Goal: Information Seeking & Learning: Learn about a topic

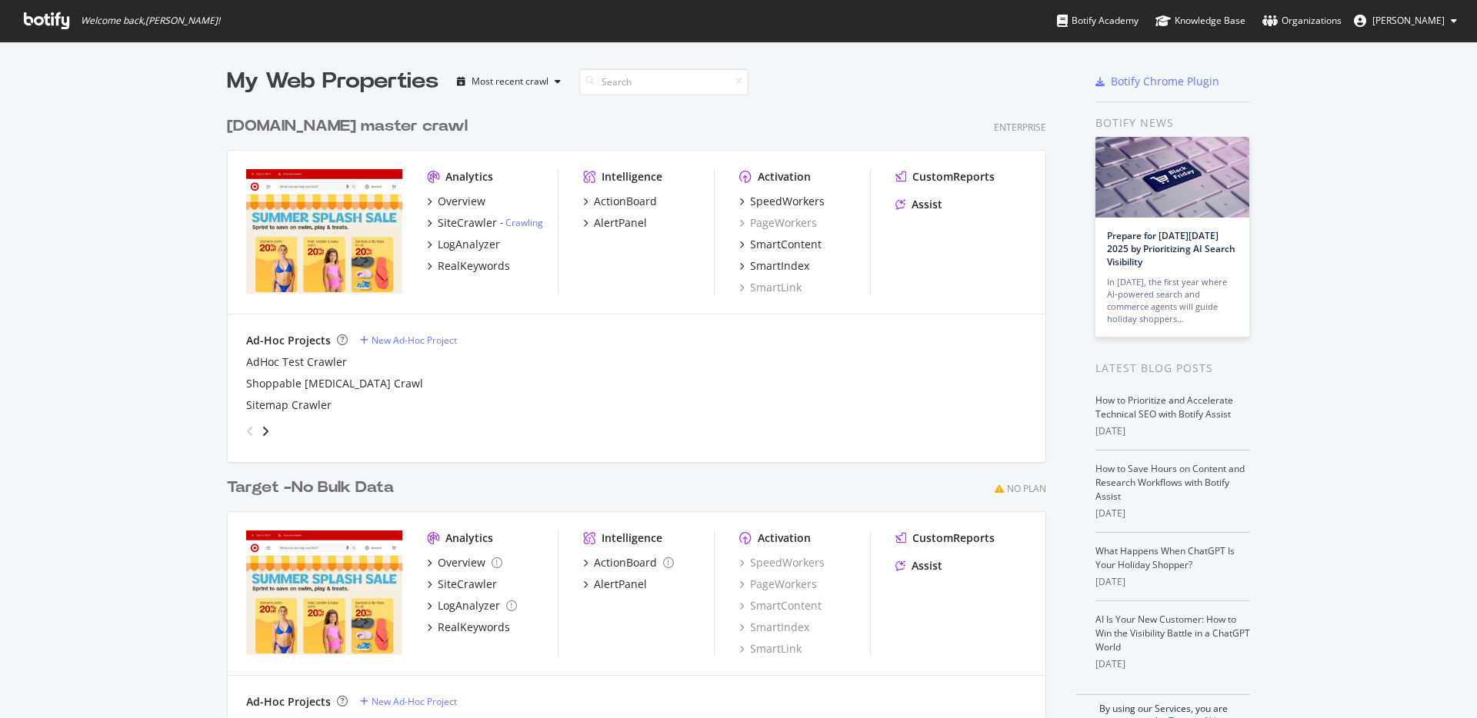
scroll to position [718, 1477]
drag, startPoint x: 0, startPoint y: 0, endPoint x: 479, endPoint y: 268, distance: 548.8
click at [479, 268] on div "RealKeywords" at bounding box center [474, 265] width 72 height 15
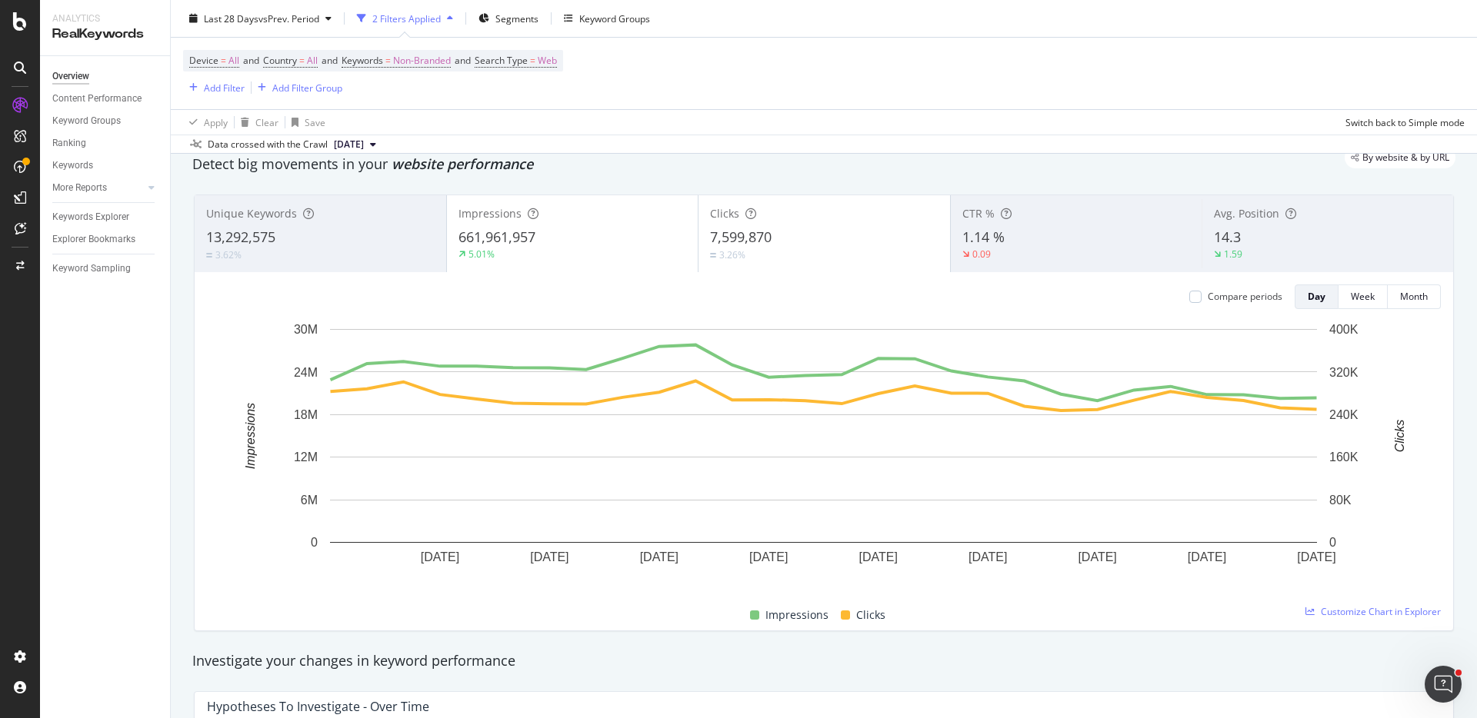
scroll to position [50, 0]
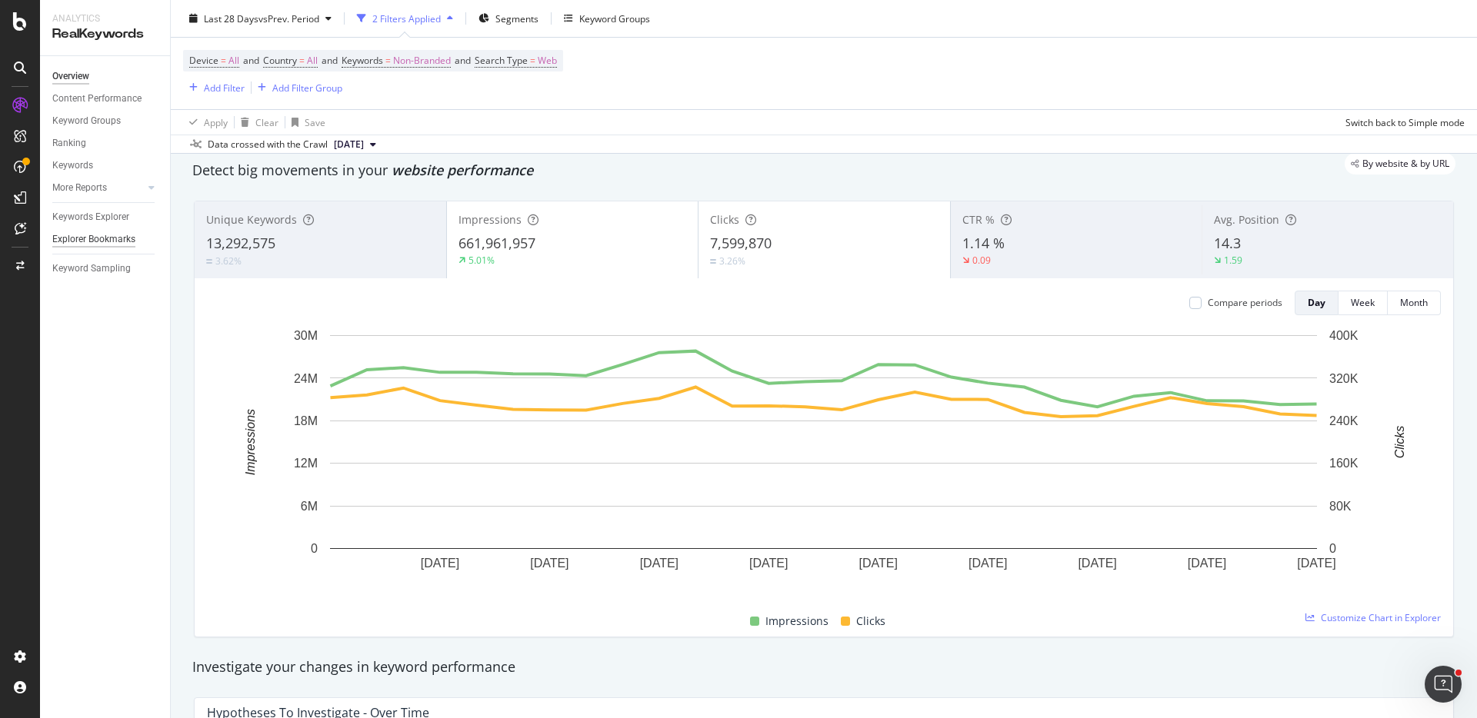
click at [88, 235] on div "Explorer Bookmarks" at bounding box center [93, 239] width 83 height 16
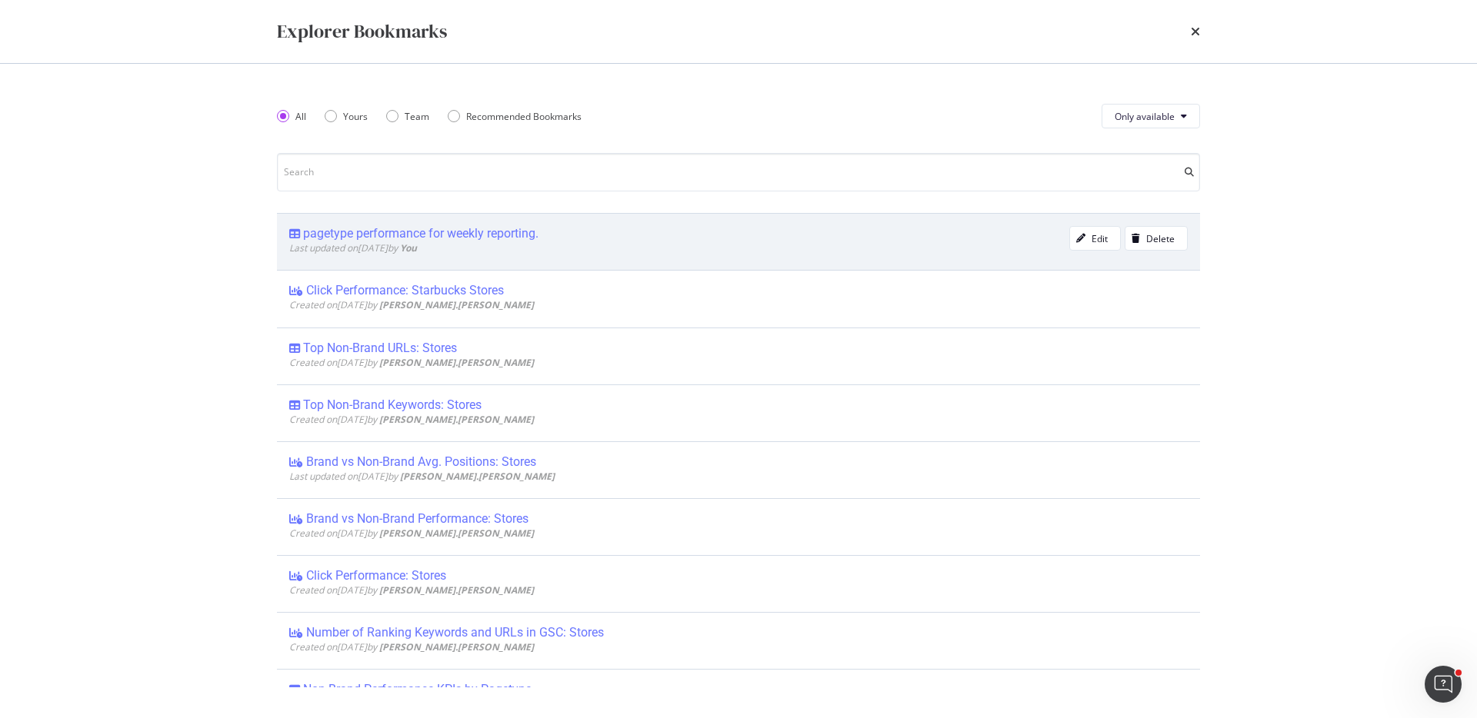
click at [345, 242] on span "Last updated on [DATE] by You" at bounding box center [353, 247] width 128 height 13
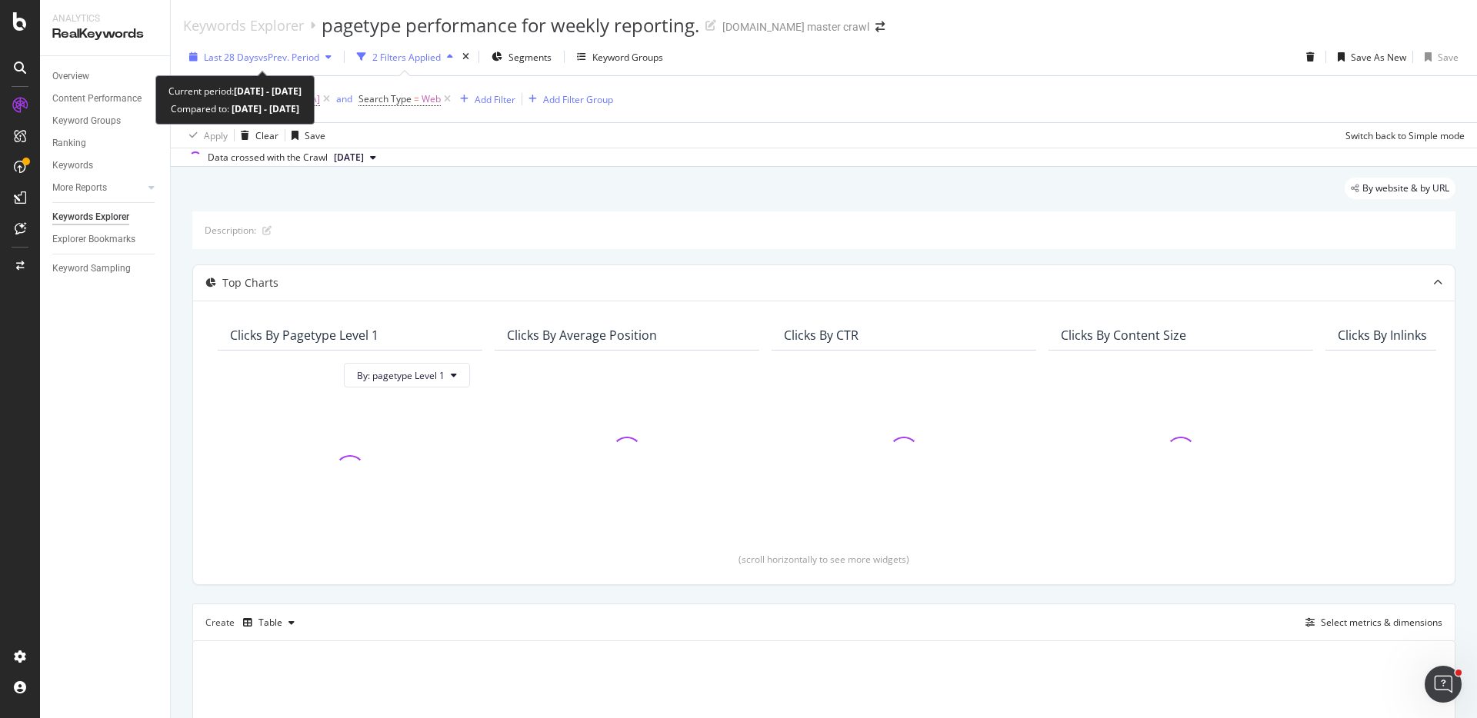
click at [291, 56] on span "vs Prev. Period" at bounding box center [288, 57] width 61 height 13
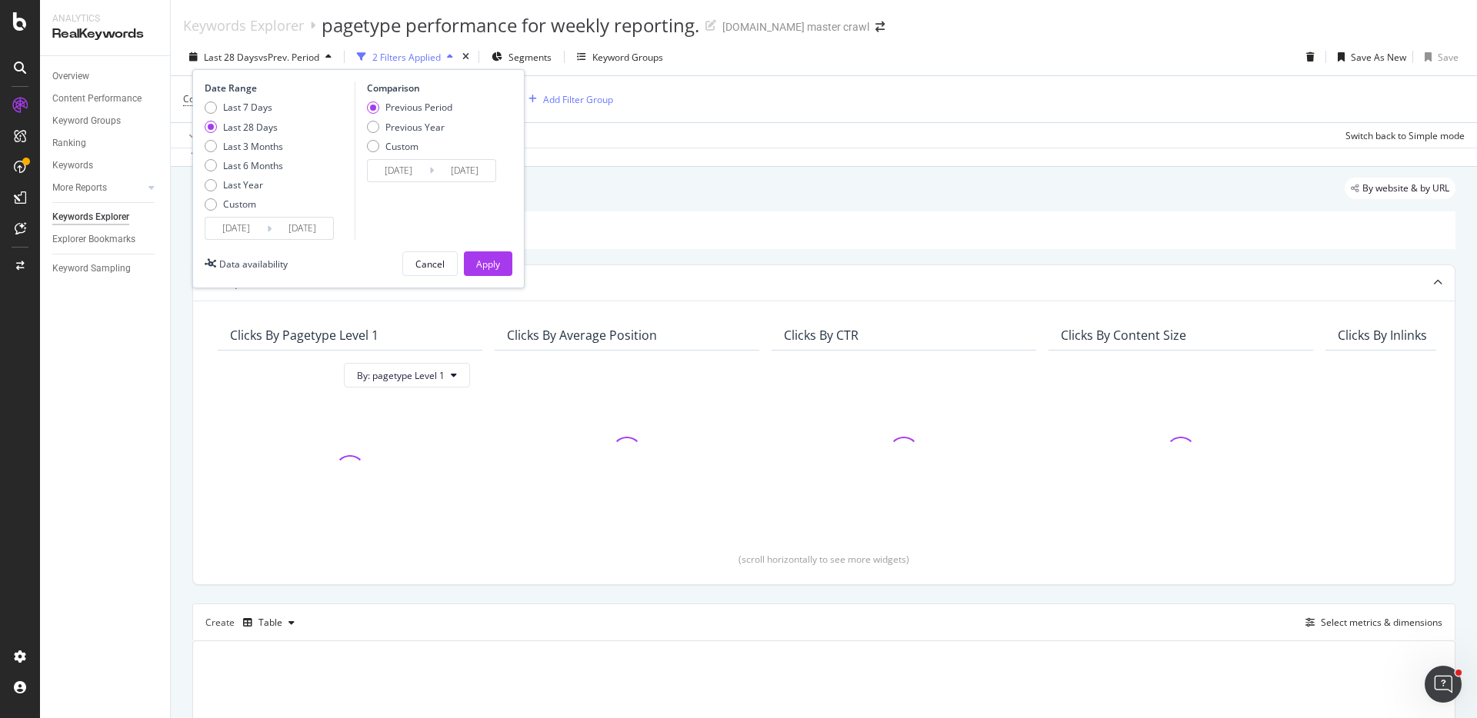
click at [237, 230] on input "[DATE]" at bounding box center [236, 229] width 62 height 22
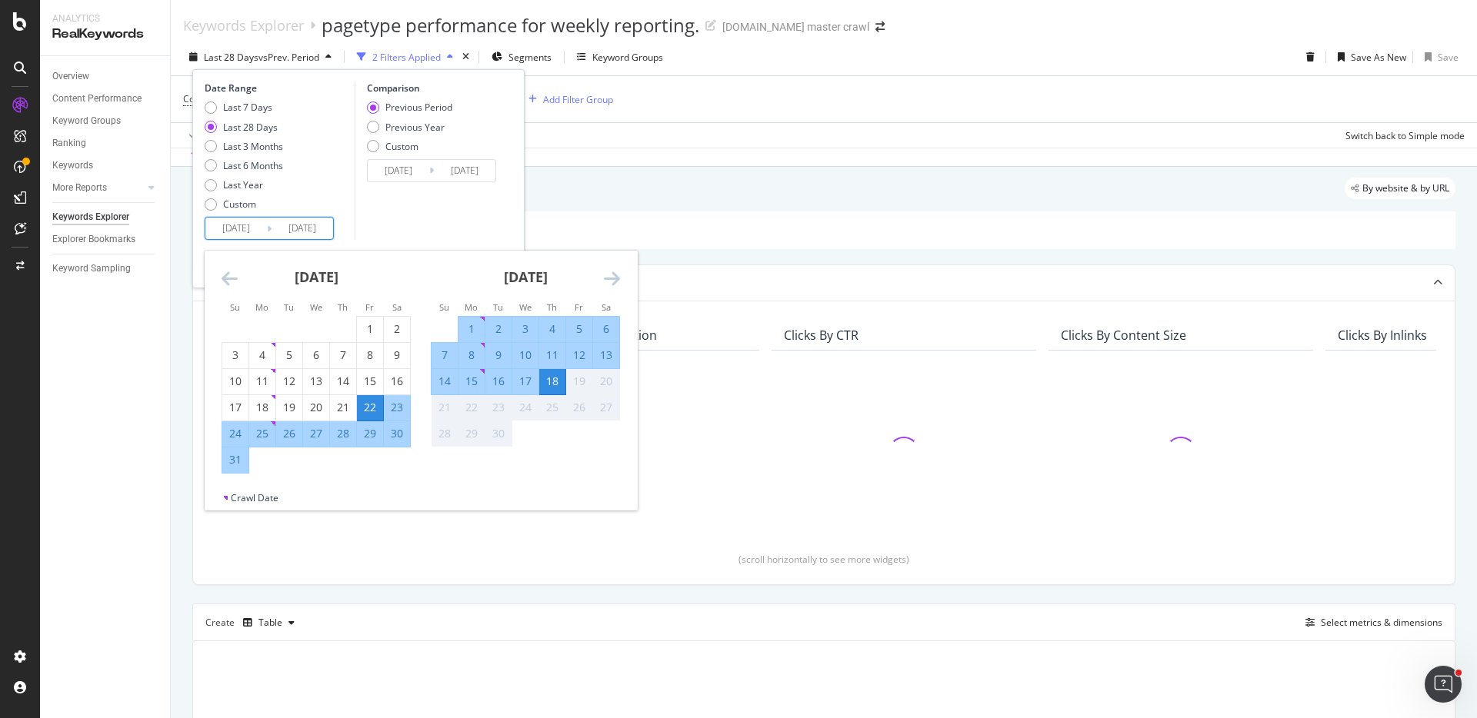
click at [434, 382] on div "14" at bounding box center [444, 381] width 26 height 15
type input "[DATE]"
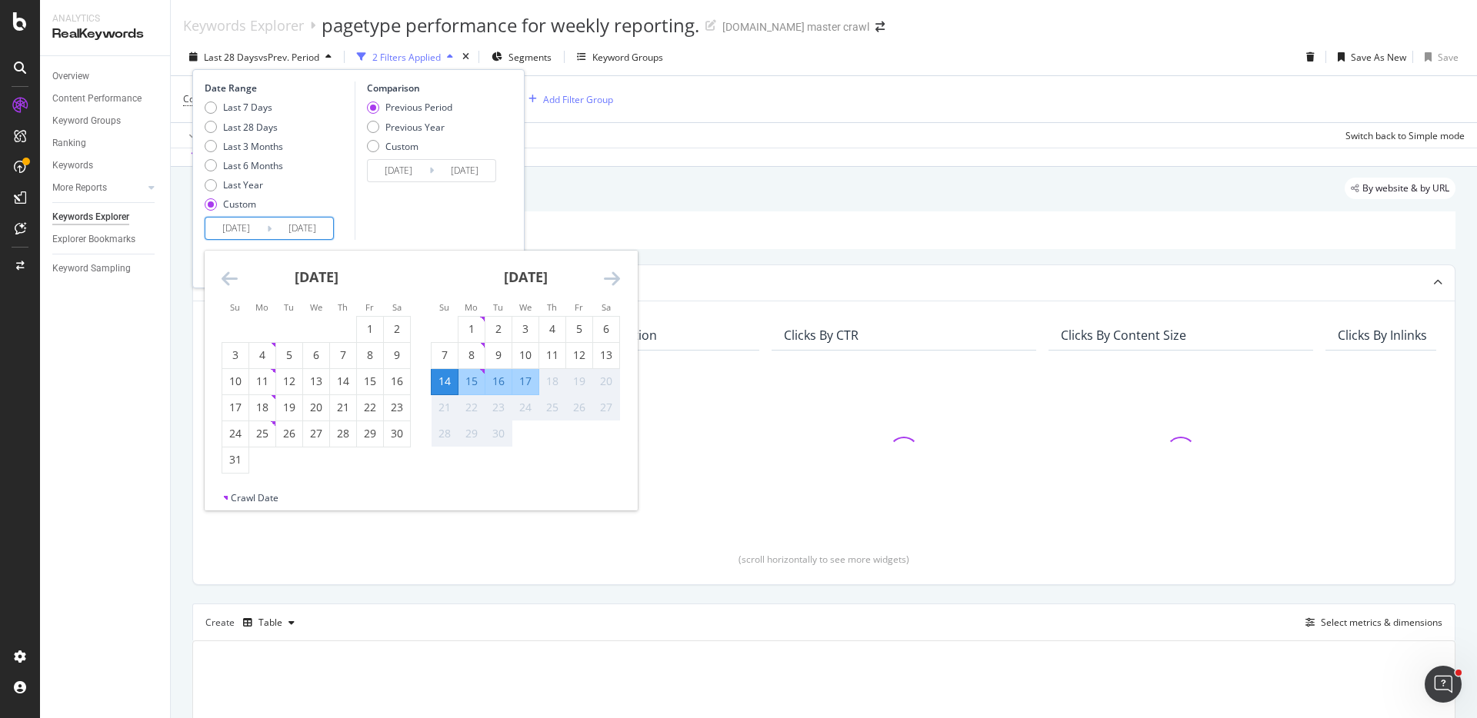
click at [521, 381] on div "17" at bounding box center [525, 381] width 26 height 15
type input "[DATE]"
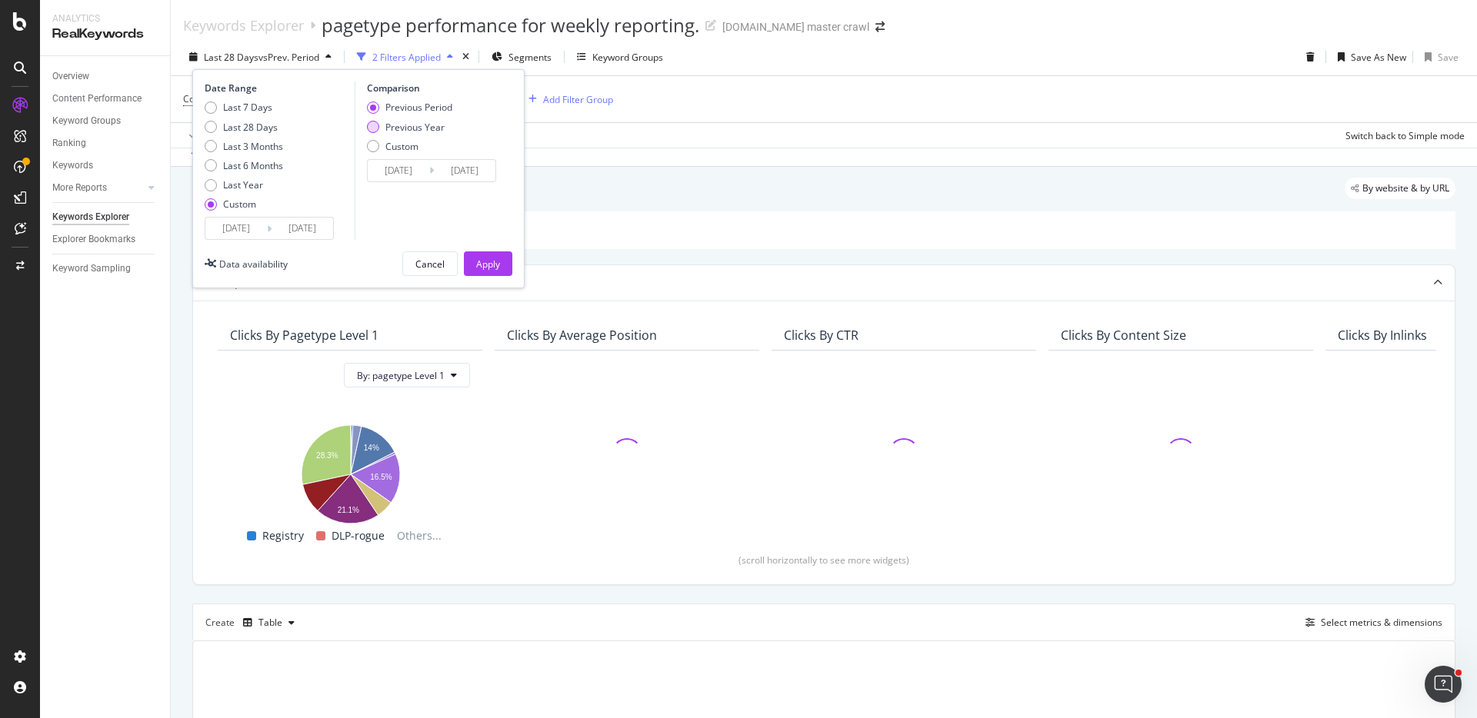
click at [428, 129] on div "Previous Year" at bounding box center [414, 127] width 59 height 13
type input "[DATE]"
click at [507, 262] on button "Apply" at bounding box center [488, 263] width 48 height 25
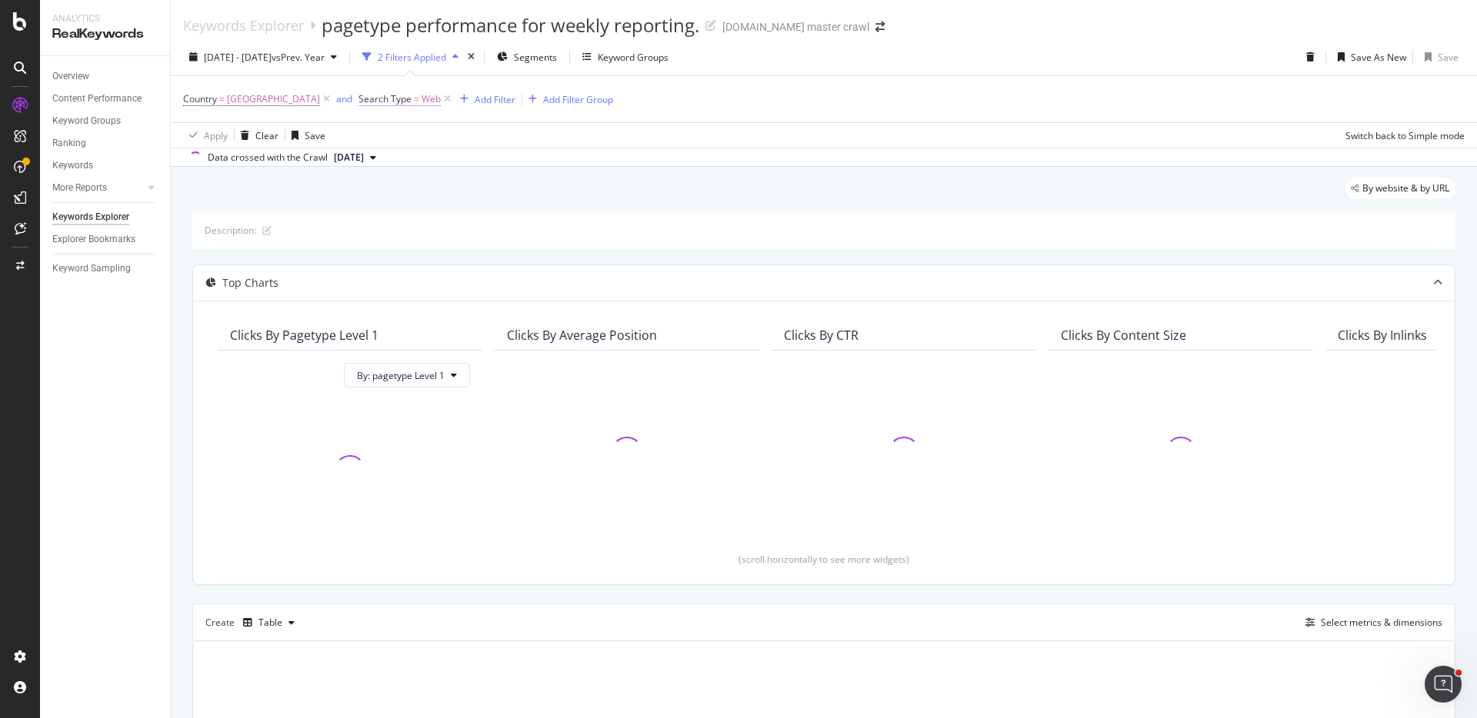
click at [411, 96] on span "Search Type" at bounding box center [384, 98] width 53 height 13
click at [421, 139] on span "Equal to" at bounding box center [403, 134] width 35 height 13
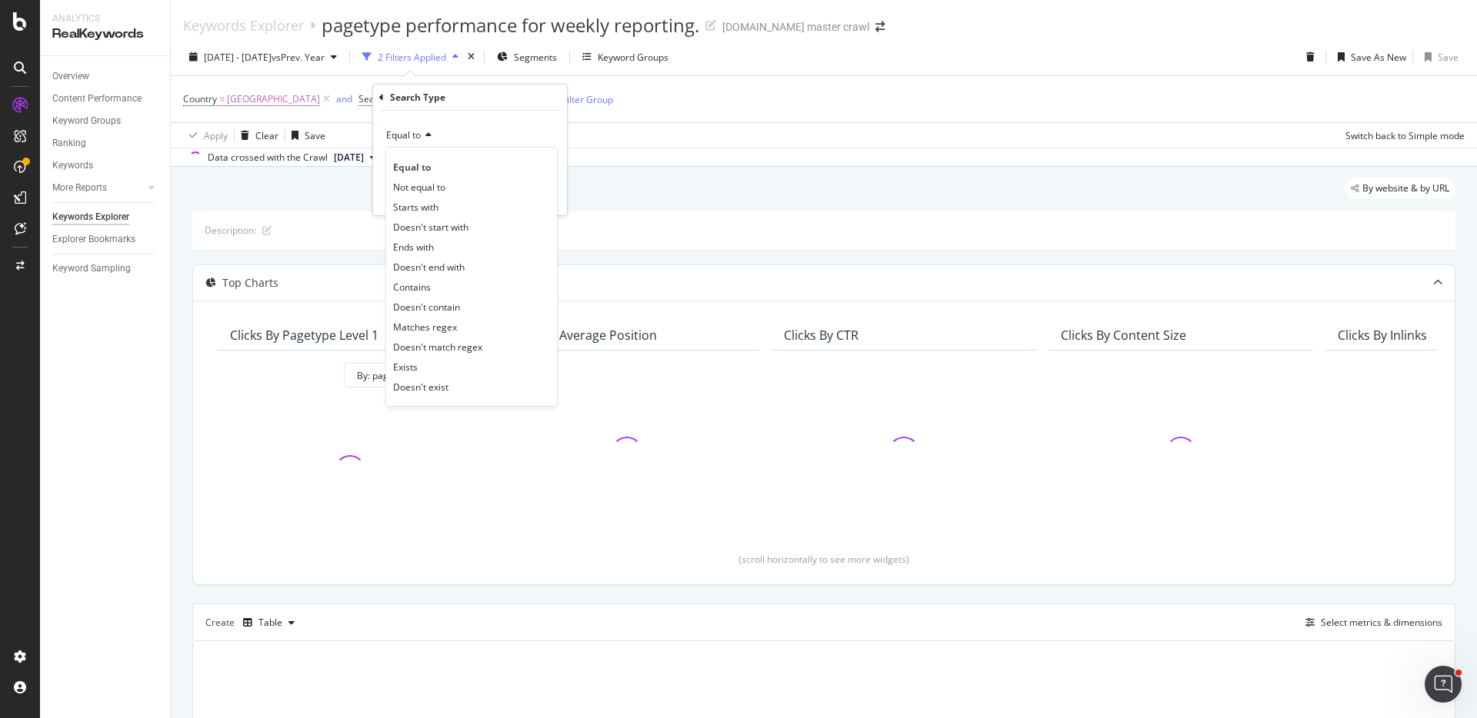
drag, startPoint x: 499, startPoint y: 136, endPoint x: 486, endPoint y: 138, distance: 13.2
click at [499, 136] on div "Equal to" at bounding box center [469, 135] width 169 height 25
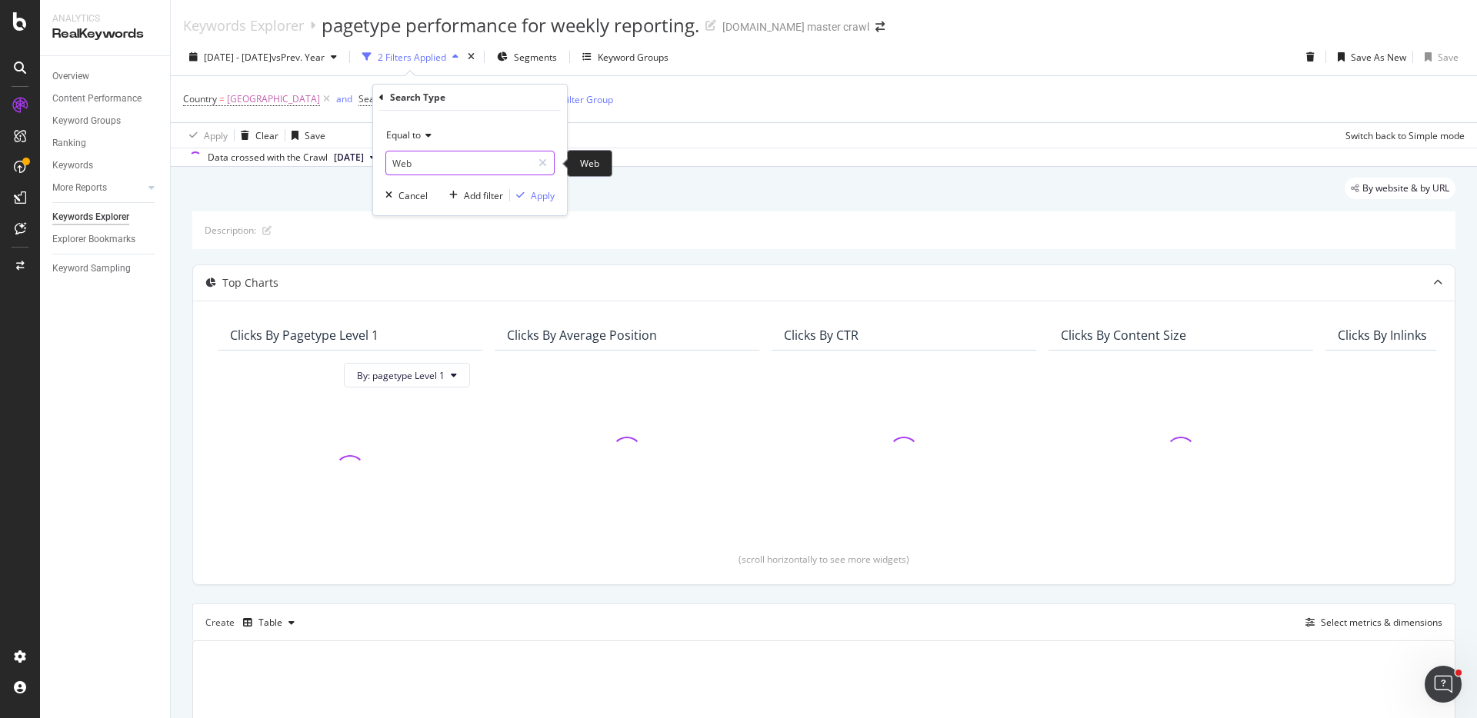
click at [476, 165] on input "Web" at bounding box center [458, 163] width 145 height 25
click at [438, 125] on div "Equal to" at bounding box center [469, 135] width 169 height 25
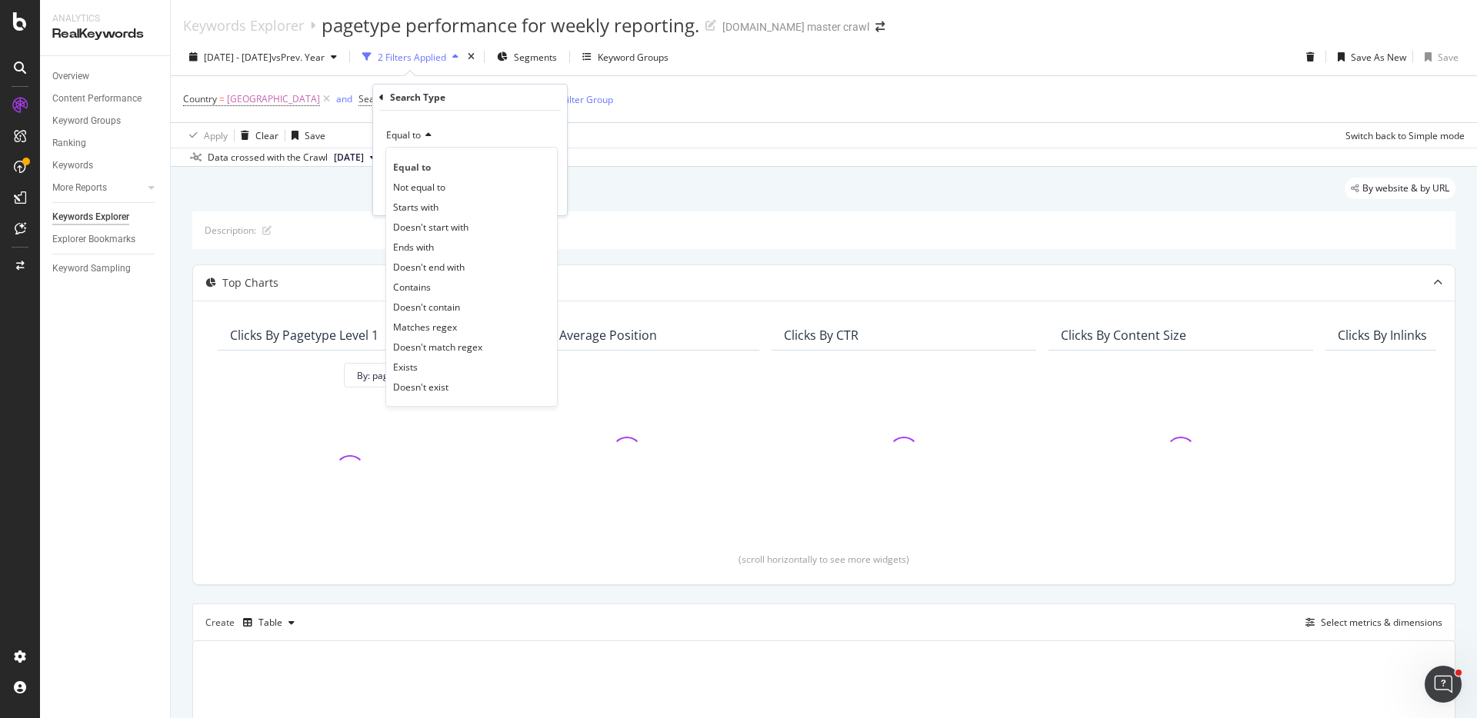
click at [674, 127] on div "Apply Clear Save Switch back to Simple mode" at bounding box center [824, 134] width 1306 height 25
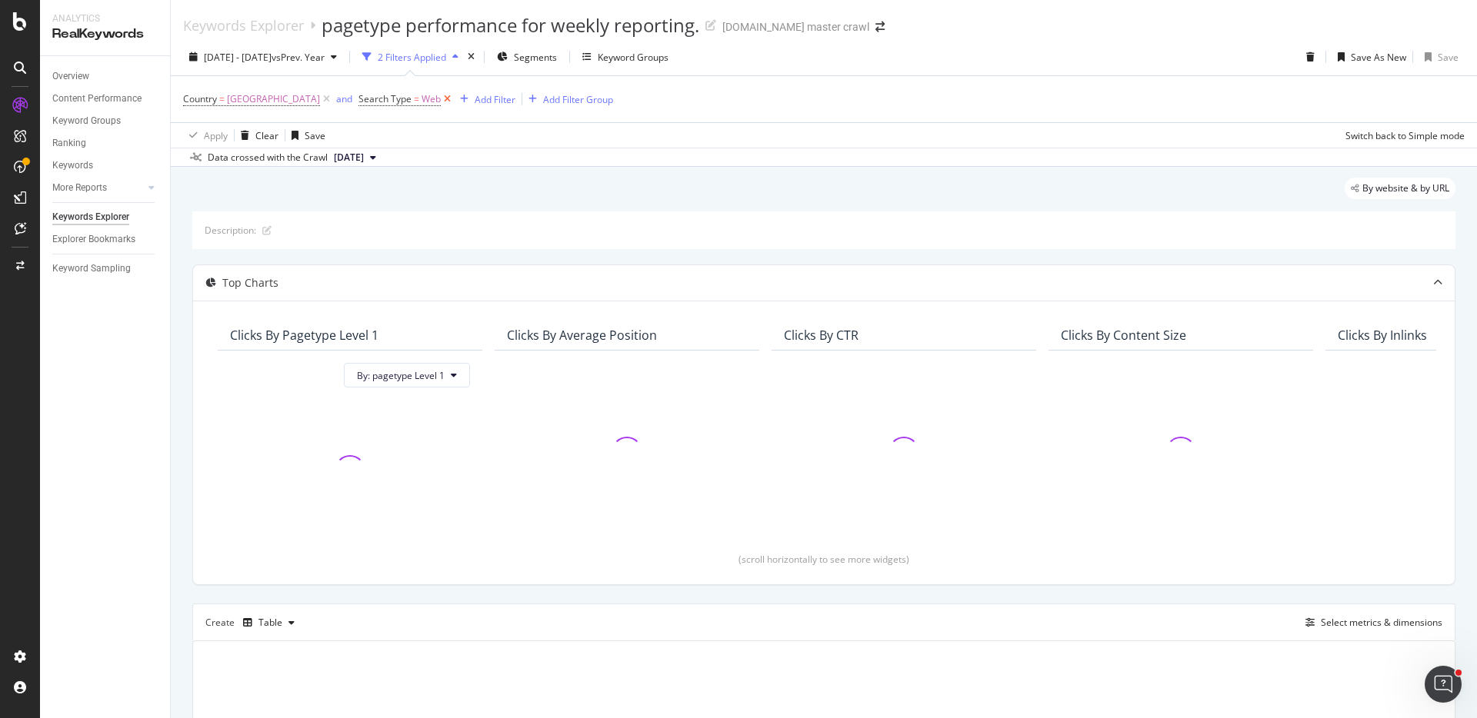
click at [454, 97] on icon at bounding box center [447, 99] width 13 height 15
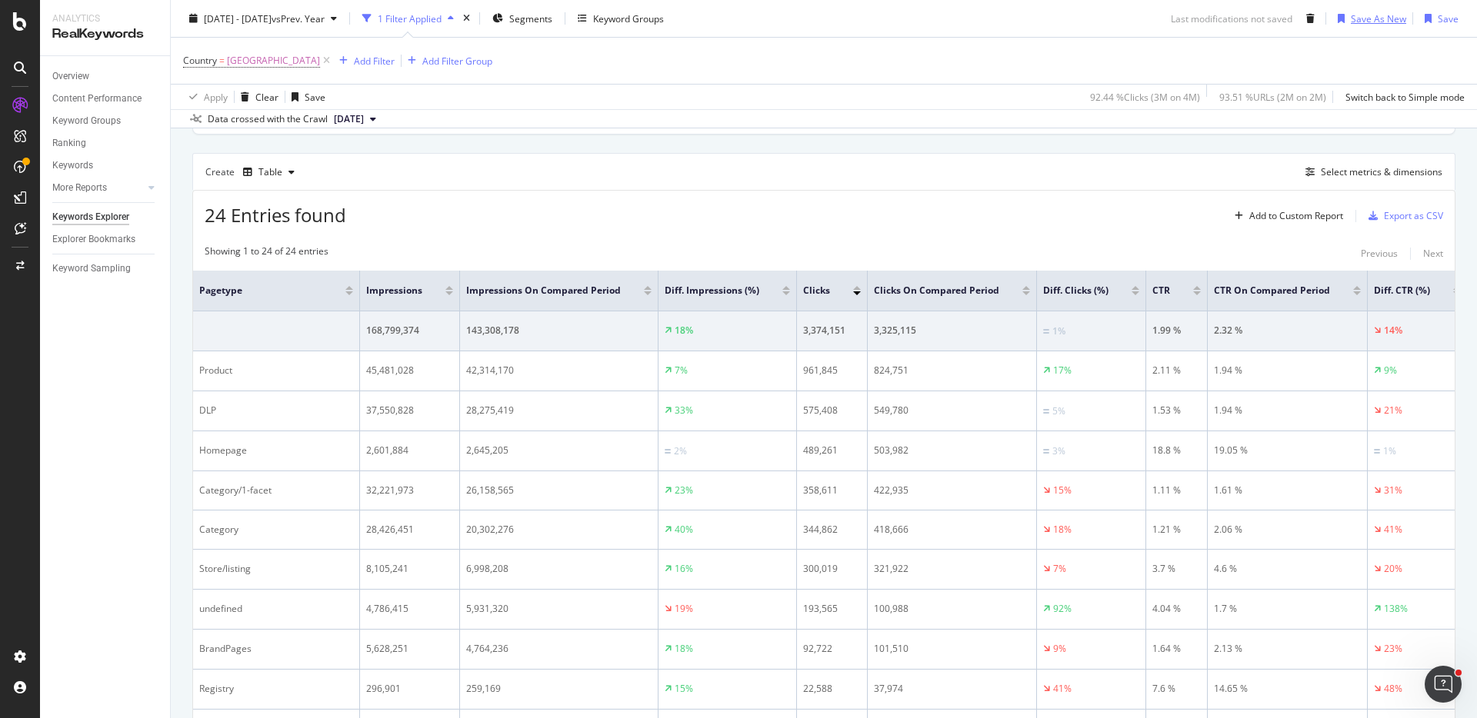
scroll to position [0, 1]
click at [1397, 215] on div "Export as CSV" at bounding box center [1413, 215] width 59 height 13
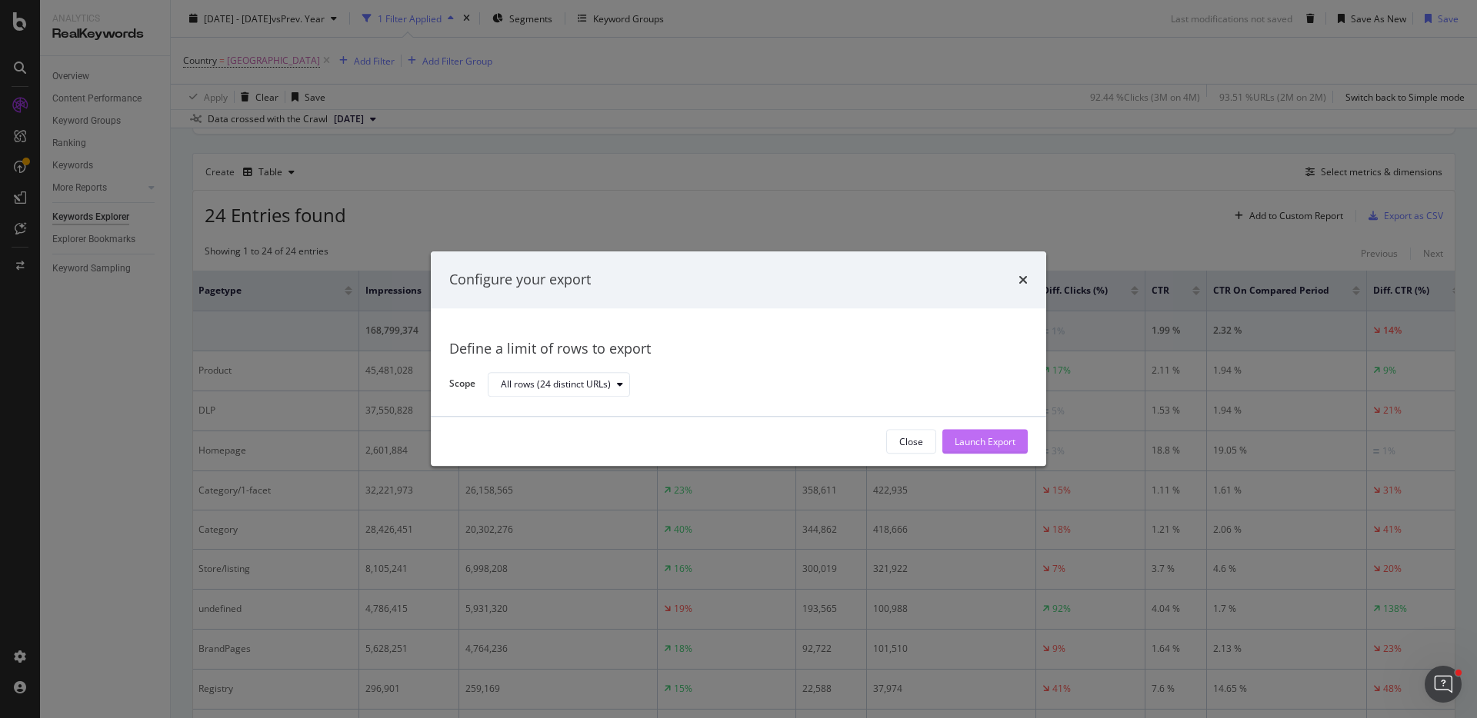
click at [1012, 446] on div "Launch Export" at bounding box center [984, 441] width 61 height 13
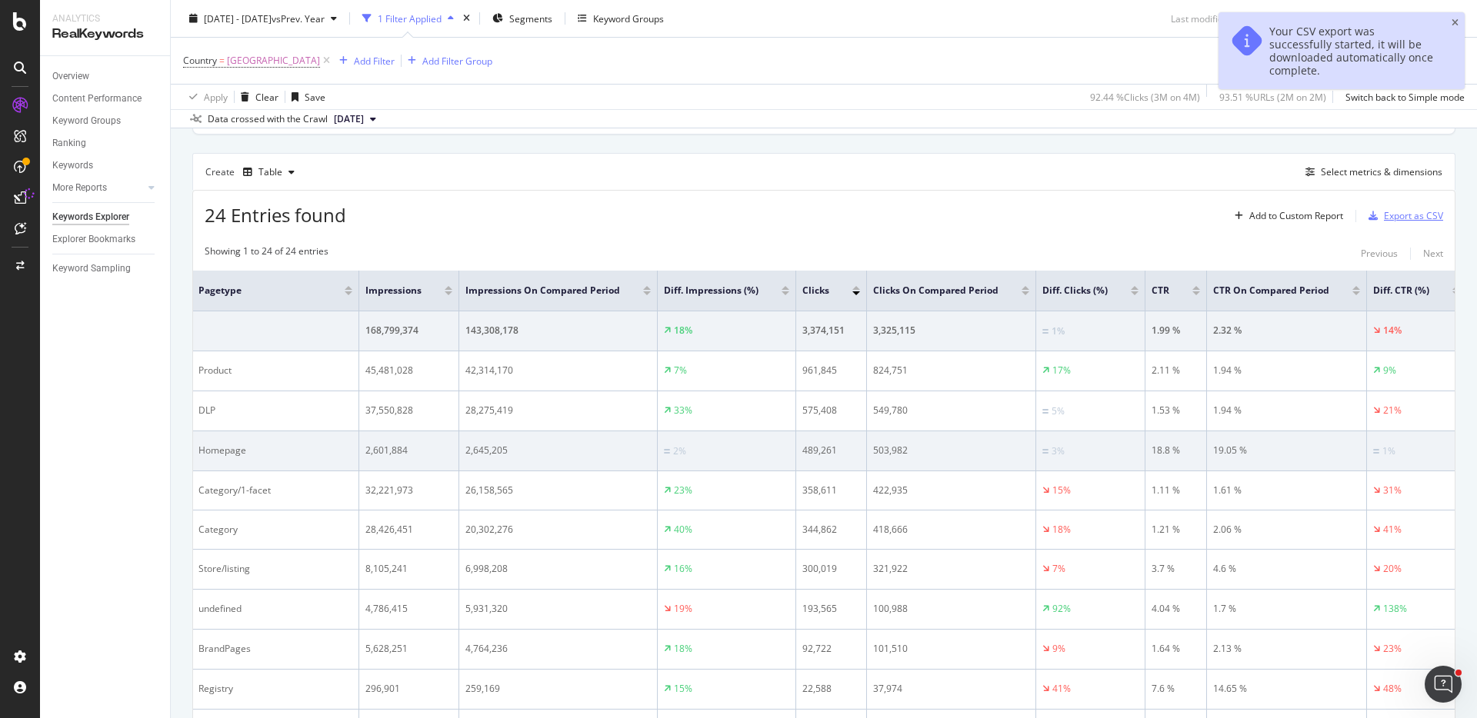
scroll to position [448, 0]
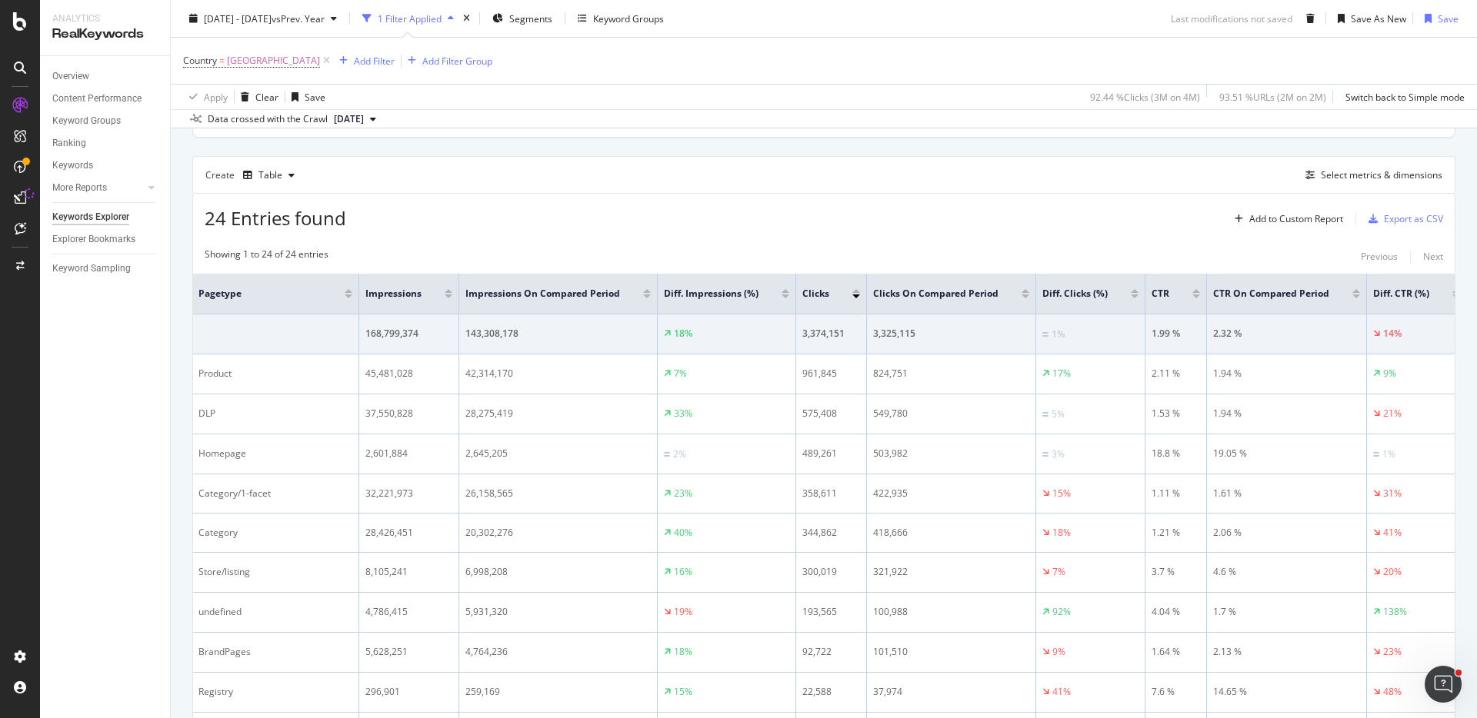
drag, startPoint x: 19, startPoint y: 201, endPoint x: 460, endPoint y: 8, distance: 480.8
click at [0, 0] on div at bounding box center [20, 359] width 40 height 718
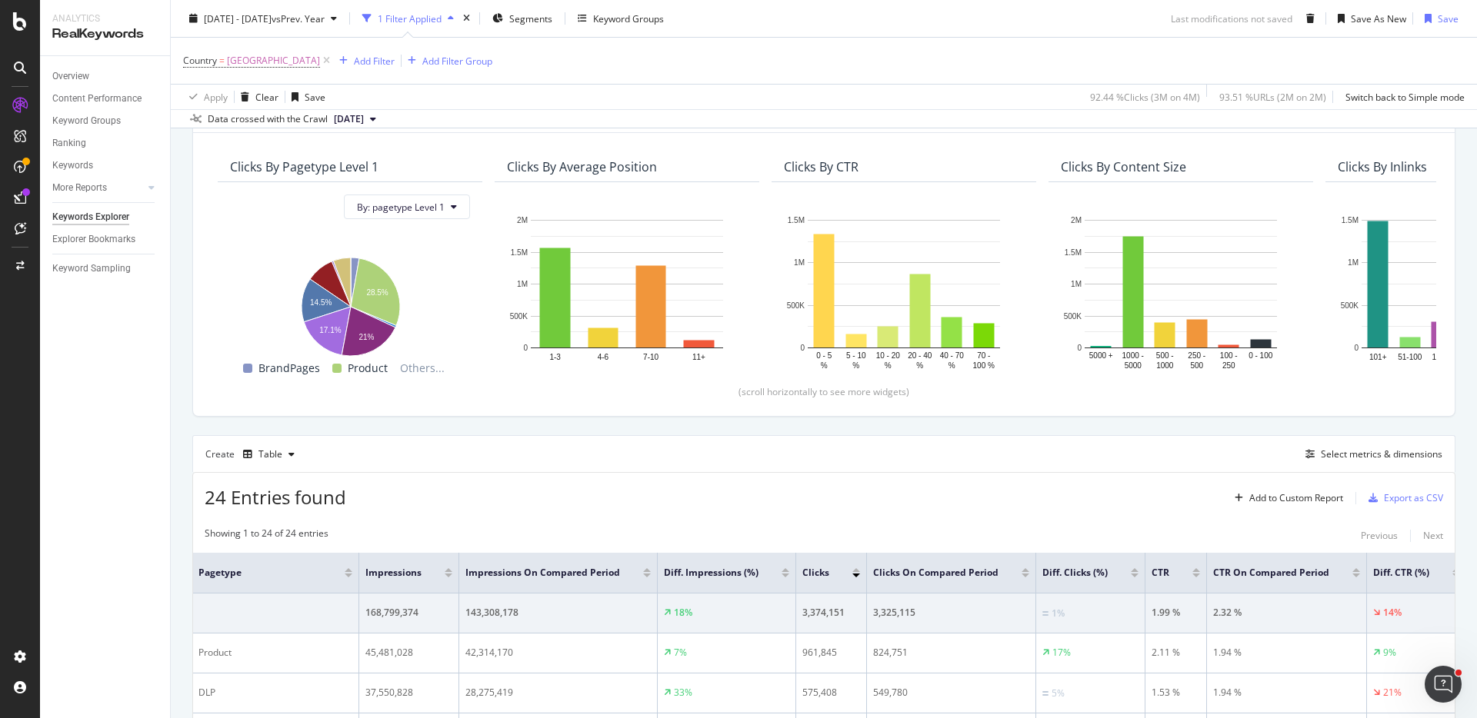
scroll to position [100, 0]
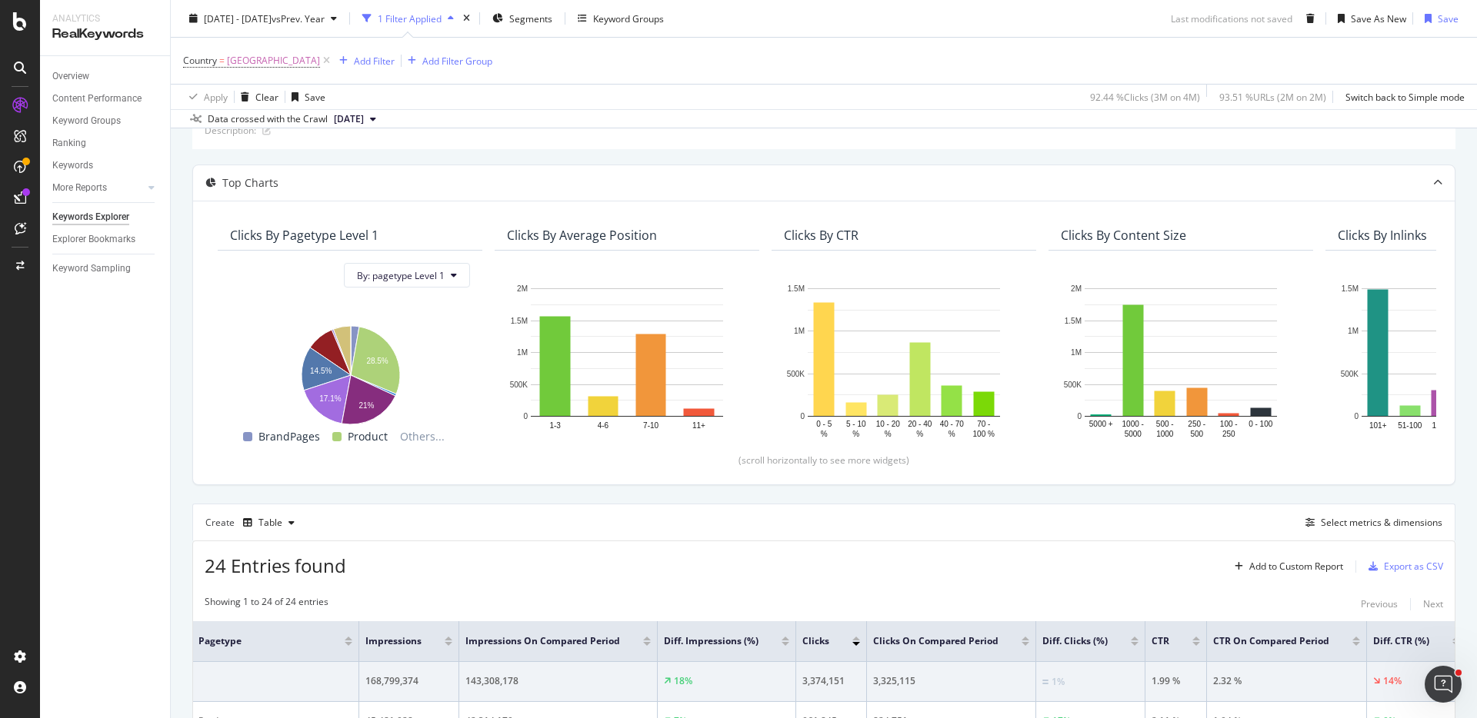
click at [212, 558] on span "24 Entries found" at bounding box center [276, 565] width 142 height 25
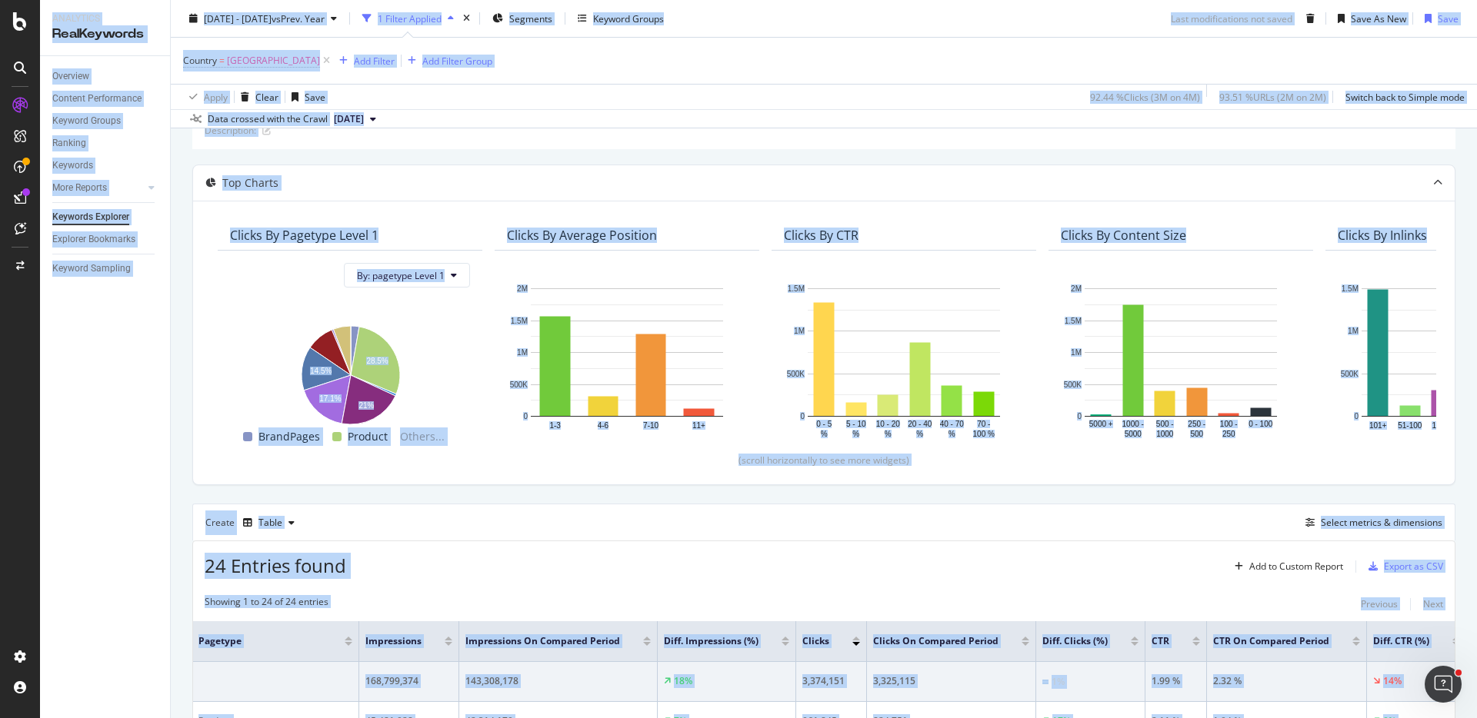
copy div "Loremipsu DoloRsitamet Consecte Adipisc Elitseddoei Tempori Utlabo Etdolor Magn…"
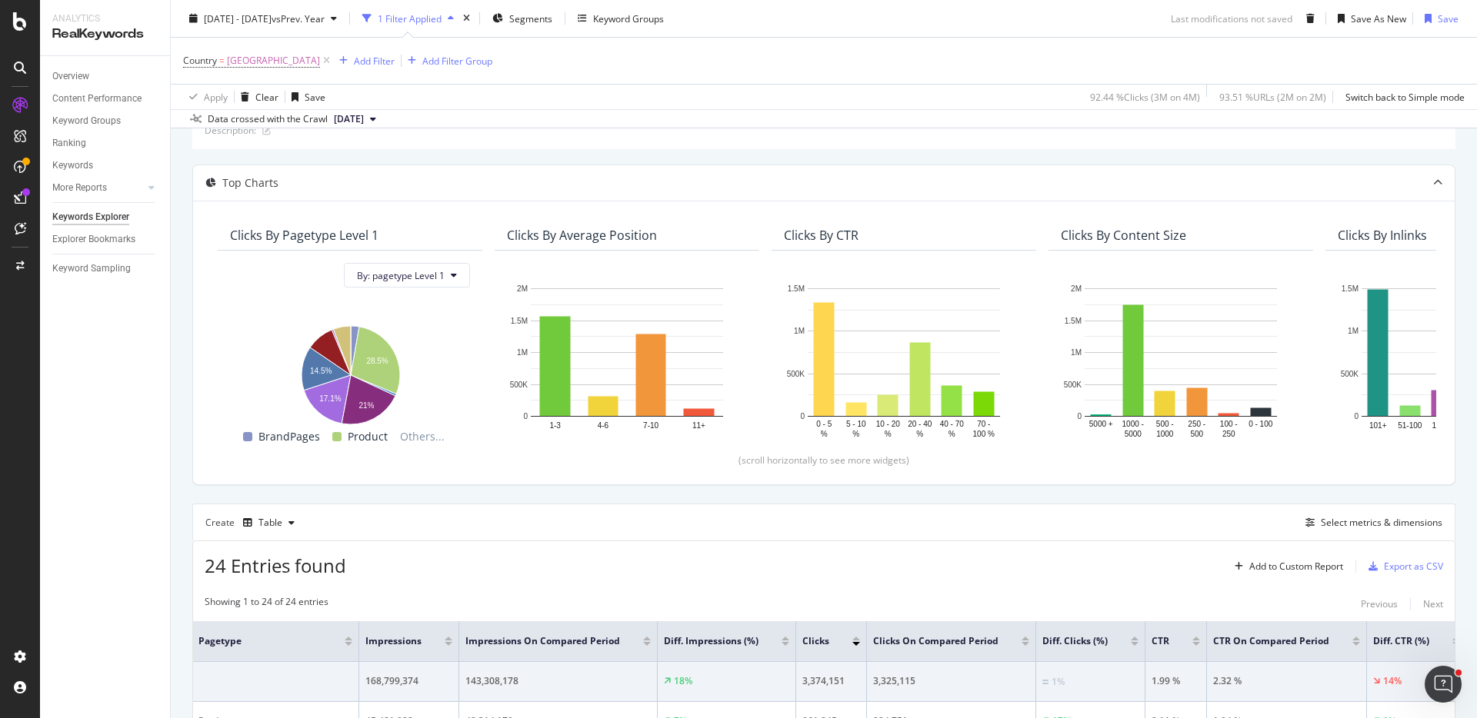
click at [750, 568] on div "24 Entries found Add to Custom Report Export as CSV" at bounding box center [823, 560] width 1261 height 38
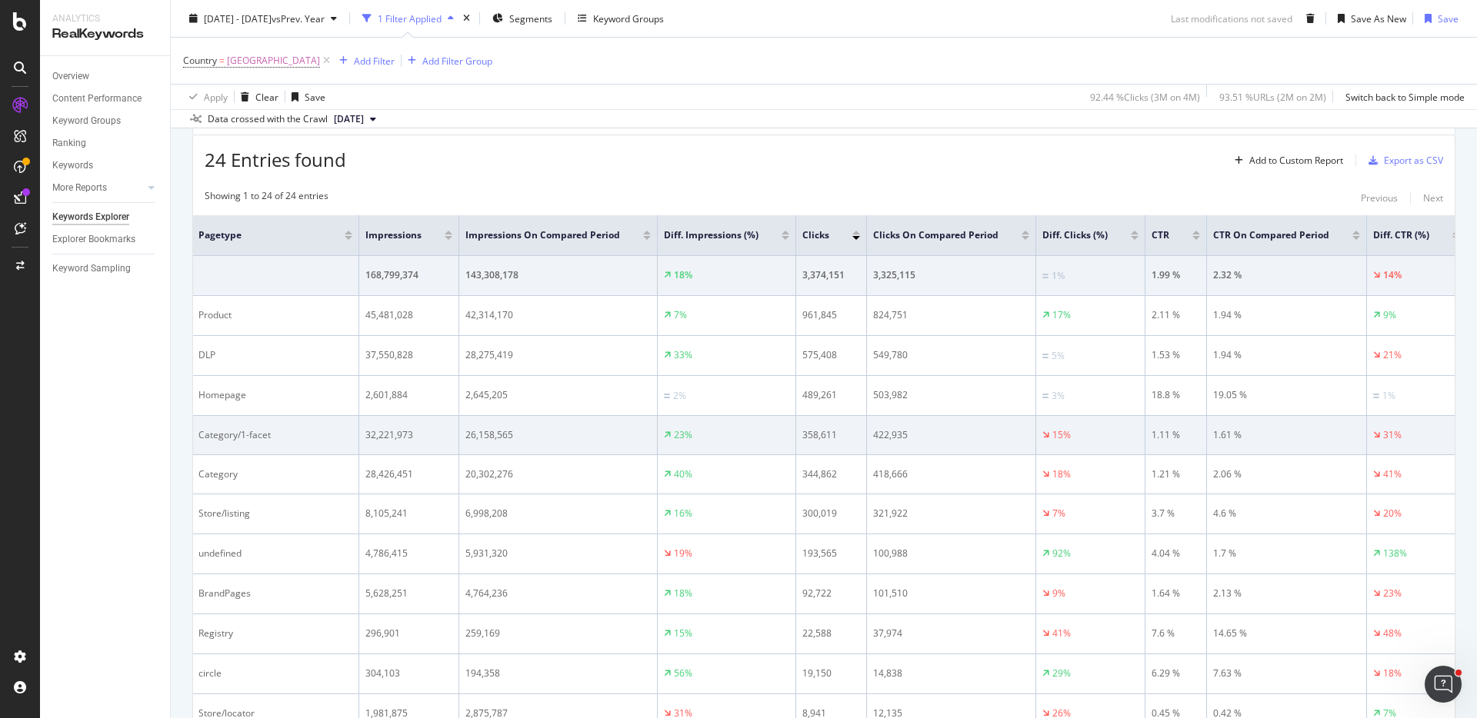
scroll to position [507, 0]
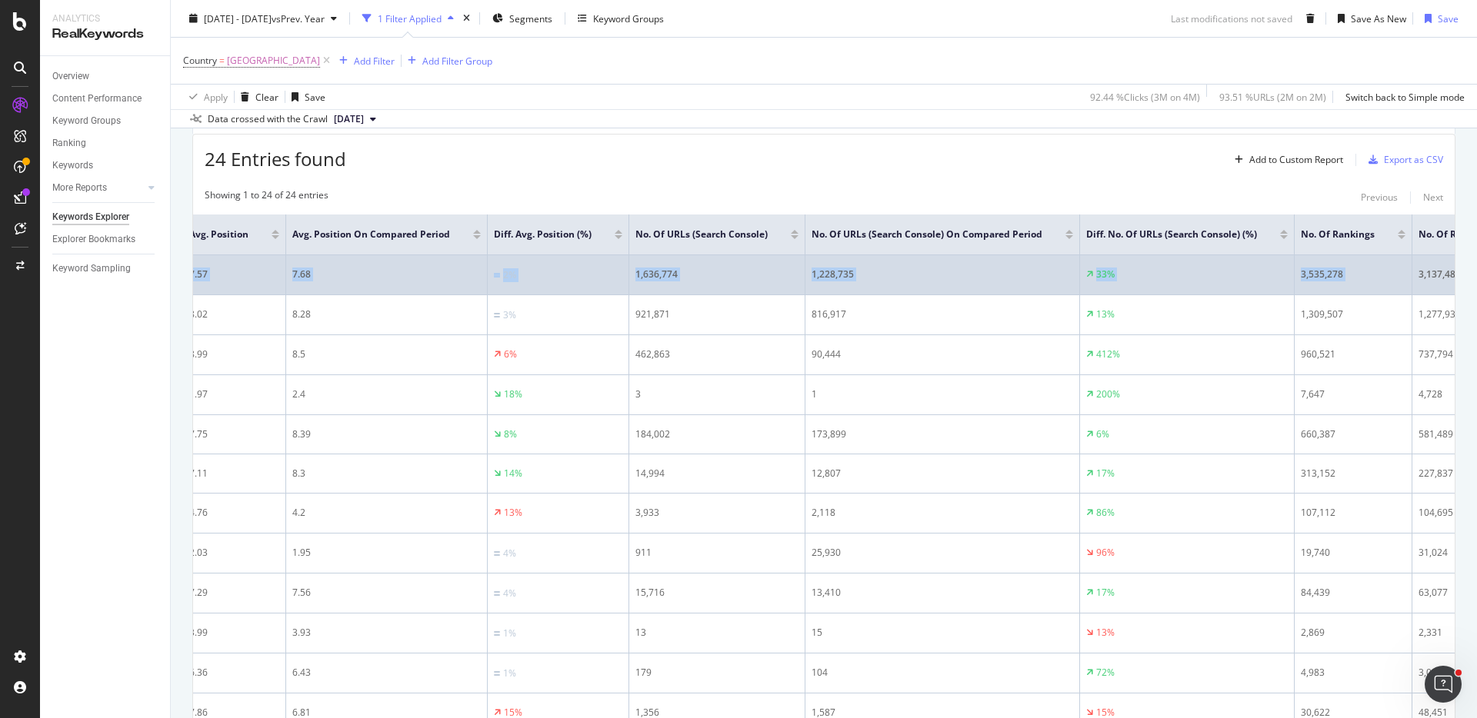
drag, startPoint x: 1094, startPoint y: 271, endPoint x: 1447, endPoint y: 265, distance: 353.1
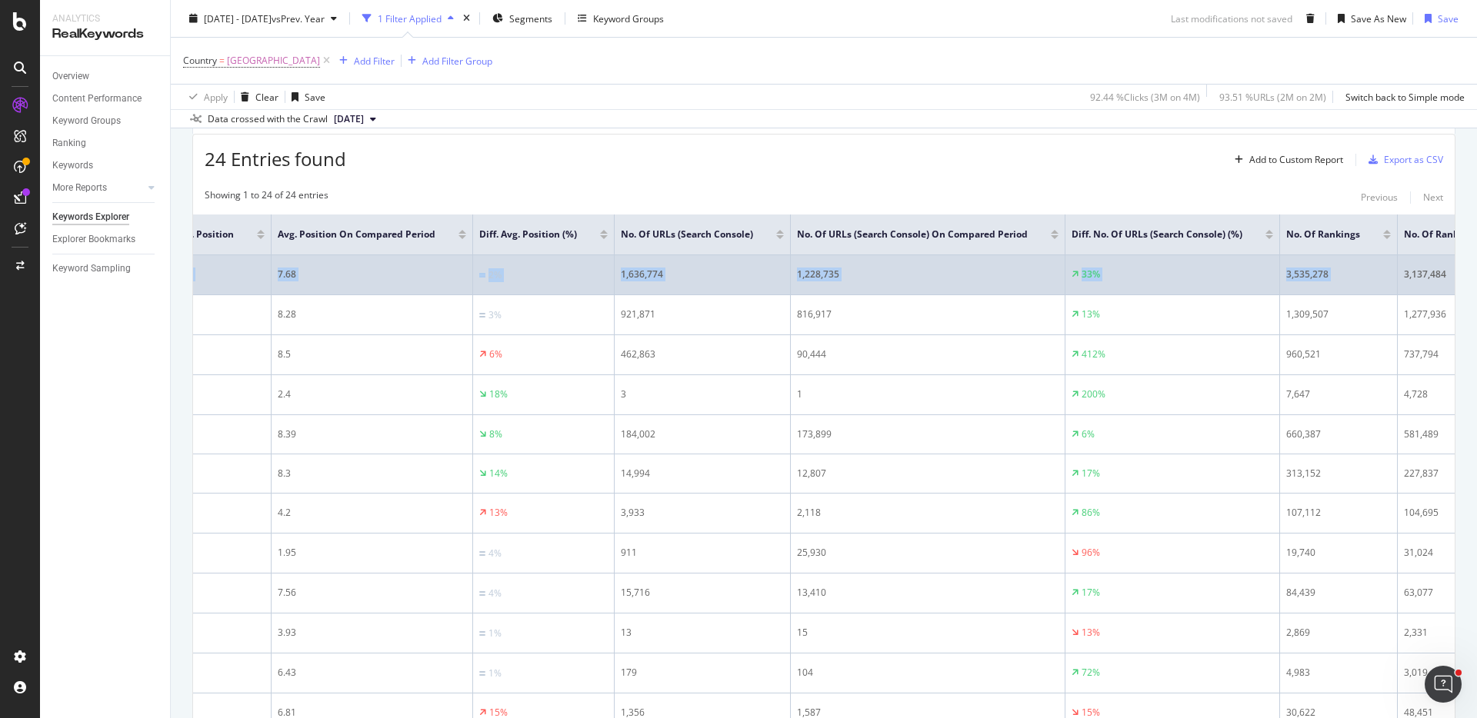
click at [1112, 269] on div "33%" at bounding box center [1172, 275] width 202 height 14
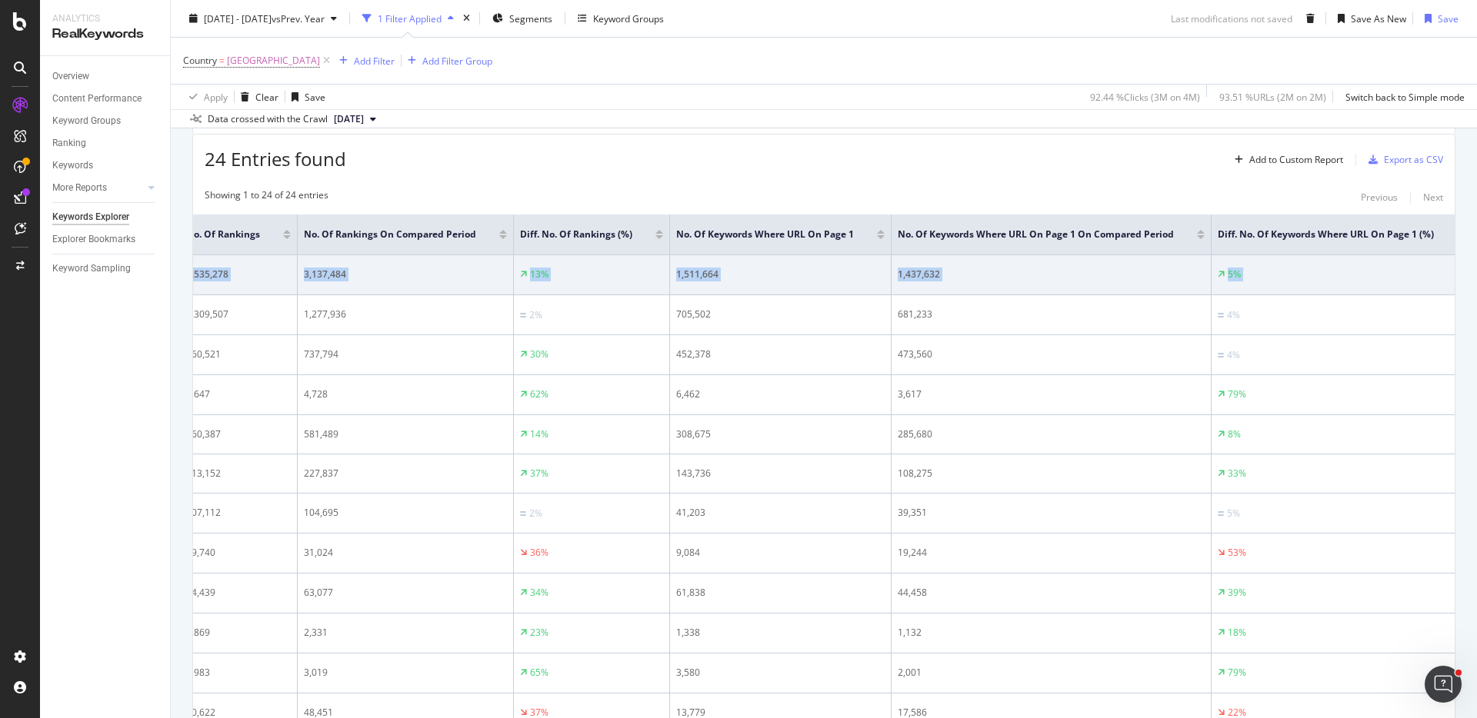
drag, startPoint x: 1141, startPoint y: 270, endPoint x: 1514, endPoint y: 268, distance: 373.0
click at [1476, 268] on html "Analytics RealKeywords Overview Content Performance Keyword Groups Ranking Keyw…" at bounding box center [738, 359] width 1477 height 718
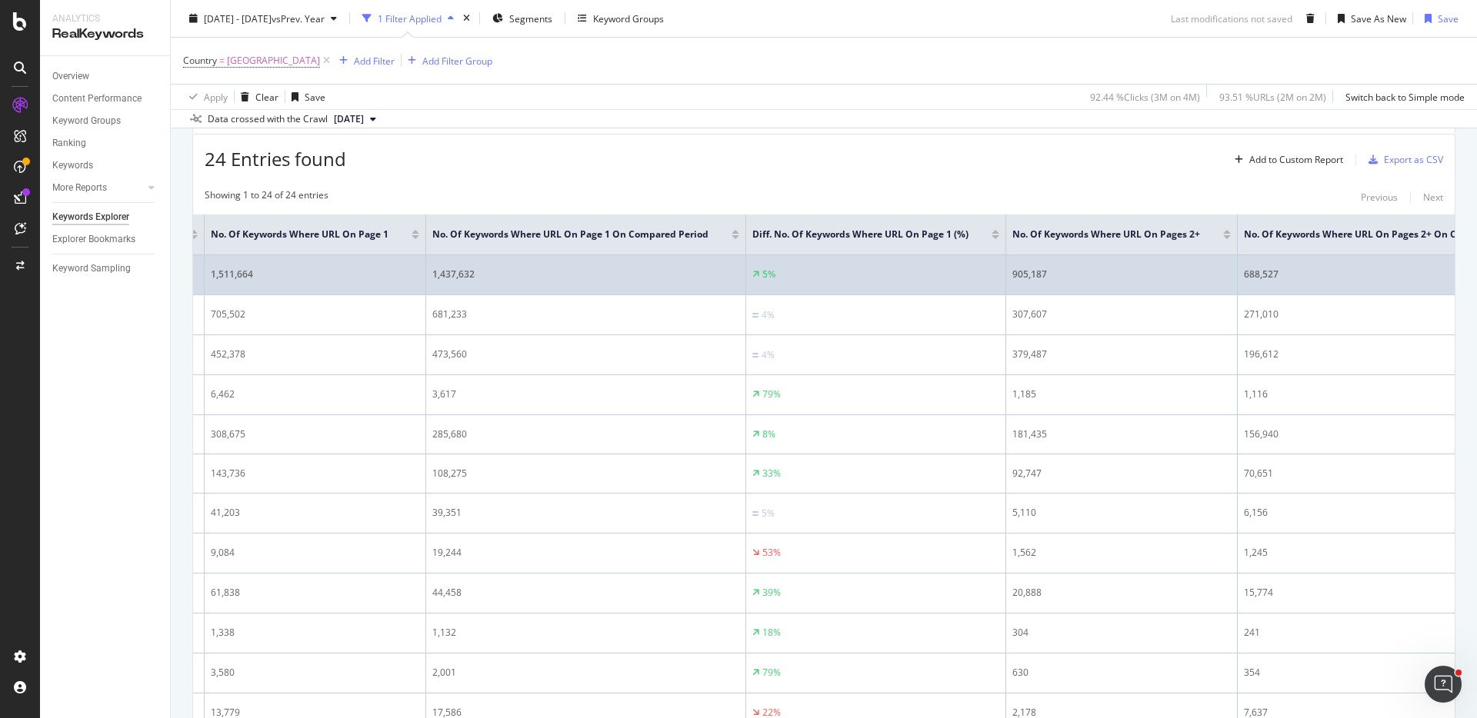
click at [1175, 271] on div "905,187" at bounding box center [1121, 275] width 218 height 14
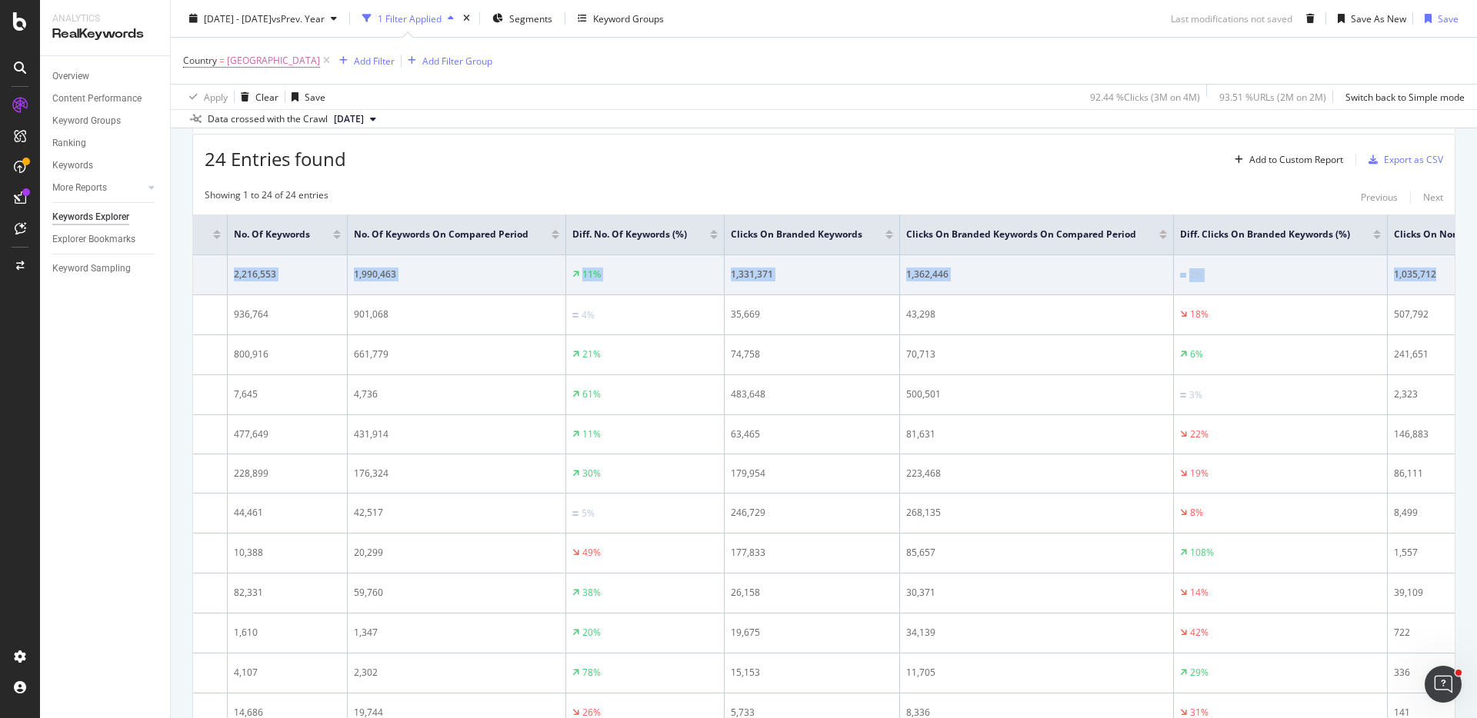
drag, startPoint x: 1095, startPoint y: 281, endPoint x: 1518, endPoint y: 284, distance: 423.0
click at [1476, 284] on html "Analytics RealKeywords Overview Content Performance Keyword Groups Ranking Keyw…" at bounding box center [738, 359] width 1477 height 718
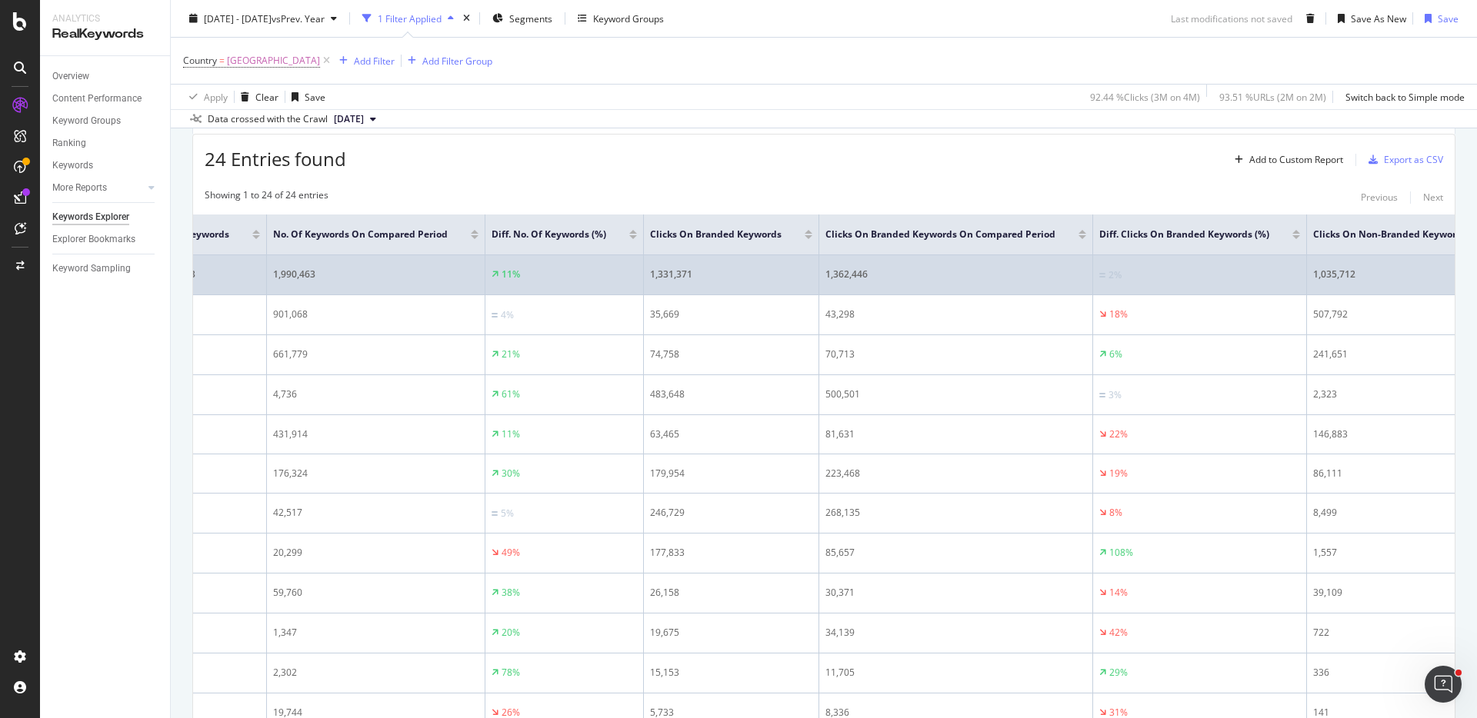
click at [1395, 278] on div "1,035,712" at bounding box center [1405, 275] width 185 height 14
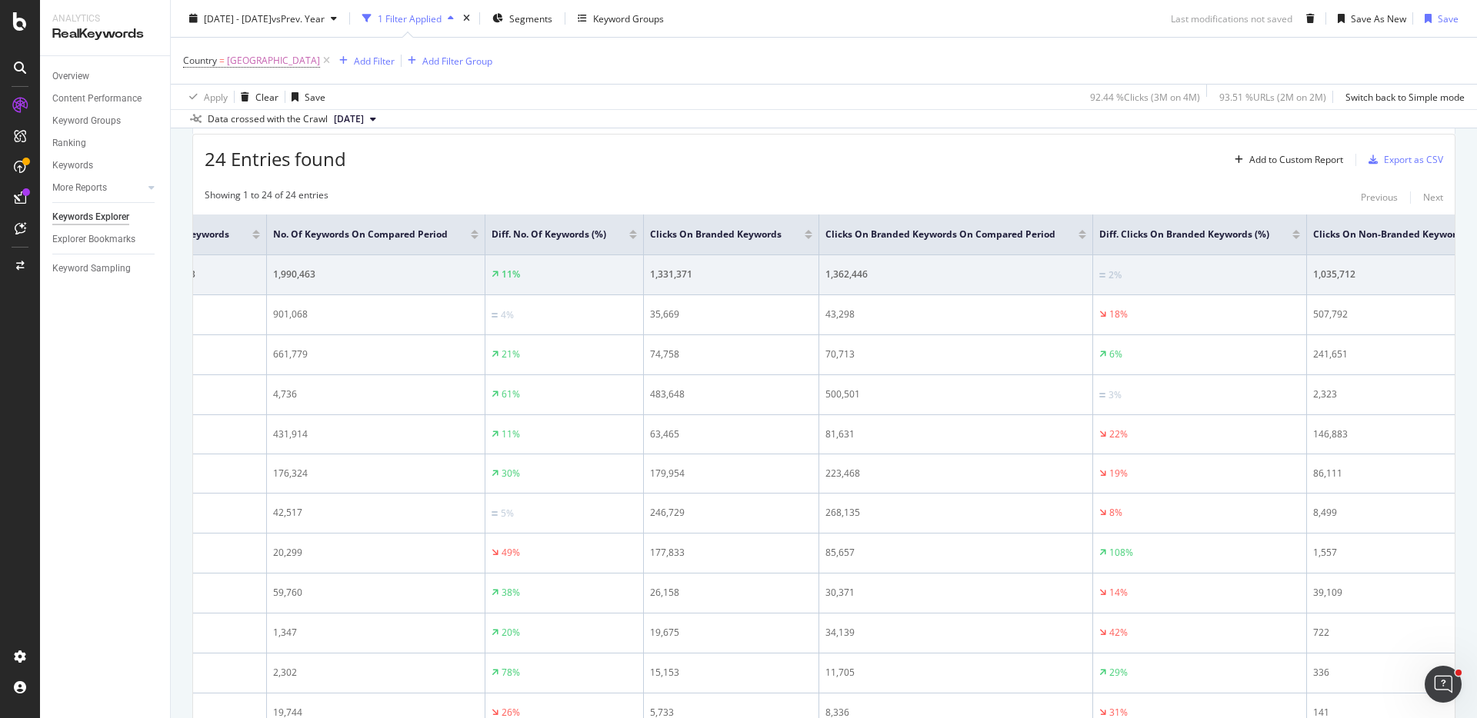
drag, startPoint x: 1363, startPoint y: 277, endPoint x: 1544, endPoint y: 274, distance: 180.8
click at [1476, 274] on html "Analytics RealKeywords Overview Content Performance Keyword Groups Ranking Keyw…" at bounding box center [738, 359] width 1477 height 718
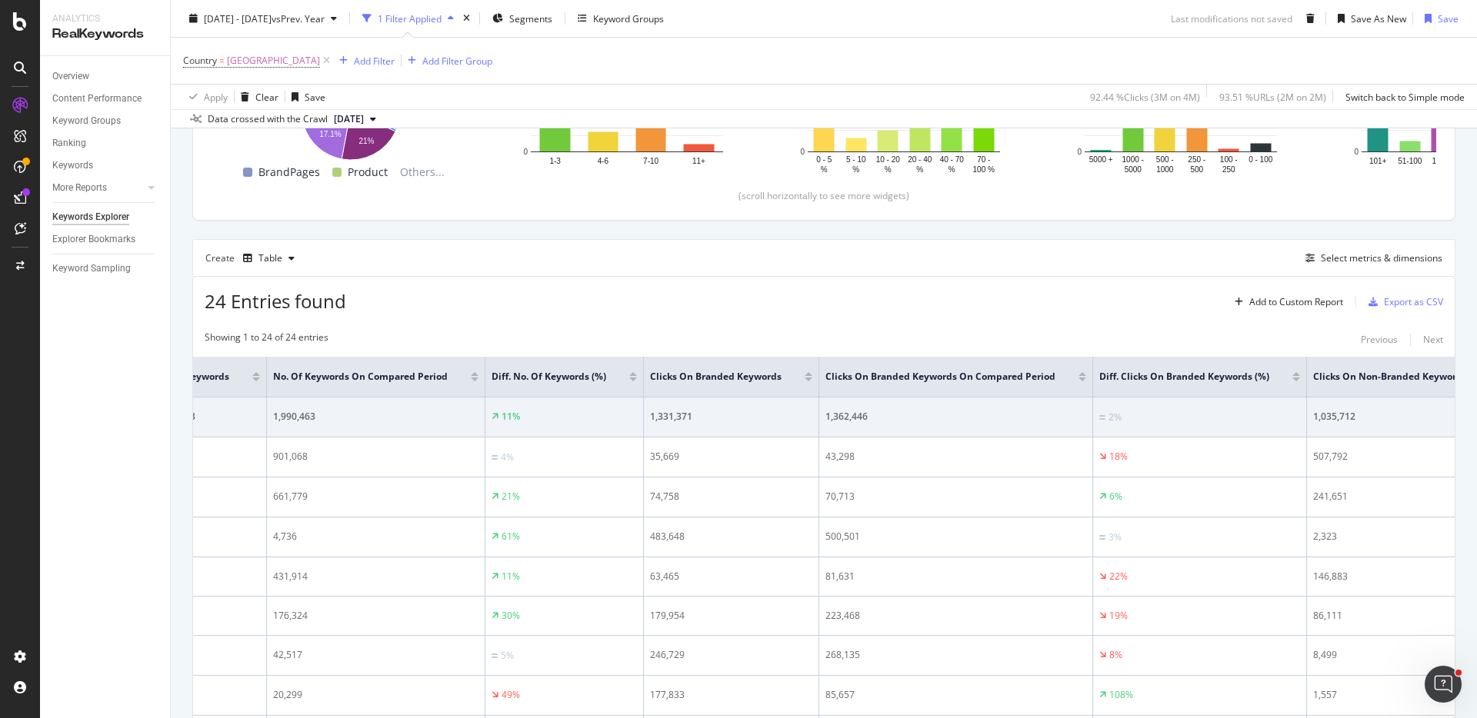
scroll to position [394, 0]
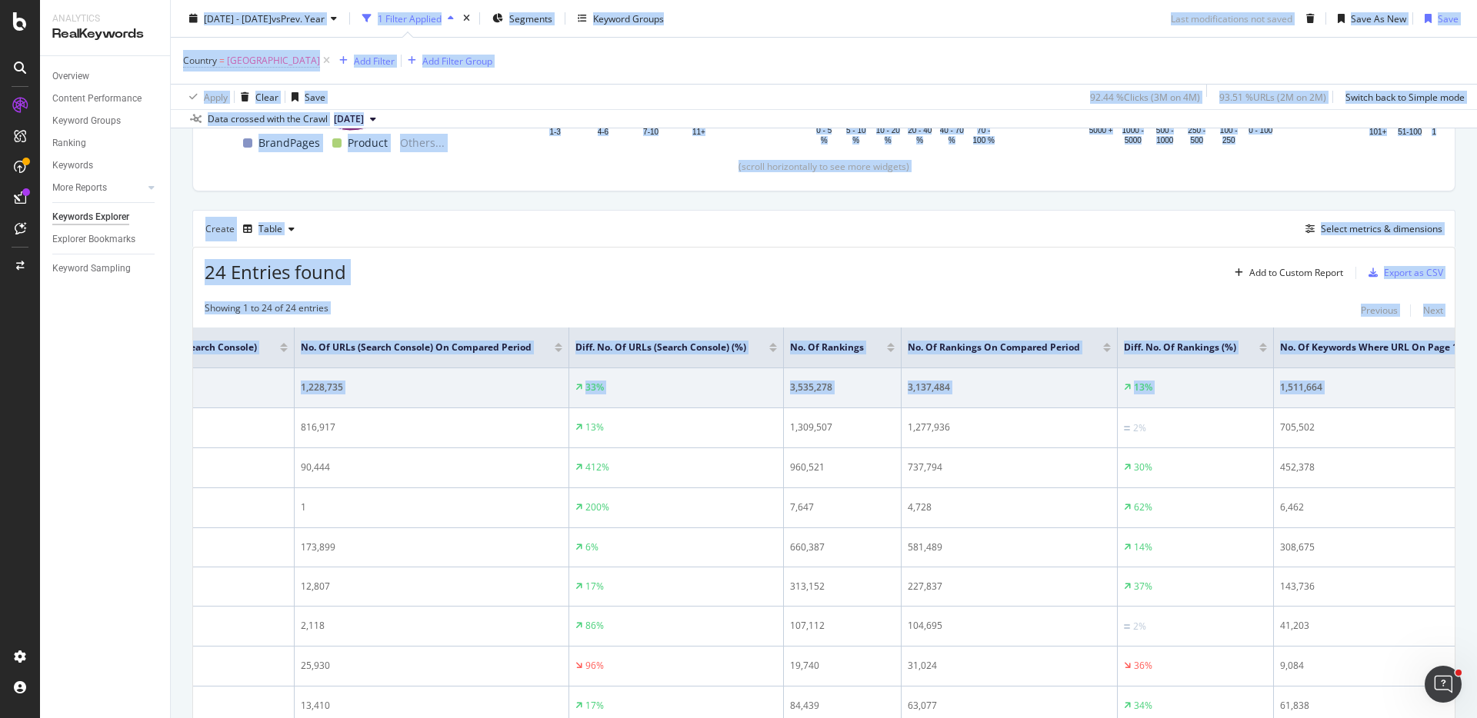
drag, startPoint x: 814, startPoint y: 406, endPoint x: 104, endPoint y: 401, distance: 710.7
click at [97, 405] on div "Analytics RealKeywords Overview Content Performance Keyword Groups Ranking Keyw…" at bounding box center [758, 359] width 1437 height 718
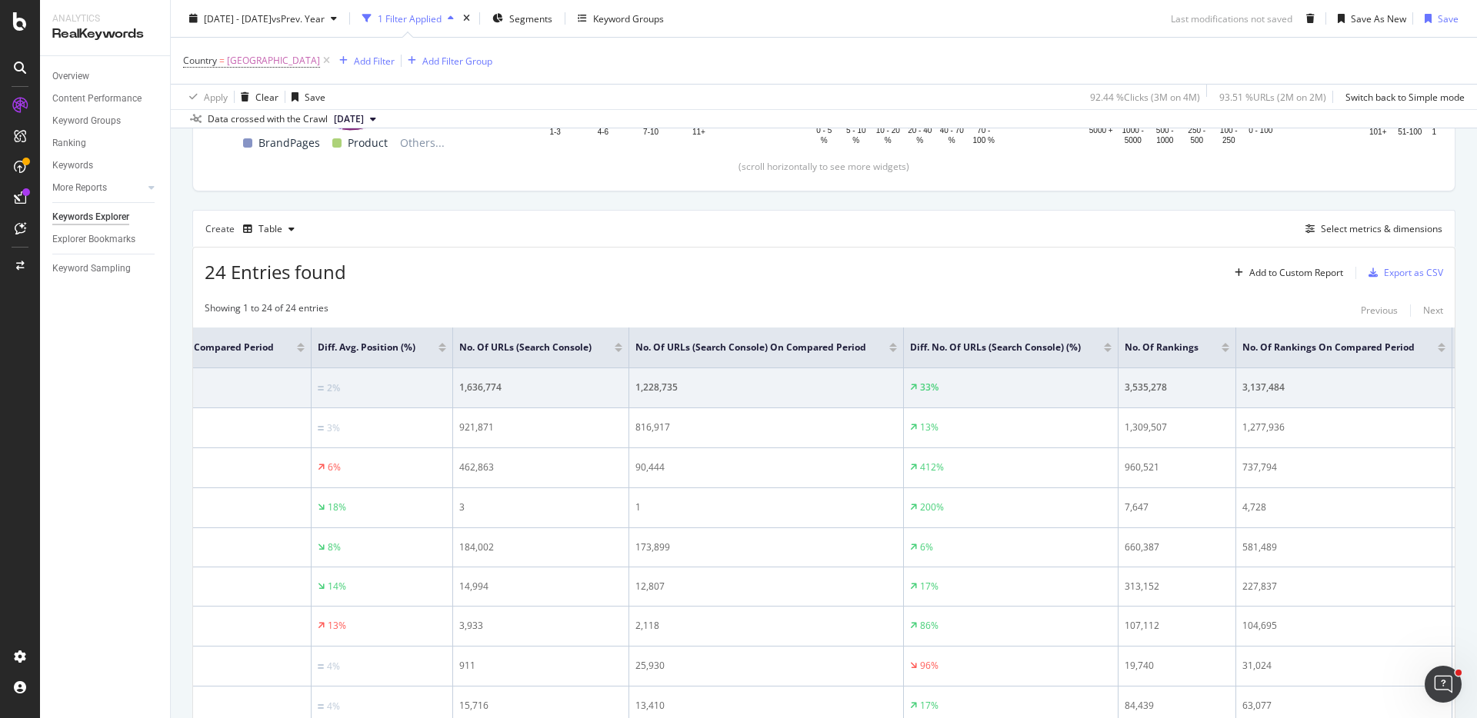
drag, startPoint x: 585, startPoint y: 232, endPoint x: 547, endPoint y: 213, distance: 43.0
click at [555, 217] on div "Create Table Select metrics & dimensions" at bounding box center [823, 228] width 1263 height 37
click at [391, 60] on div "Add Filter" at bounding box center [374, 60] width 41 height 13
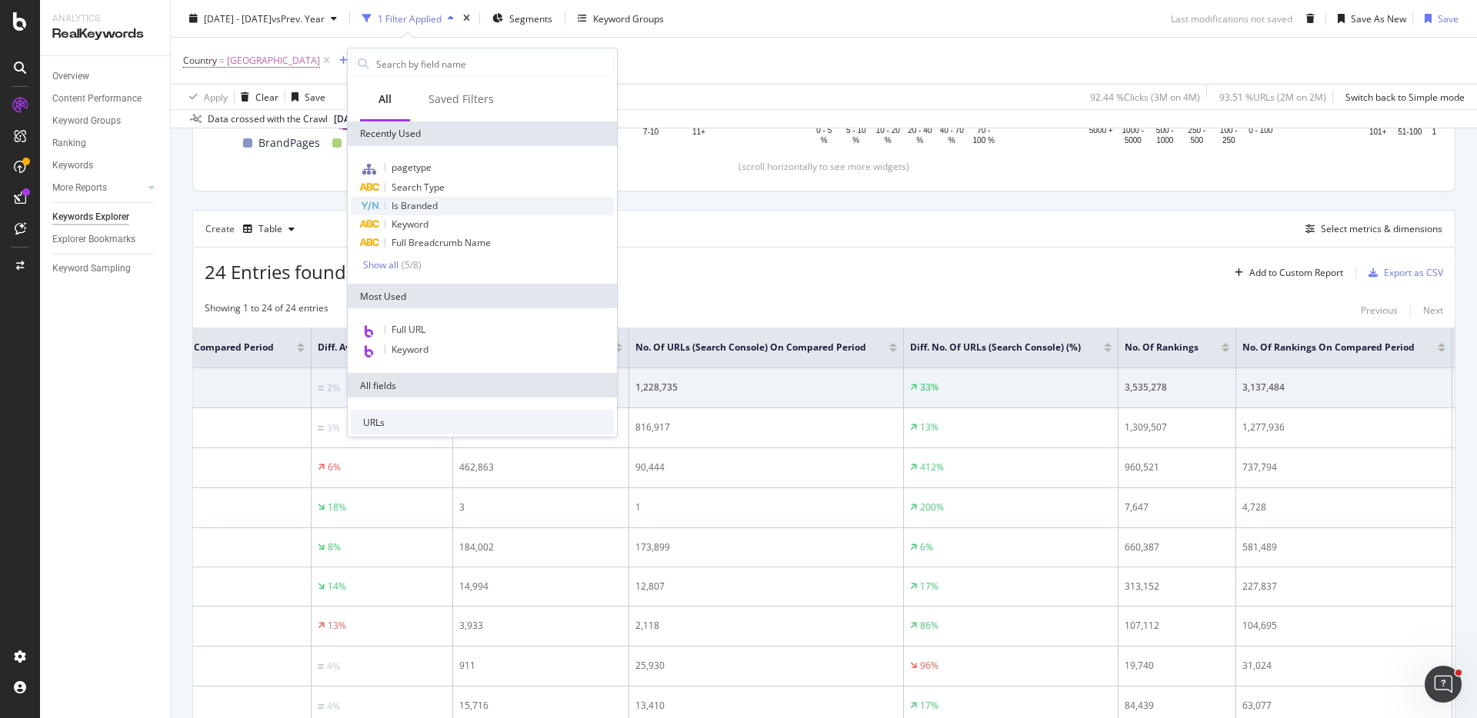
click at [451, 203] on div "Is Branded" at bounding box center [482, 206] width 263 height 18
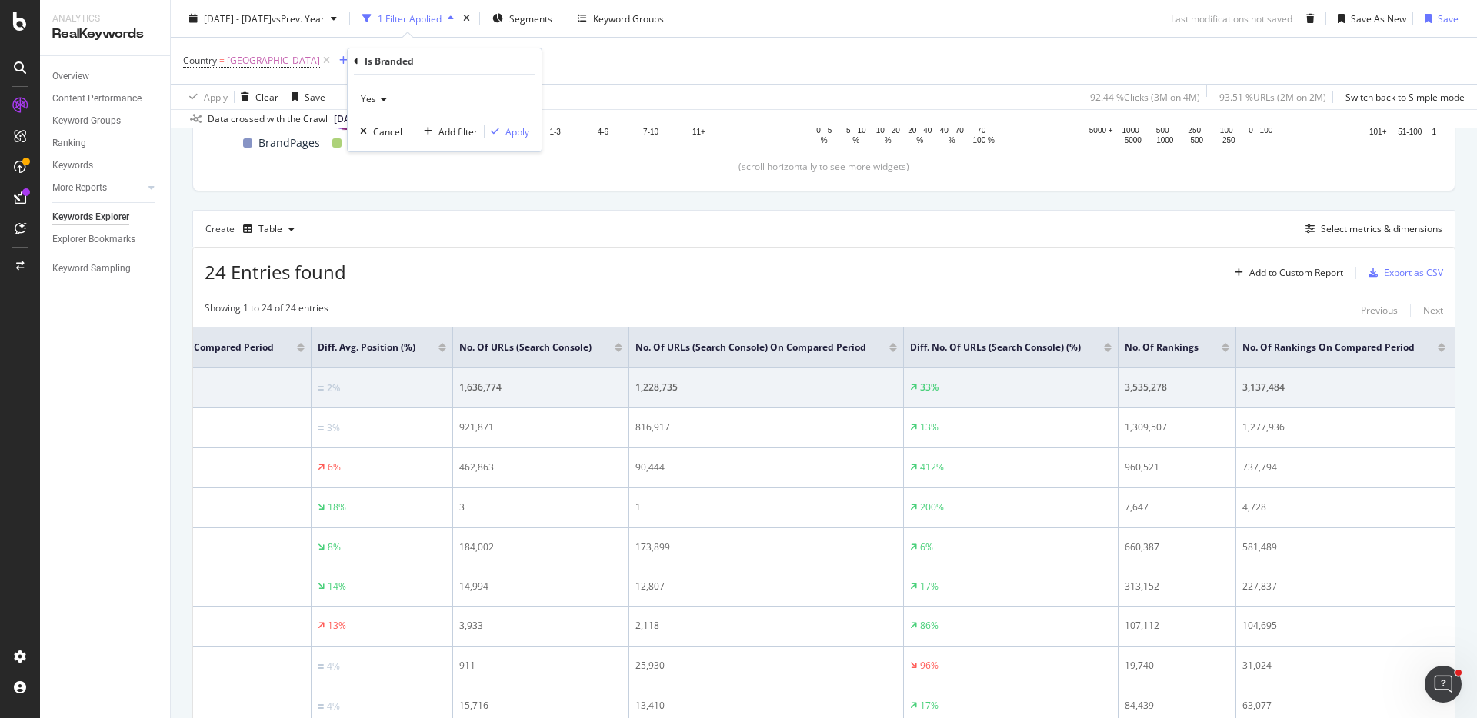
click at [384, 97] on icon at bounding box center [381, 99] width 11 height 9
click at [388, 156] on div "No" at bounding box center [446, 151] width 165 height 20
click at [512, 136] on div "Apply" at bounding box center [517, 131] width 24 height 13
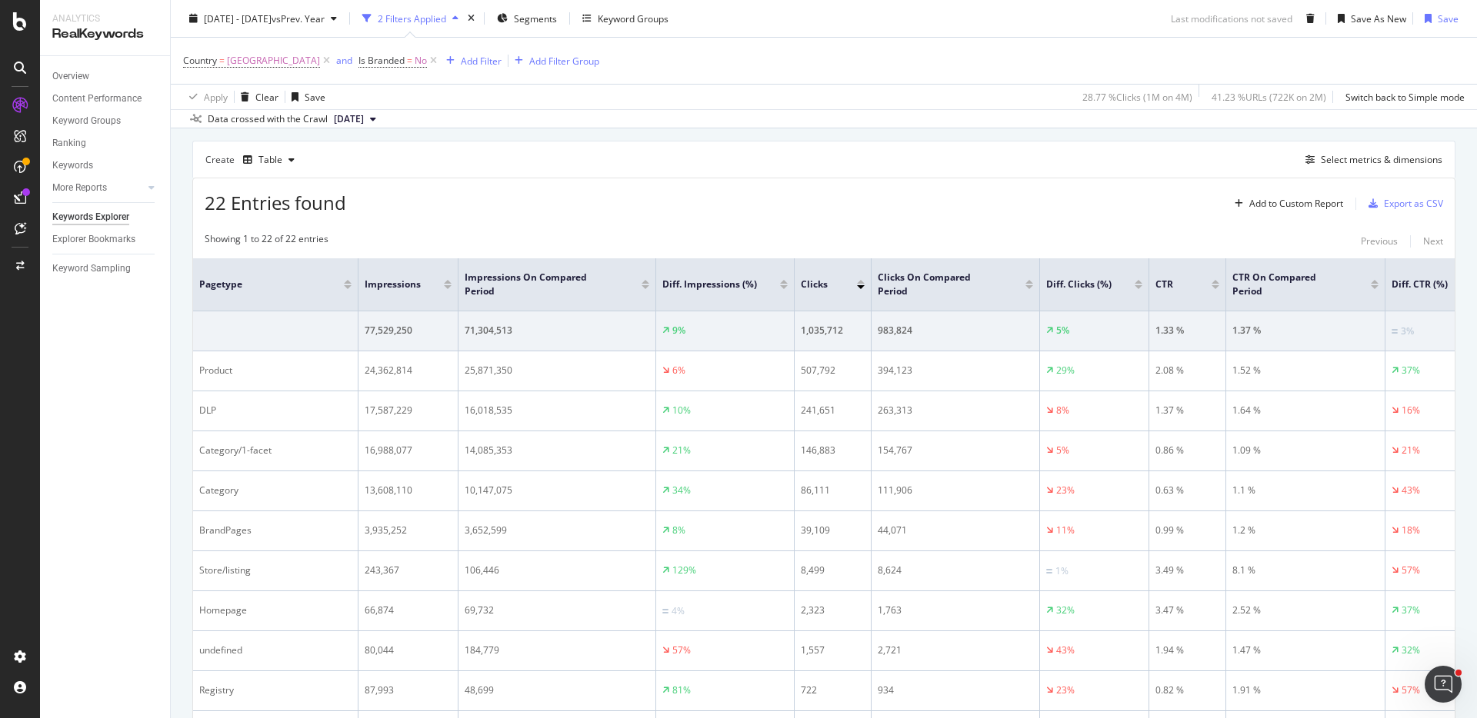
scroll to position [462, 0]
click at [486, 184] on div "22 Entries found Add to Custom Report Export as CSV" at bounding box center [823, 198] width 1261 height 38
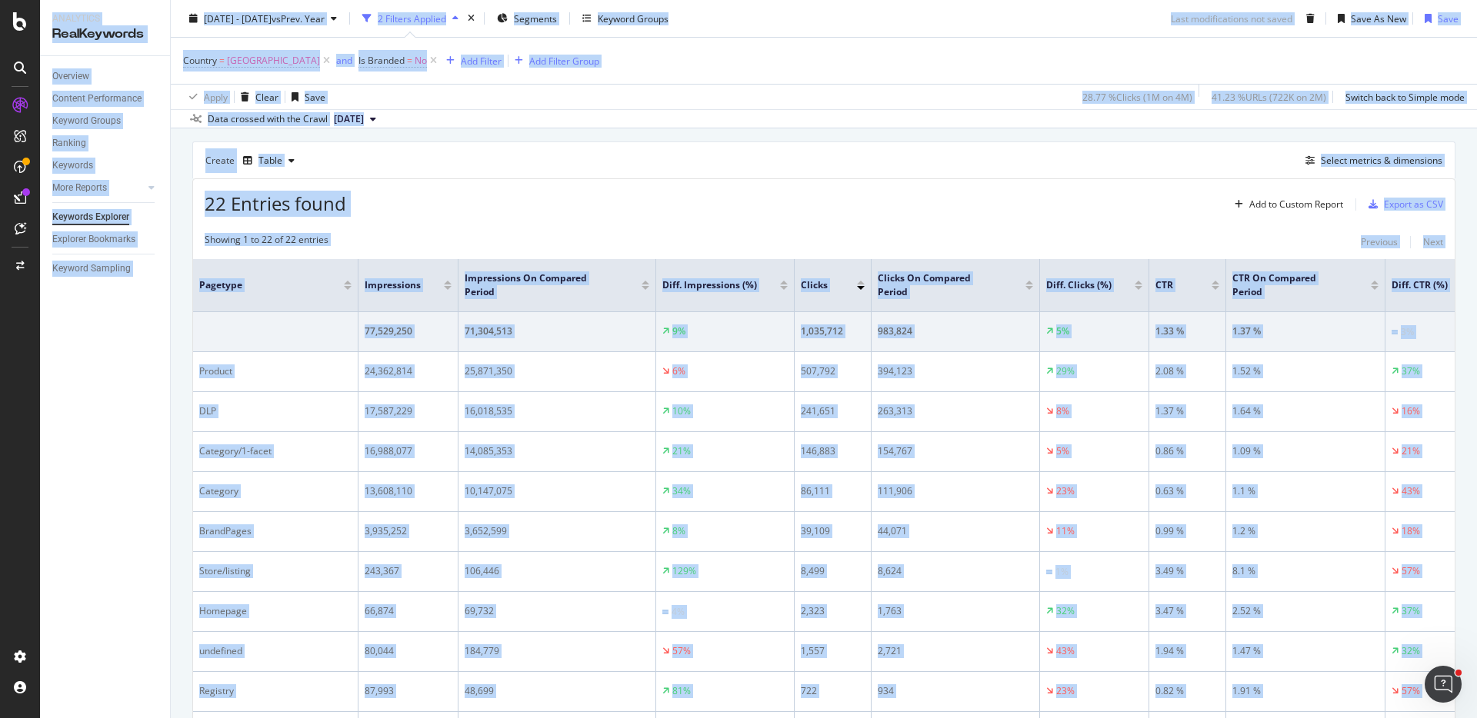
copy div "Loremipsu DoloRsitamet Consecte Adipisc Elitseddoei Tempori Utlabo Etdolor Magn…"
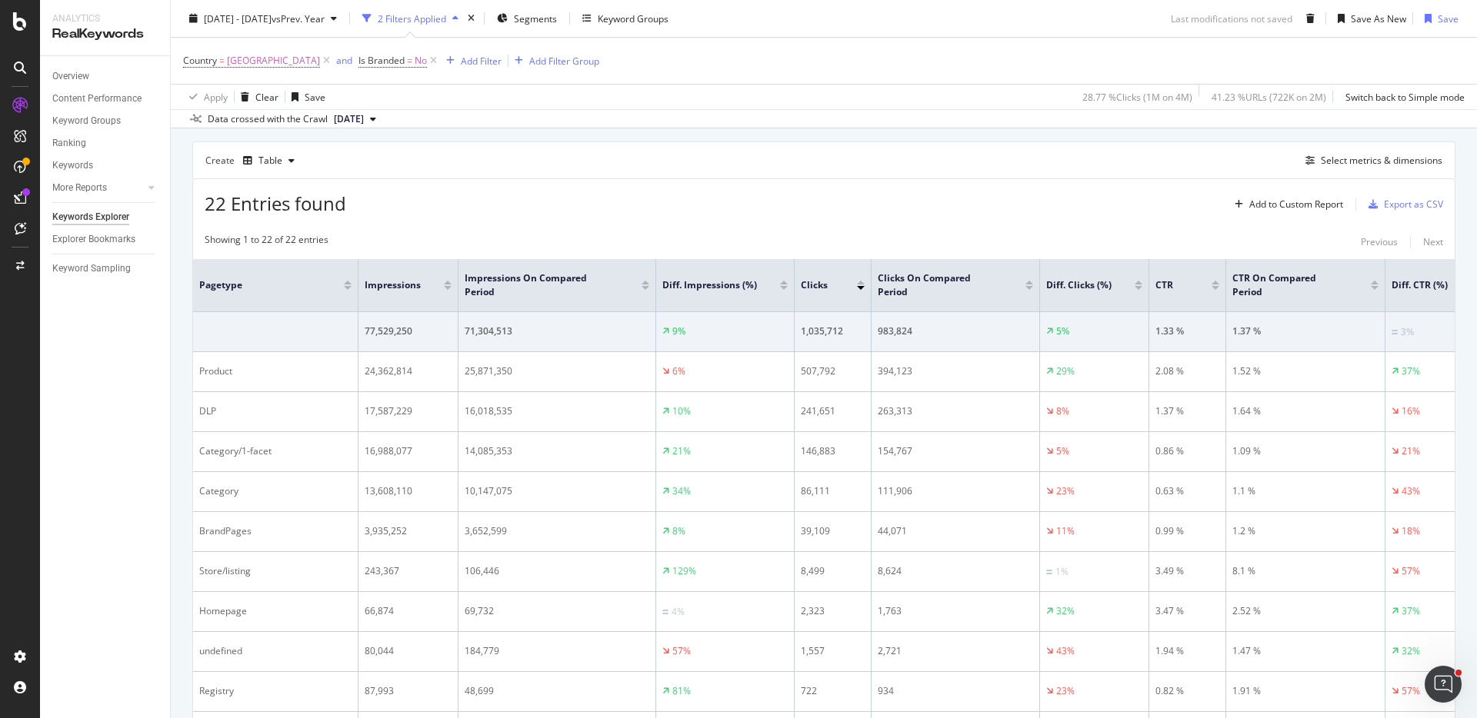
click at [688, 154] on div "Create Table Select metrics & dimensions" at bounding box center [823, 160] width 1263 height 37
click at [427, 62] on span "No" at bounding box center [421, 61] width 12 height 22
click at [403, 97] on icon at bounding box center [403, 96] width 11 height 9
click at [408, 123] on div "Yes" at bounding box center [471, 128] width 165 height 20
click at [549, 128] on div "Apply" at bounding box center [543, 129] width 24 height 13
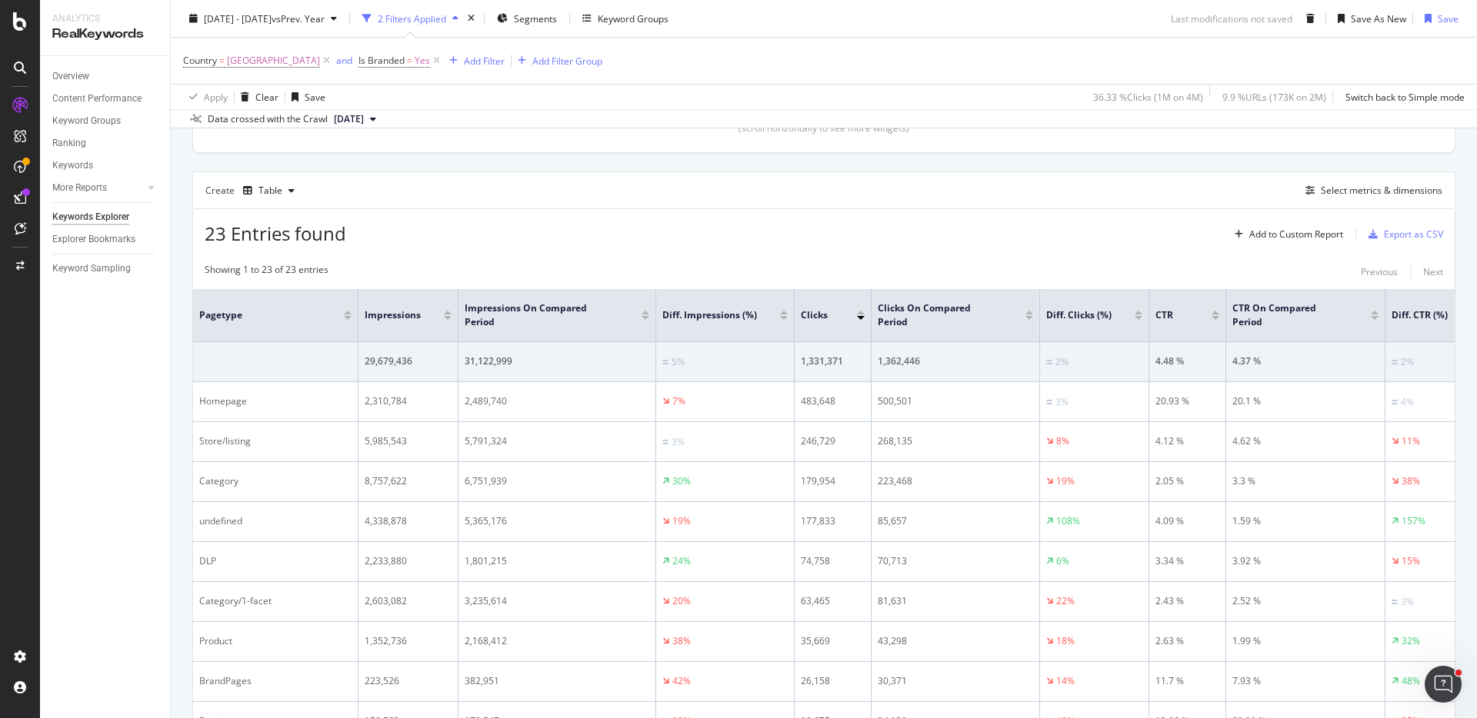
scroll to position [435, 0]
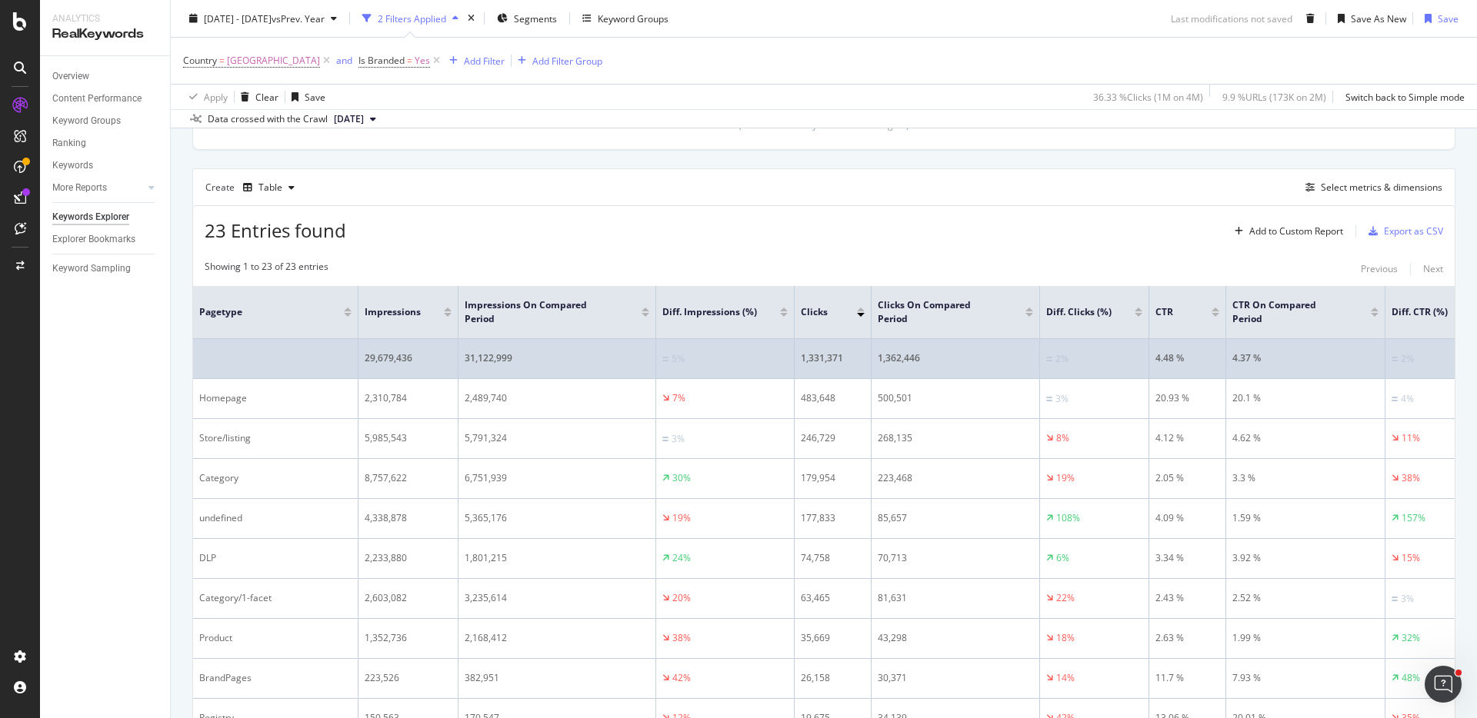
click at [741, 357] on div "5%" at bounding box center [724, 358] width 125 height 15
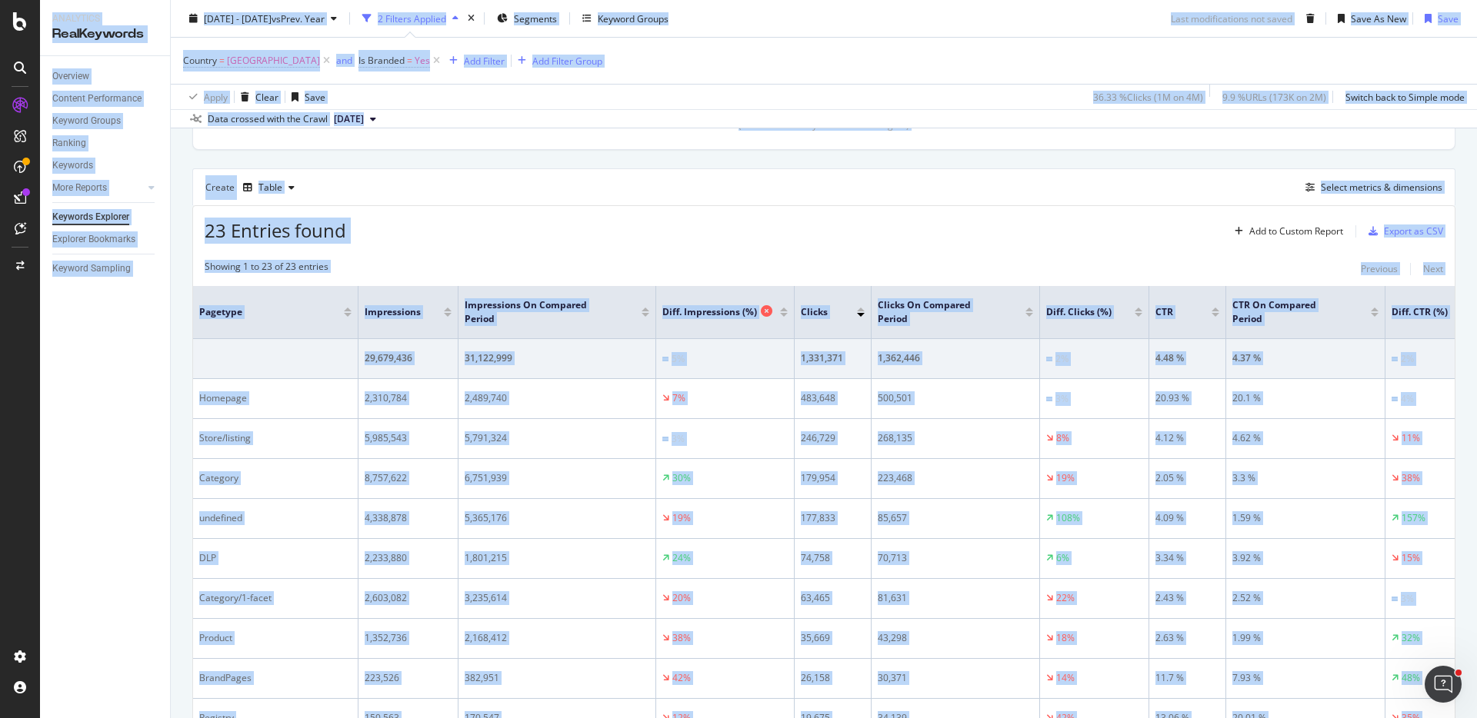
copy div "Loremipsu DoloRsitamet Consecte Adipisc Elitseddoei Tempori Utlabo Etdolor Magn…"
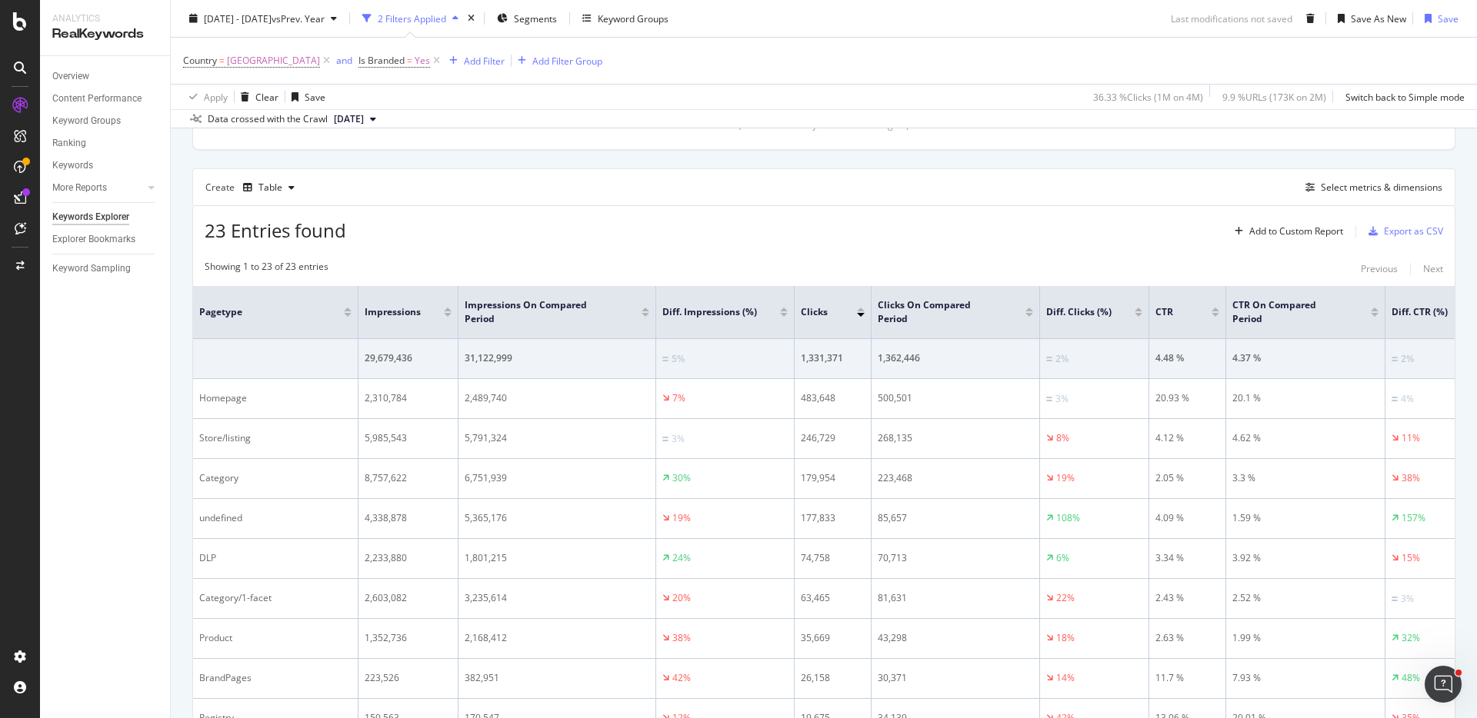
click at [672, 162] on div "Description: Top Charts Clicks By pagetype Level 1 By: pagetype Level 1 Hold CM…" at bounding box center [823, 561] width 1263 height 1570
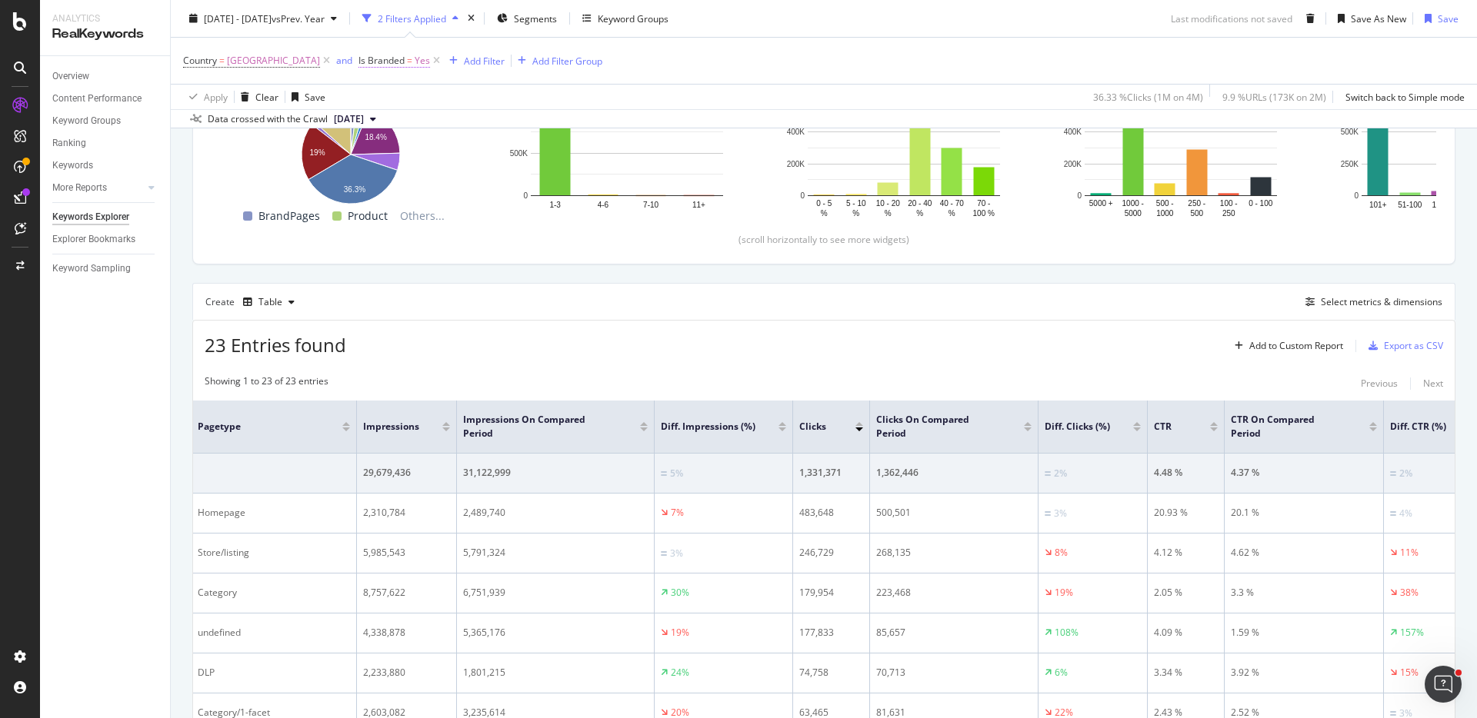
scroll to position [228, 0]
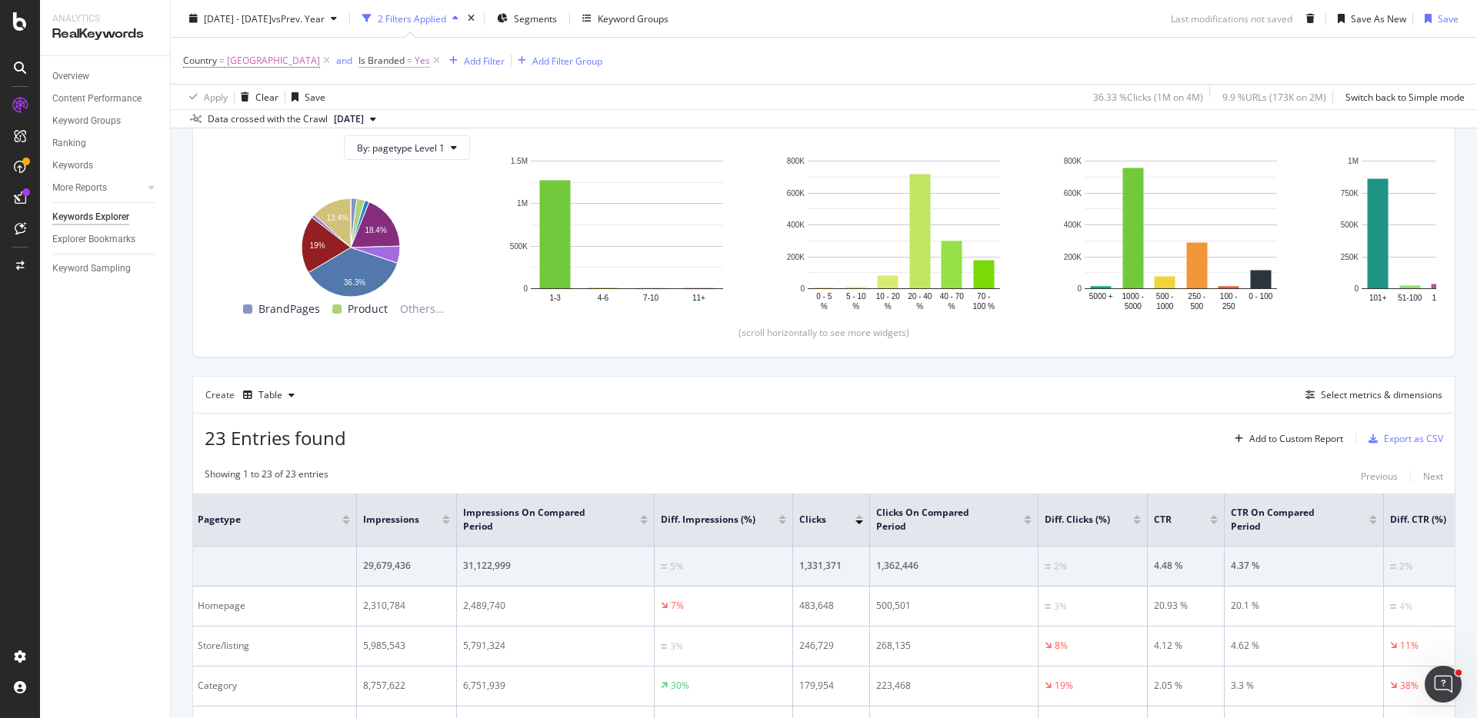
click at [418, 61] on span "Is Branded = Yes" at bounding box center [394, 61] width 72 height 14
click at [404, 94] on icon at bounding box center [406, 96] width 11 height 9
click at [415, 148] on div "No" at bounding box center [471, 148] width 165 height 20
drag, startPoint x: 547, startPoint y: 134, endPoint x: 576, endPoint y: 113, distance: 35.9
click at [546, 134] on div "Apply" at bounding box center [543, 129] width 24 height 13
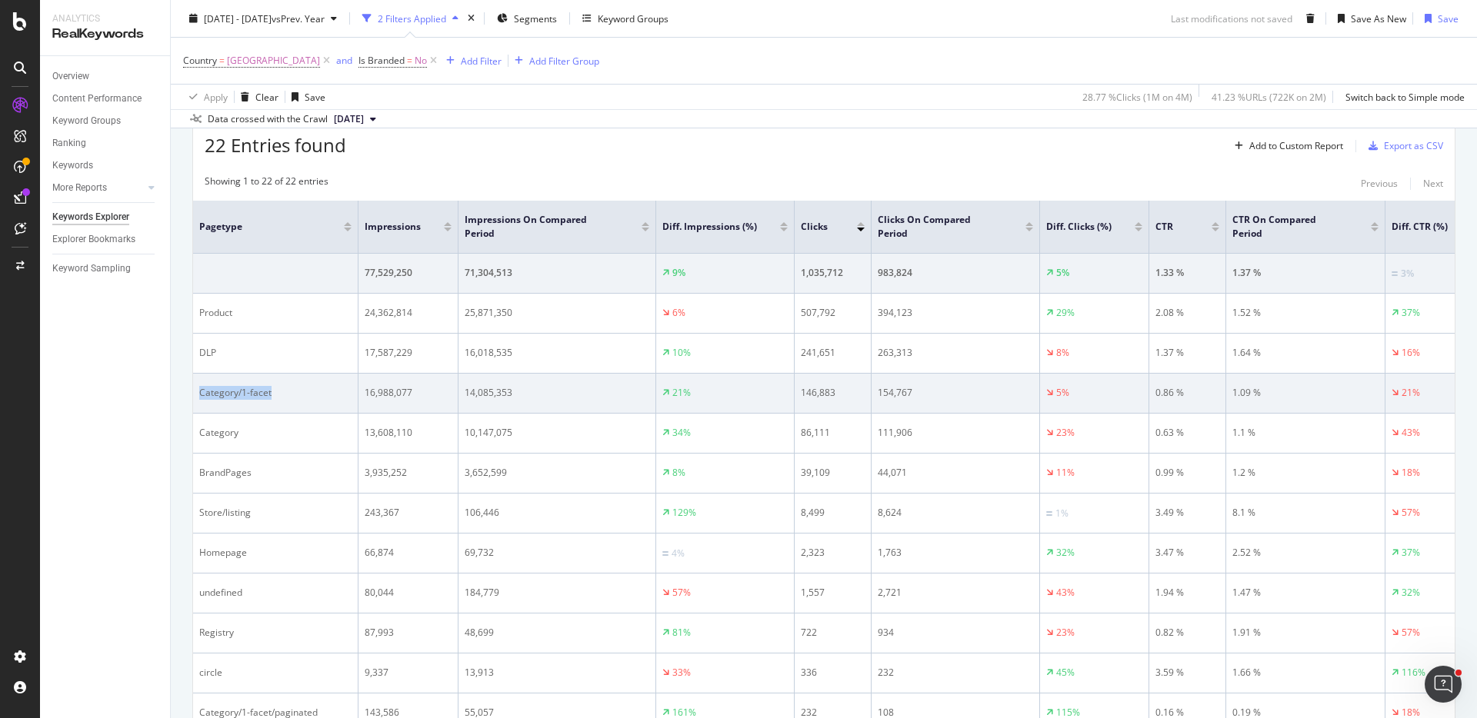
drag, startPoint x: 198, startPoint y: 393, endPoint x: 281, endPoint y: 396, distance: 83.1
click at [281, 396] on td "Category/1-facet" at bounding box center [275, 394] width 165 height 40
copy div "Category/1-facet"
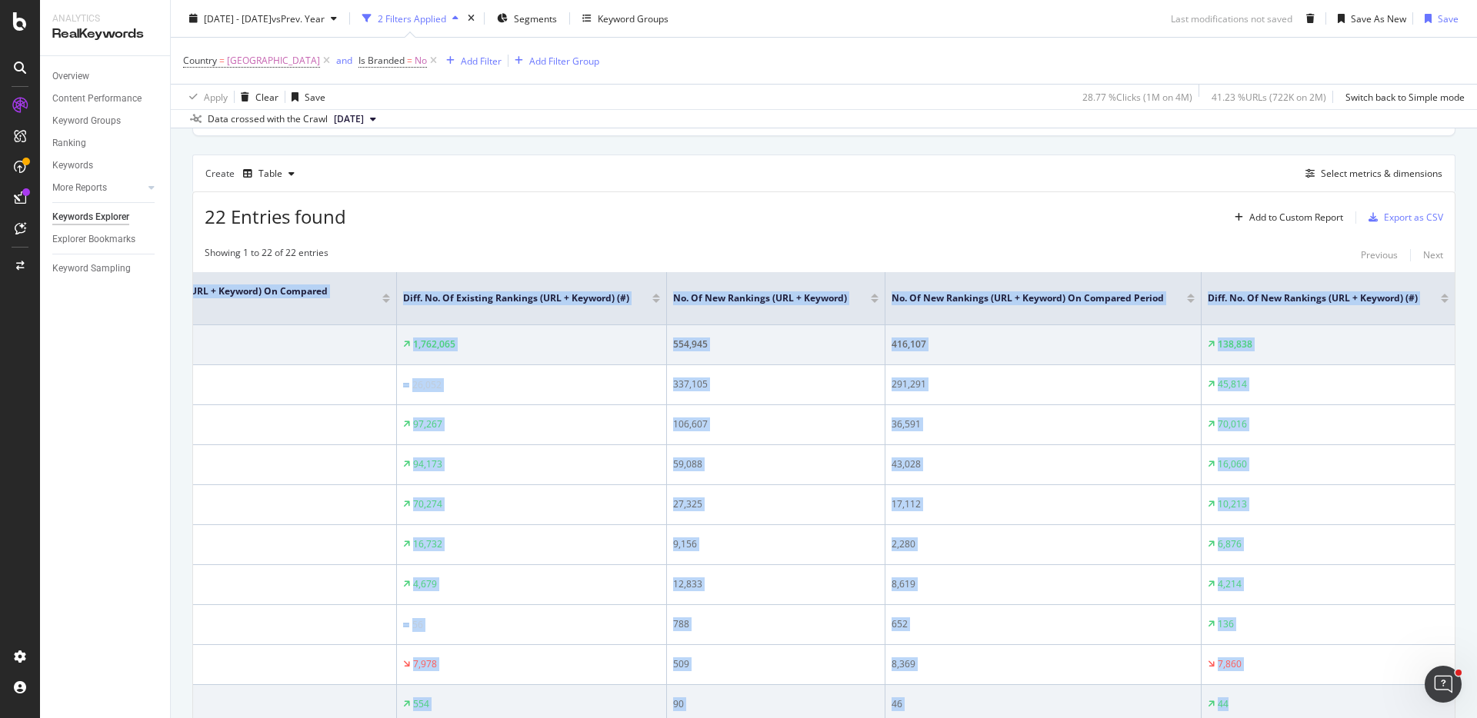
scroll to position [451, 0]
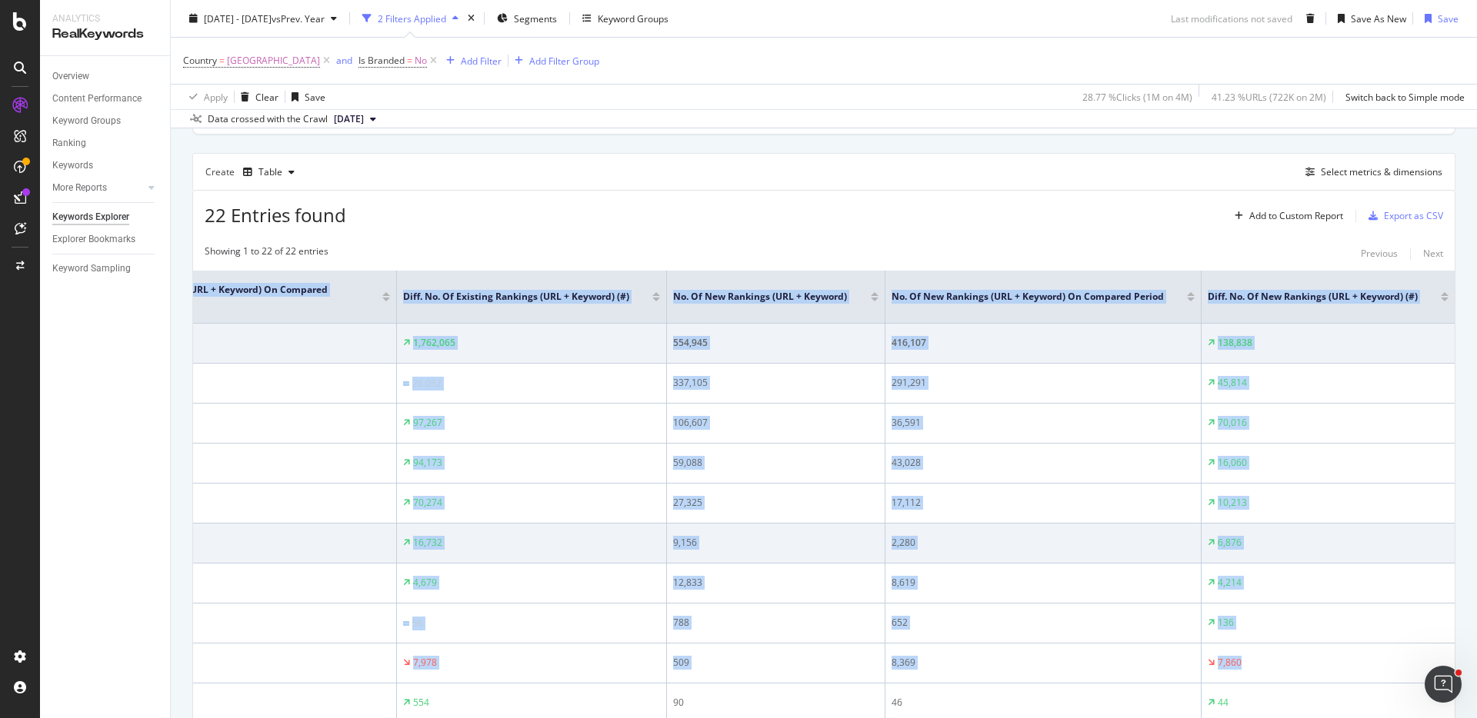
drag, startPoint x: 594, startPoint y: 338, endPoint x: 1414, endPoint y: 522, distance: 840.4
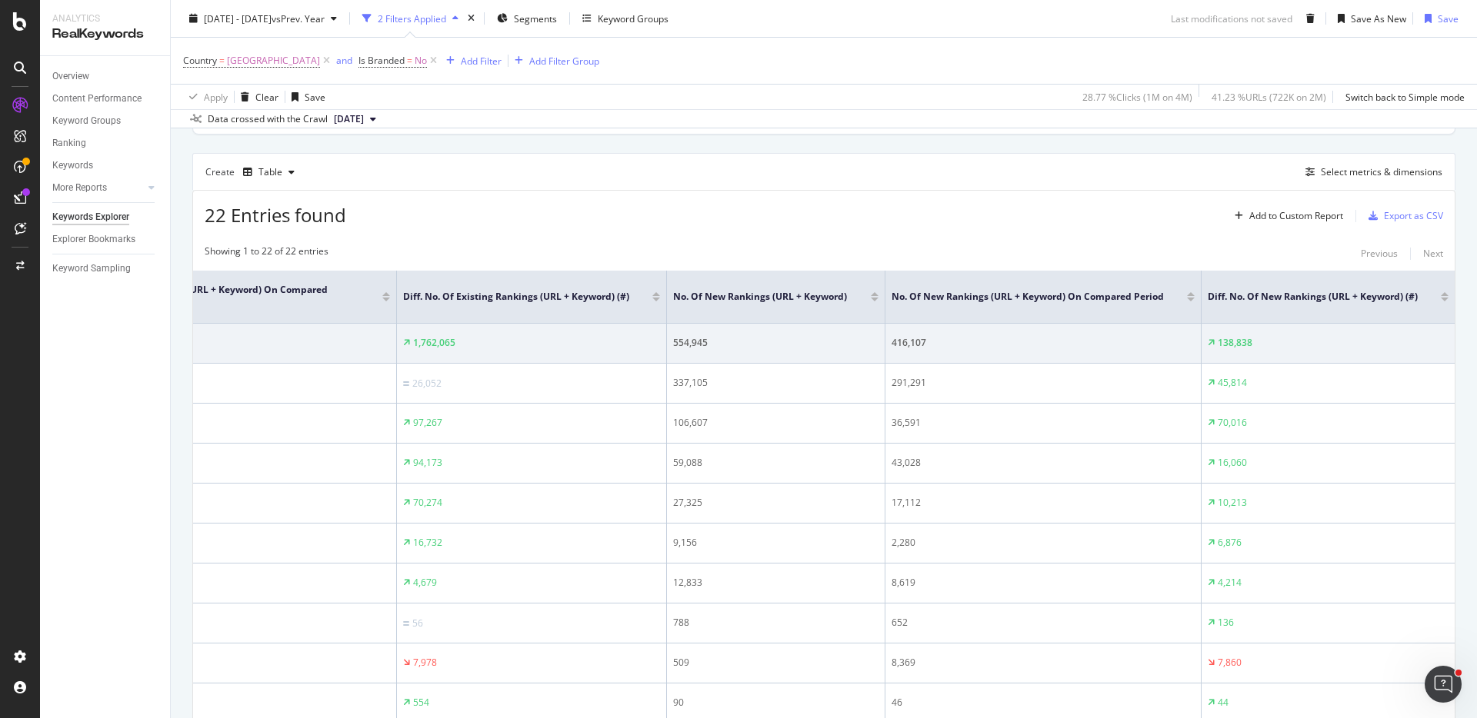
click at [1472, 418] on div "By website & by URL Description: Top Charts Clicks By pagetype Level 1 By: page…" at bounding box center [824, 530] width 1306 height 1628
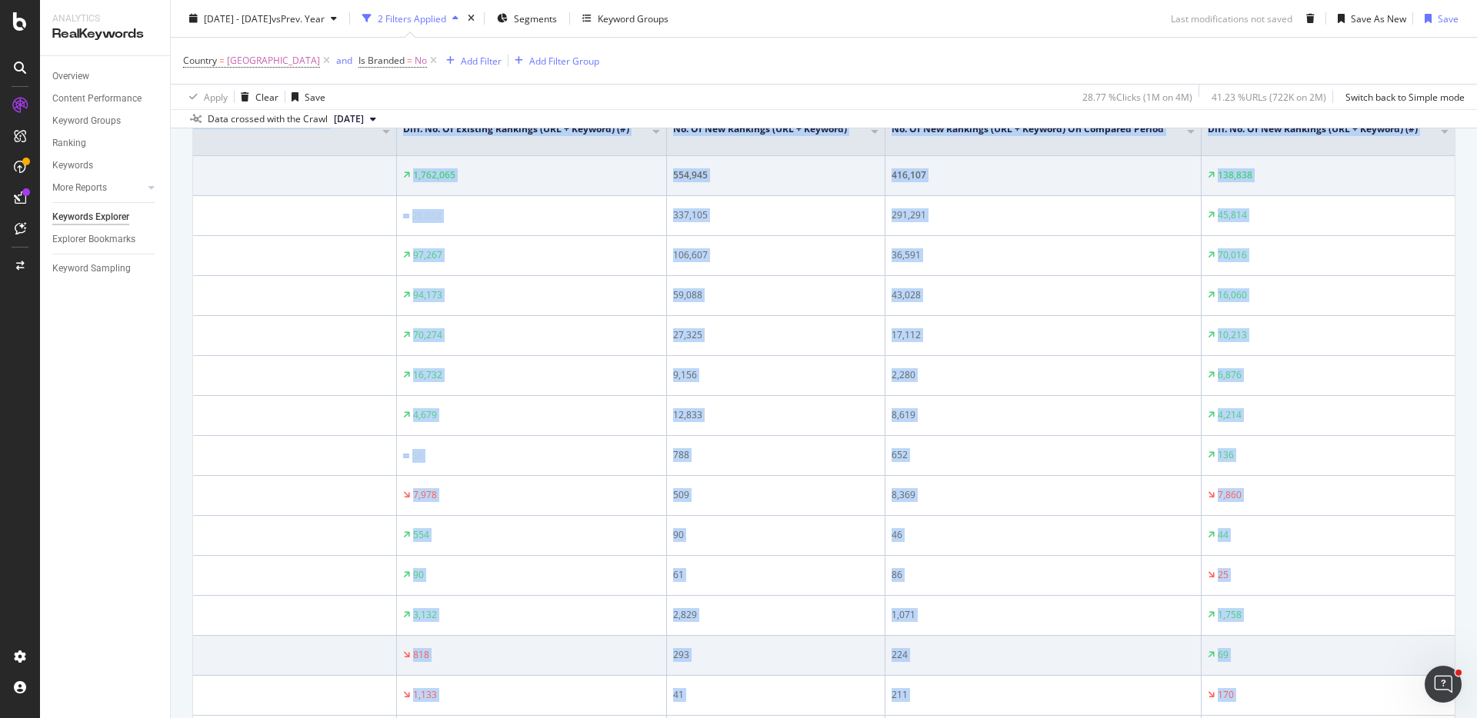
drag, startPoint x: 248, startPoint y: 290, endPoint x: 1182, endPoint y: 646, distance: 1000.0
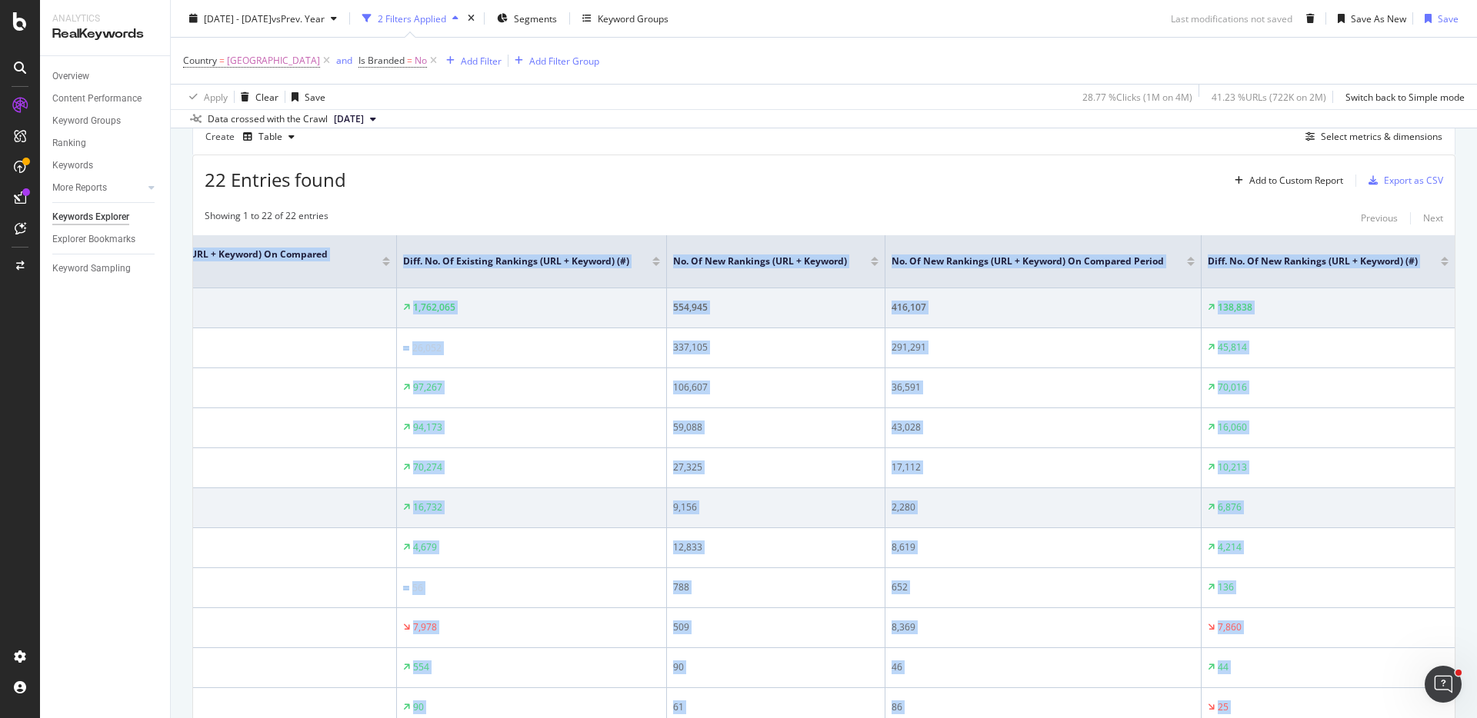
scroll to position [510, 0]
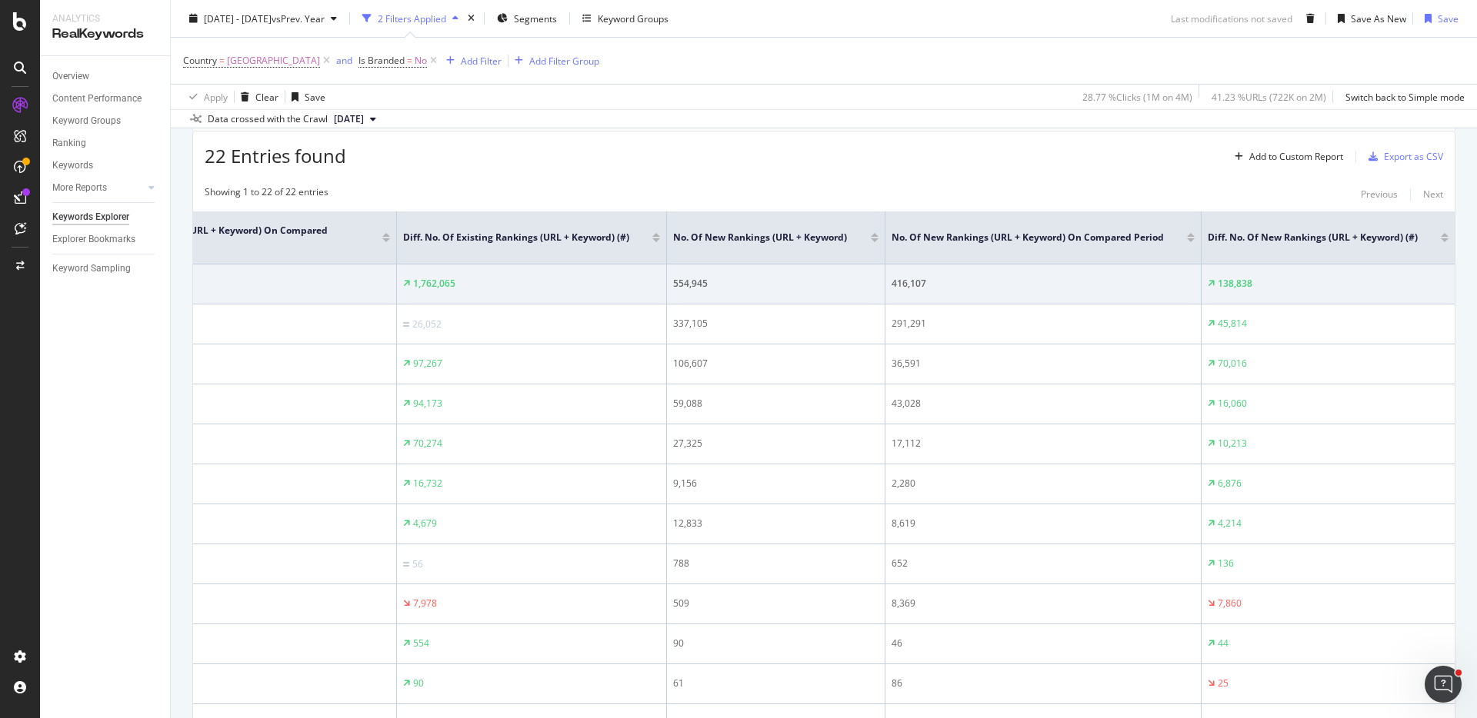
click at [1473, 334] on div "By website & by URL Description: Top Charts Clicks By pagetype Level 1 By: page…" at bounding box center [824, 471] width 1306 height 1628
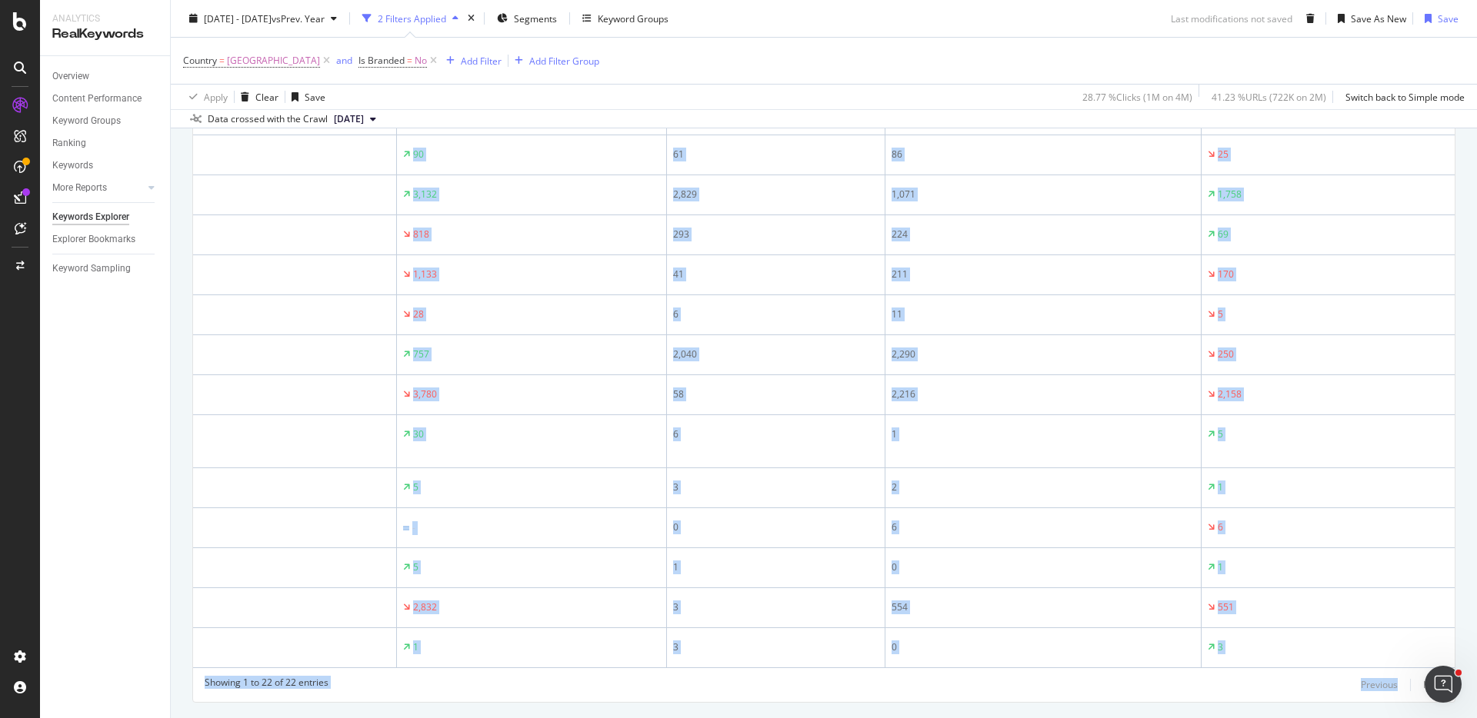
scroll to position [1077, 0]
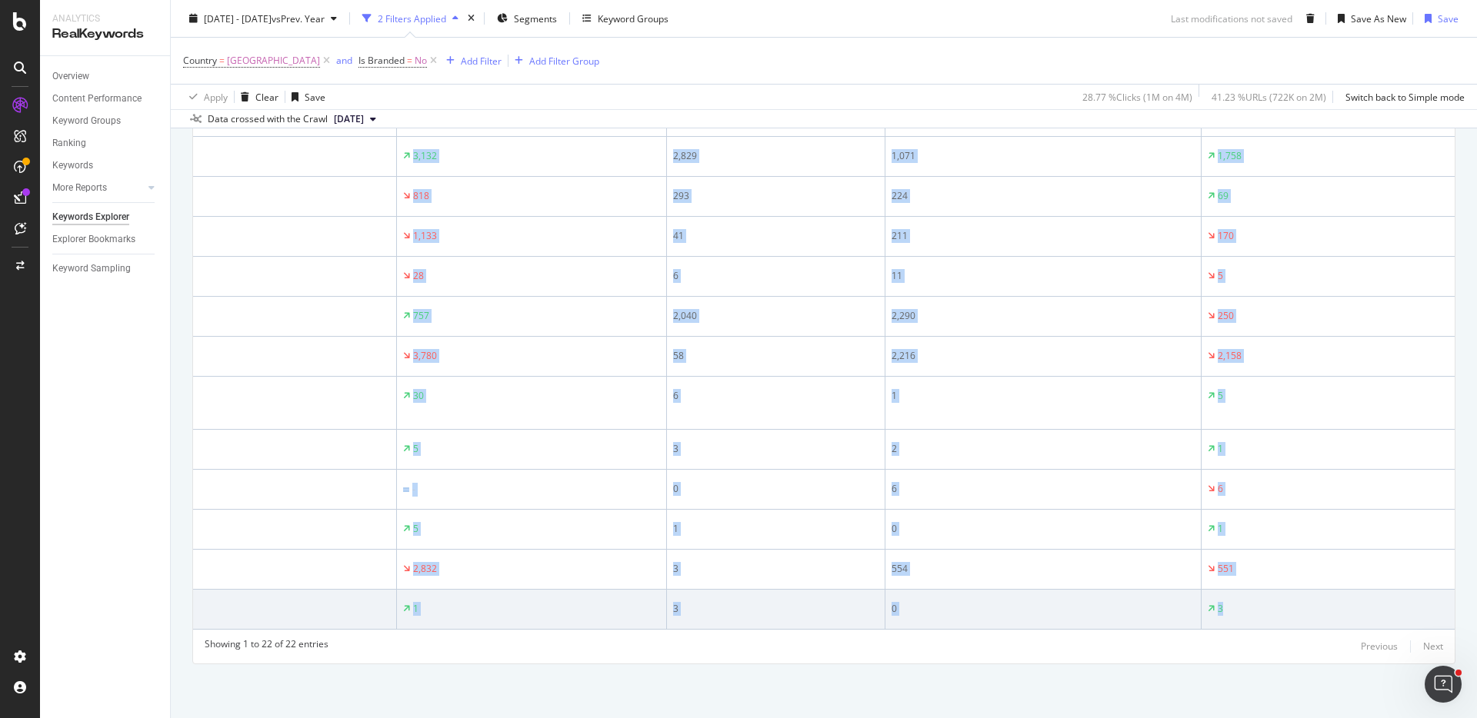
drag, startPoint x: 220, startPoint y: 221, endPoint x: 1234, endPoint y: 618, distance: 1089.0
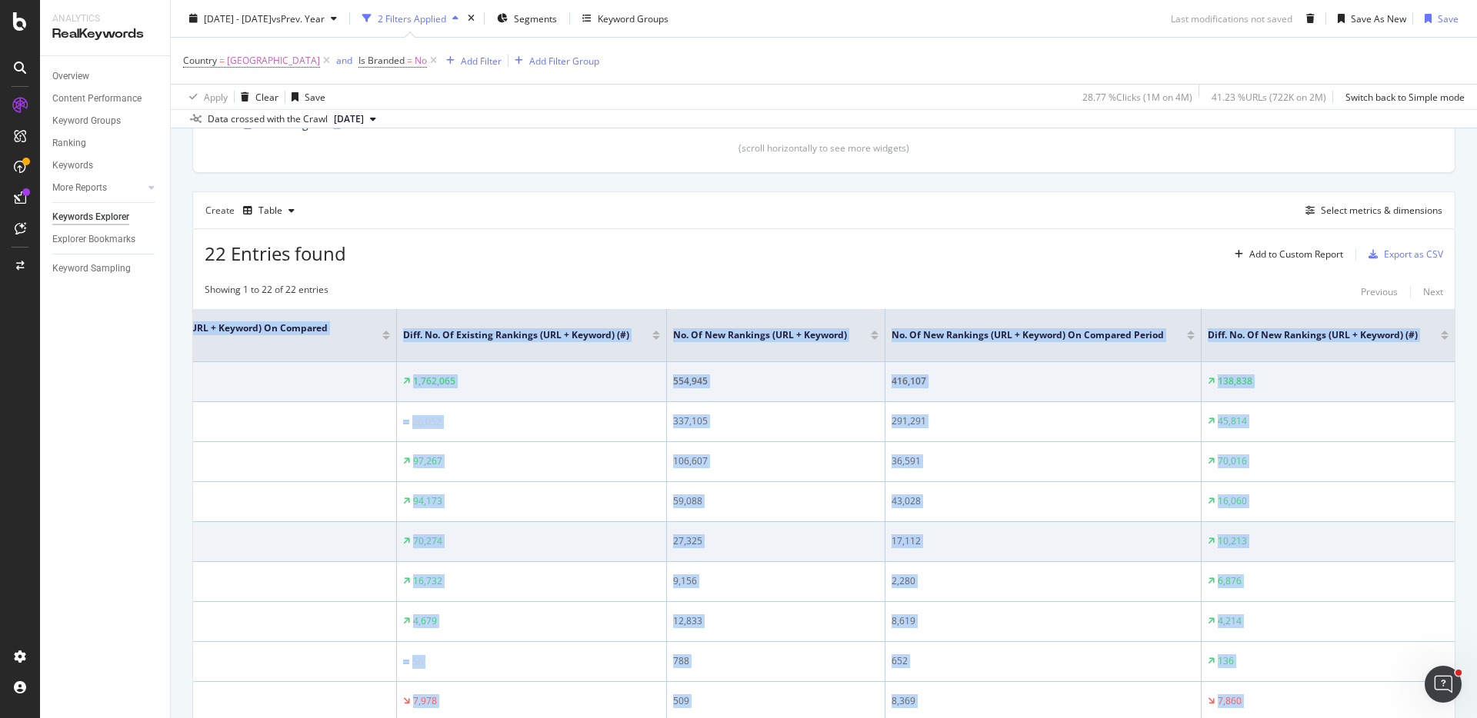
scroll to position [441, 0]
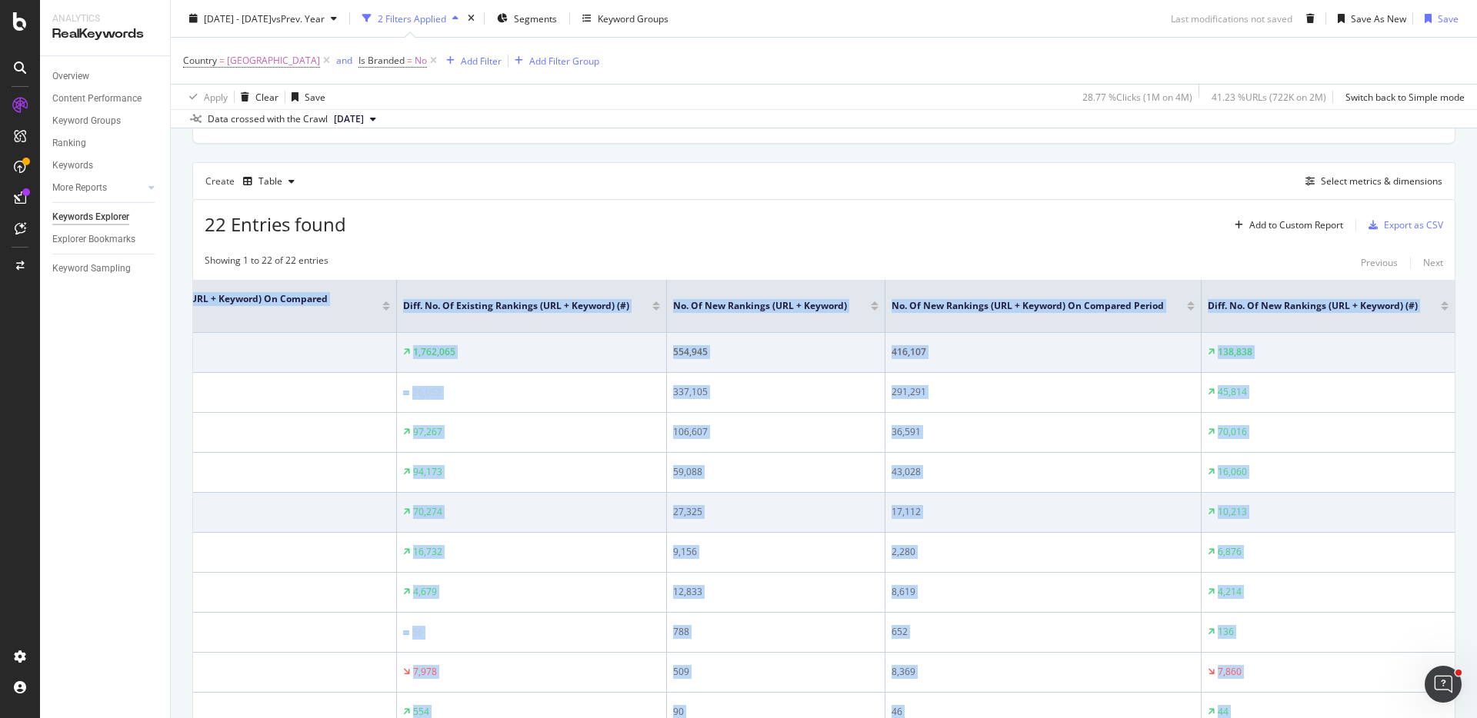
copy table "No. of Existing Rankings (URL + Keyword) On Compared Period Diff. No. of Existi…"
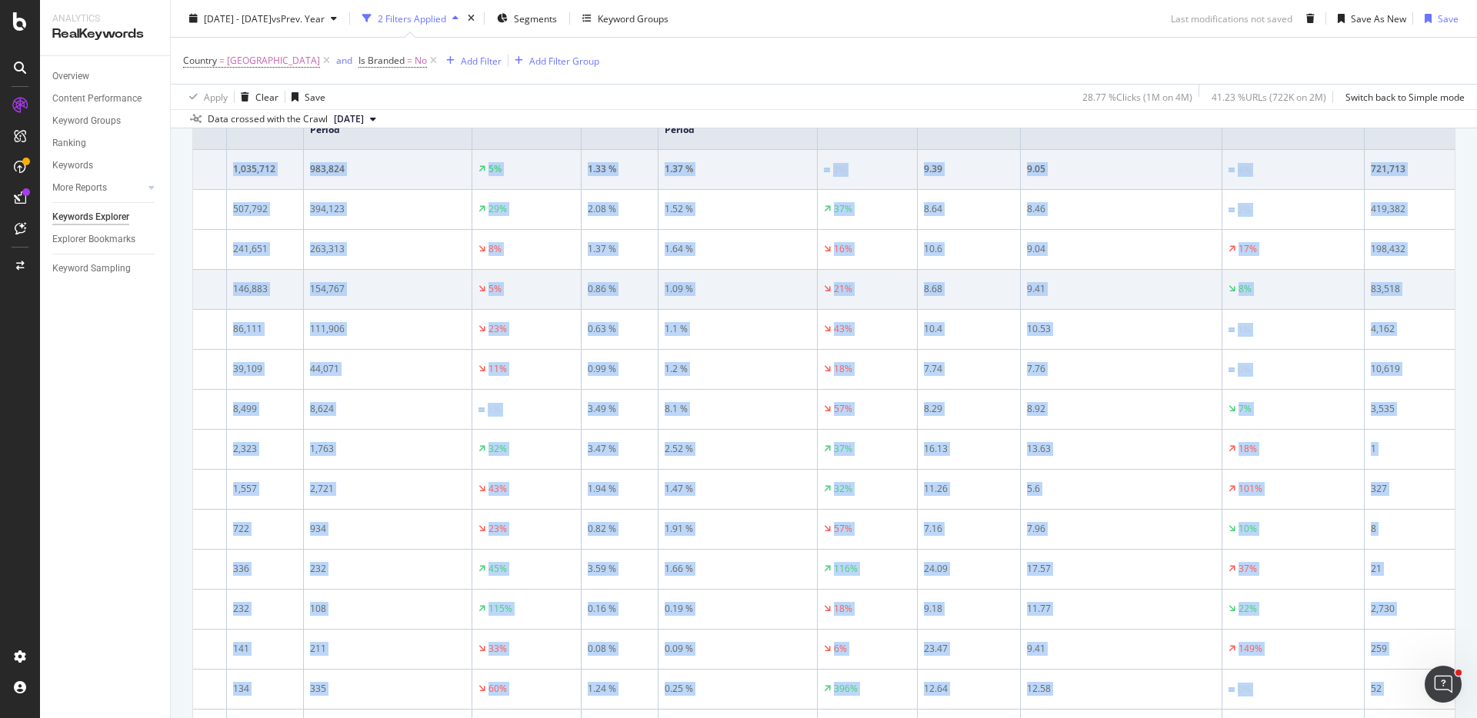
scroll to position [0, 0]
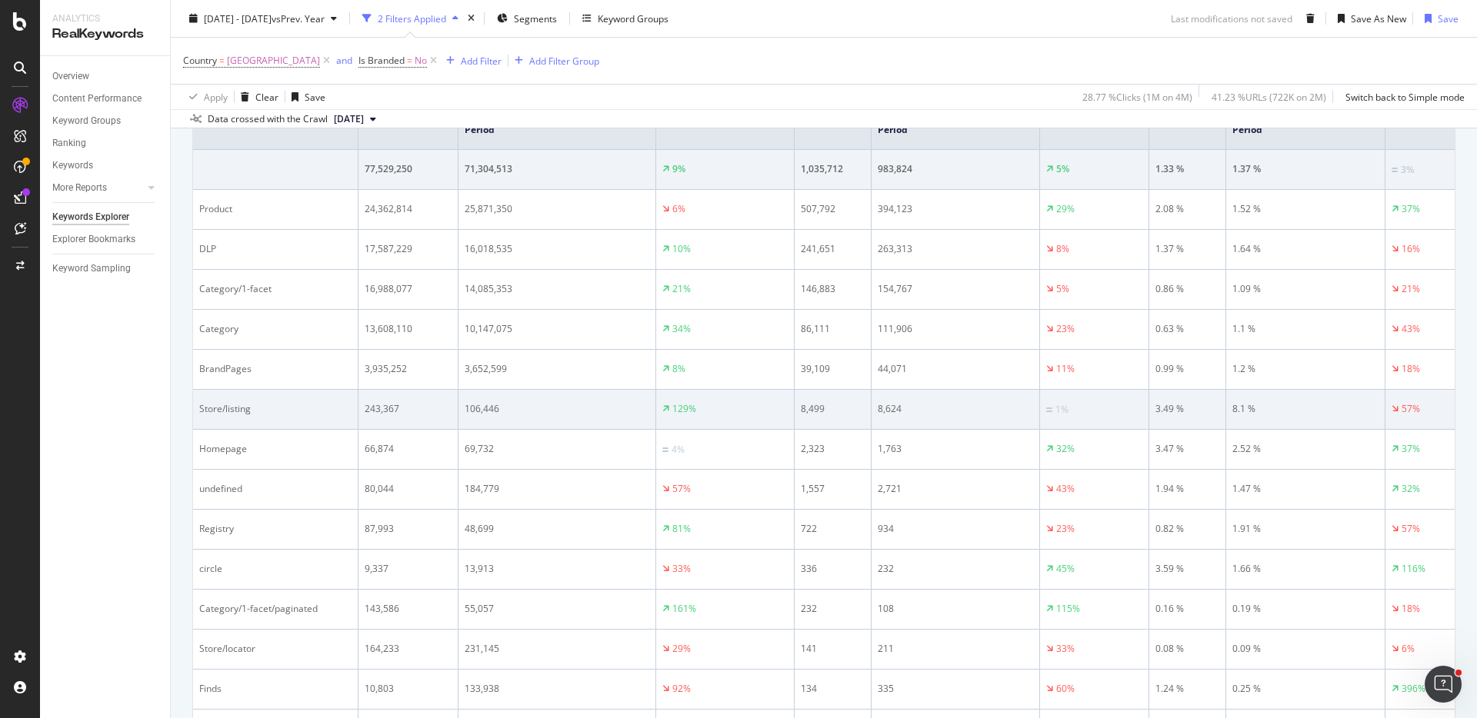
click at [592, 405] on div "106,446" at bounding box center [557, 409] width 185 height 14
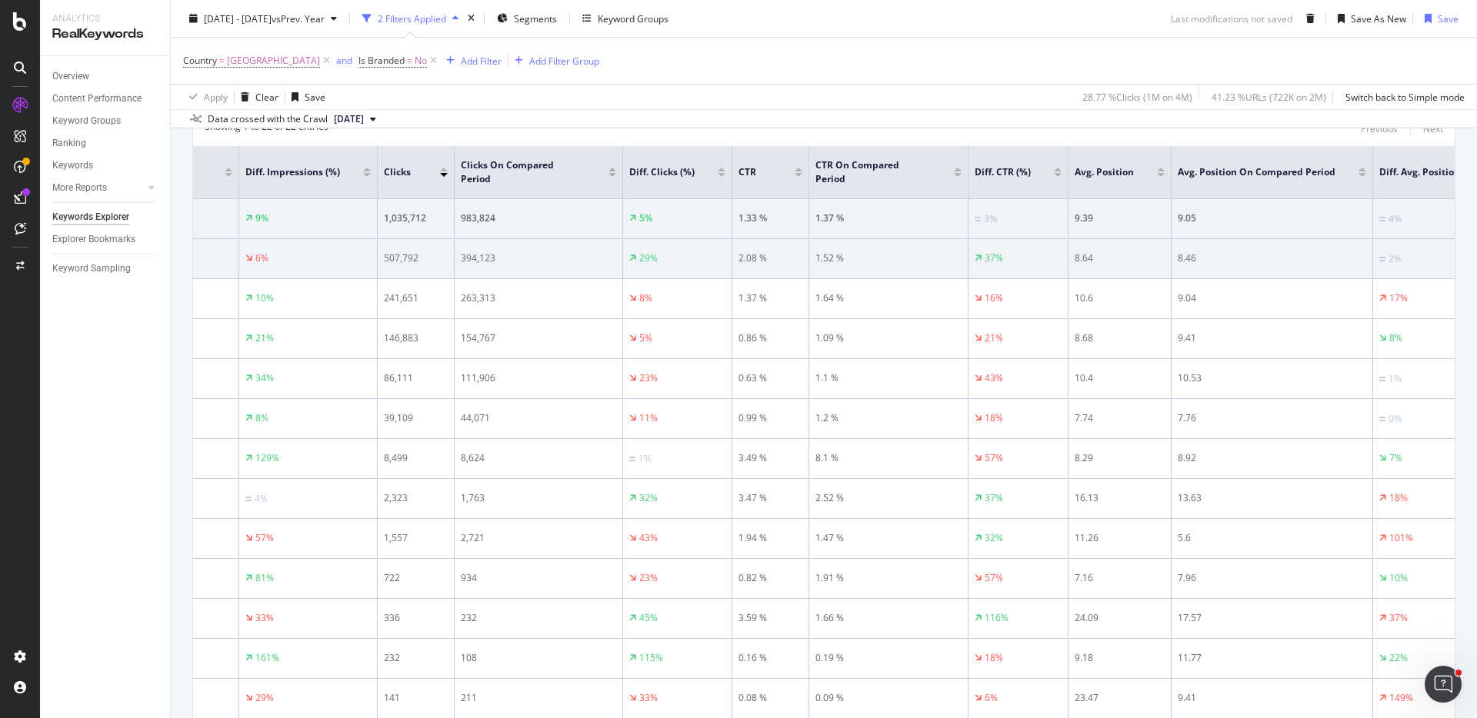
scroll to position [0, 428]
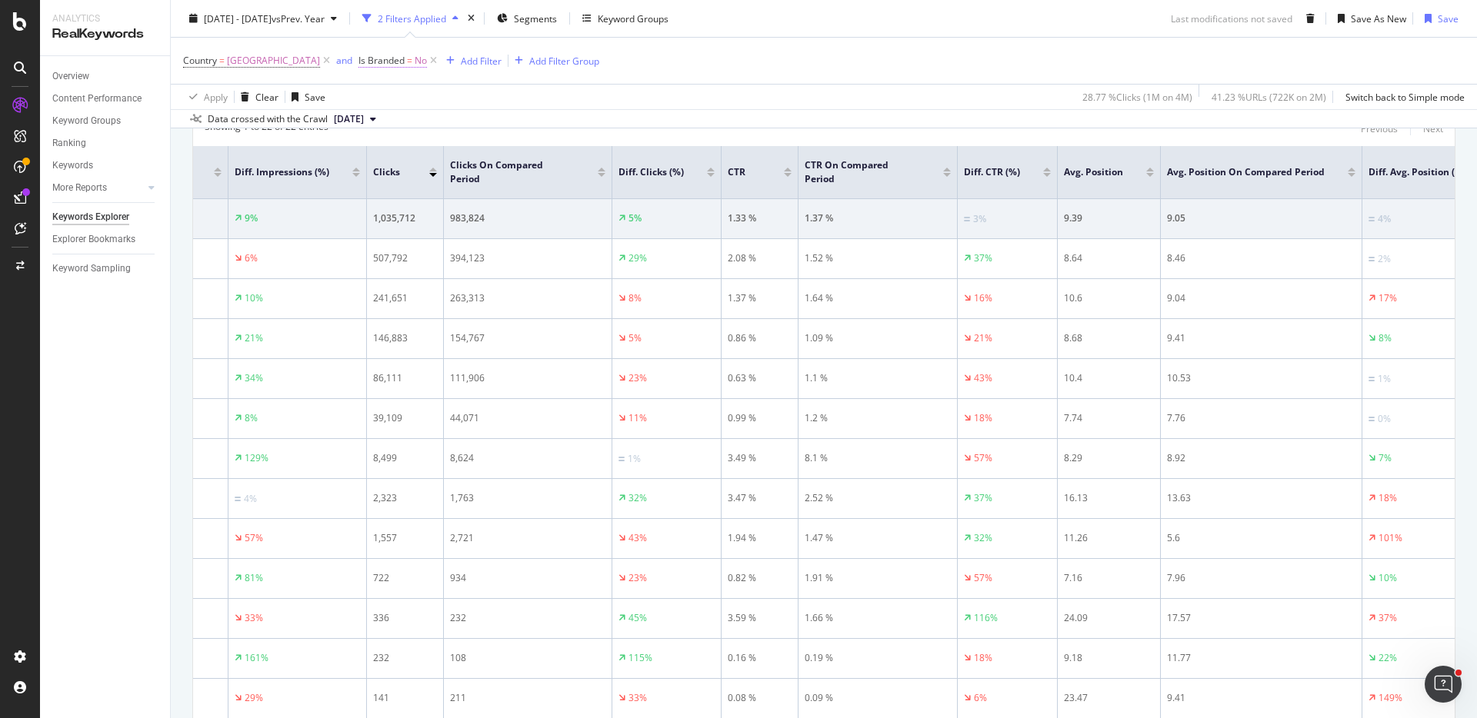
click at [405, 66] on span "Is Branded" at bounding box center [381, 60] width 46 height 13
click at [405, 98] on icon at bounding box center [403, 96] width 11 height 9
click at [405, 131] on span "Yes" at bounding box center [400, 128] width 15 height 13
drag, startPoint x: 535, startPoint y: 133, endPoint x: 455, endPoint y: 45, distance: 118.7
click at [535, 132] on div "Apply" at bounding box center [543, 129] width 24 height 13
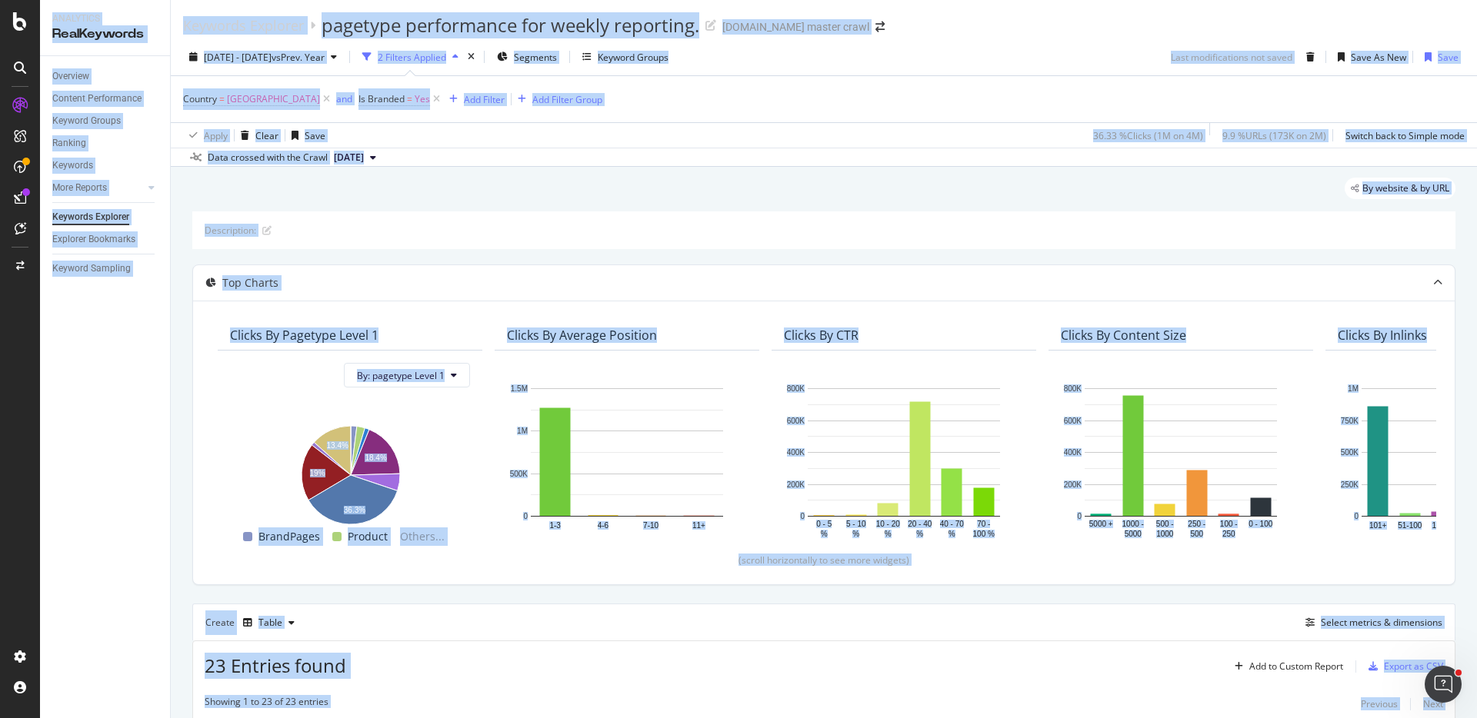
click at [897, 208] on div "By website & by URL" at bounding box center [823, 195] width 1263 height 34
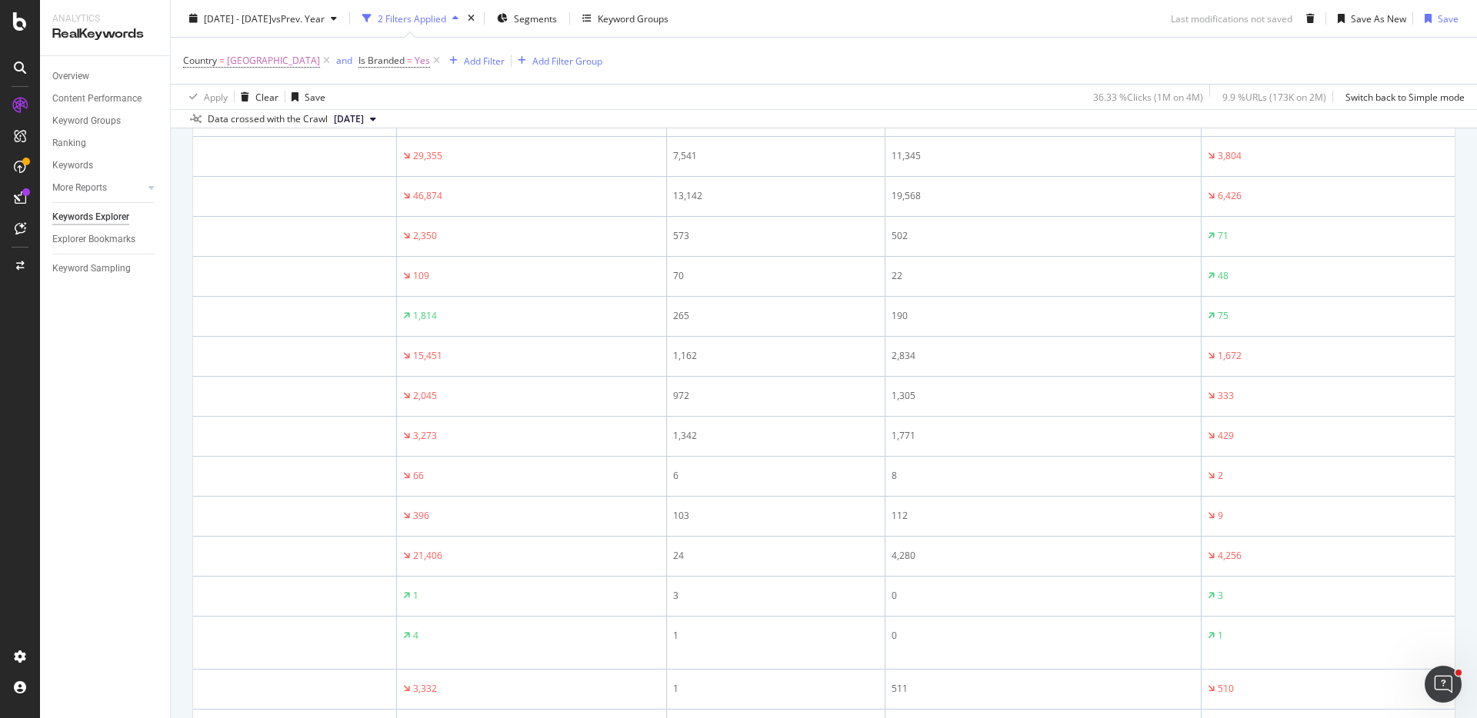
scroll to position [1117, 0]
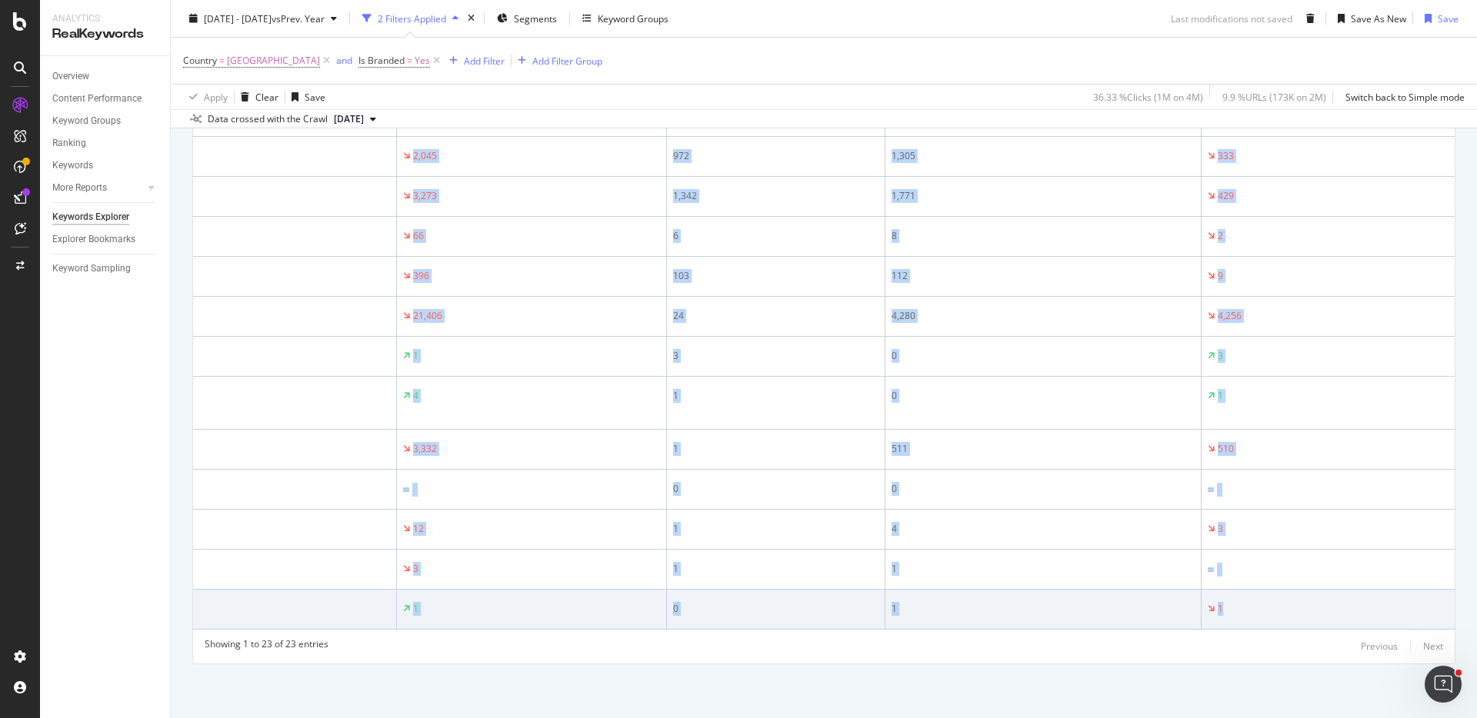
drag, startPoint x: 200, startPoint y: 228, endPoint x: 1397, endPoint y: 624, distance: 1261.3
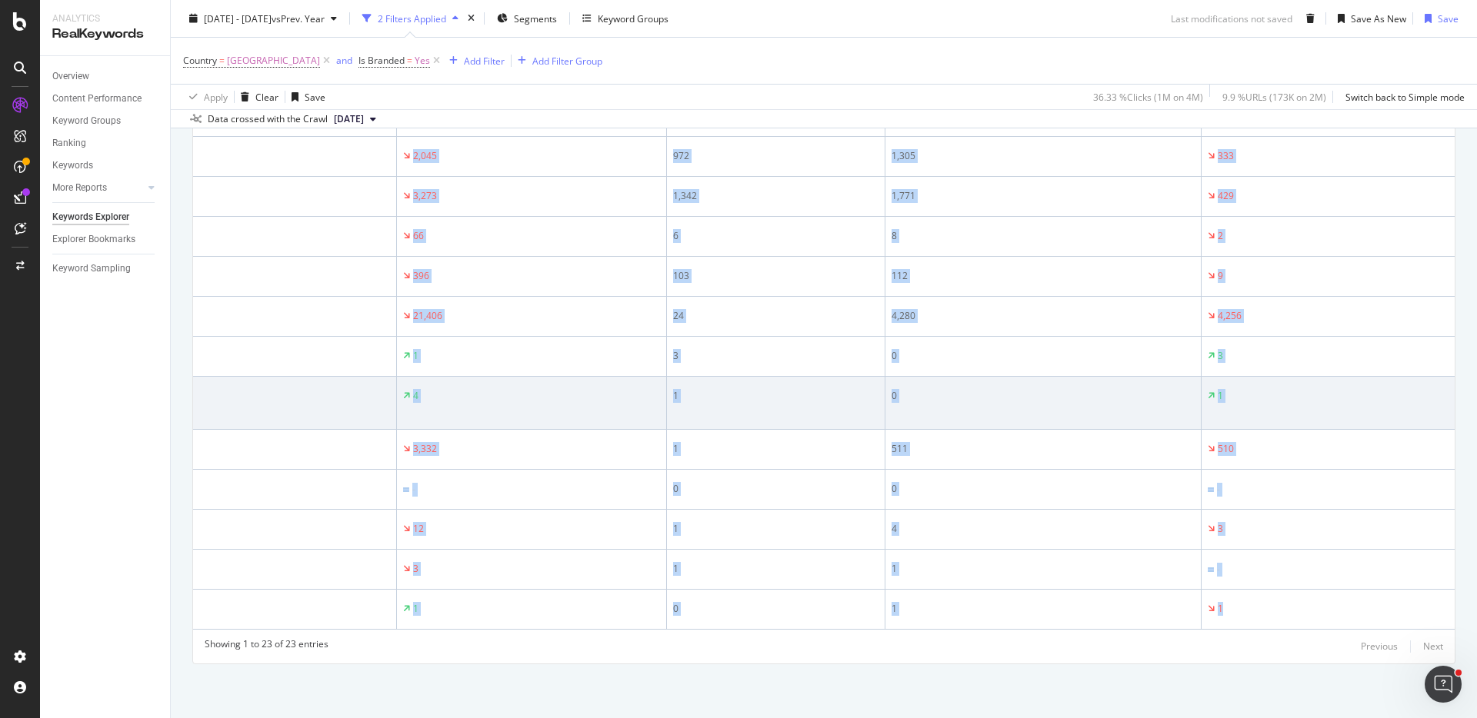
copy table "pagetype Impressions Impressions On Compared Period Diff. Impressions (%) Click…"
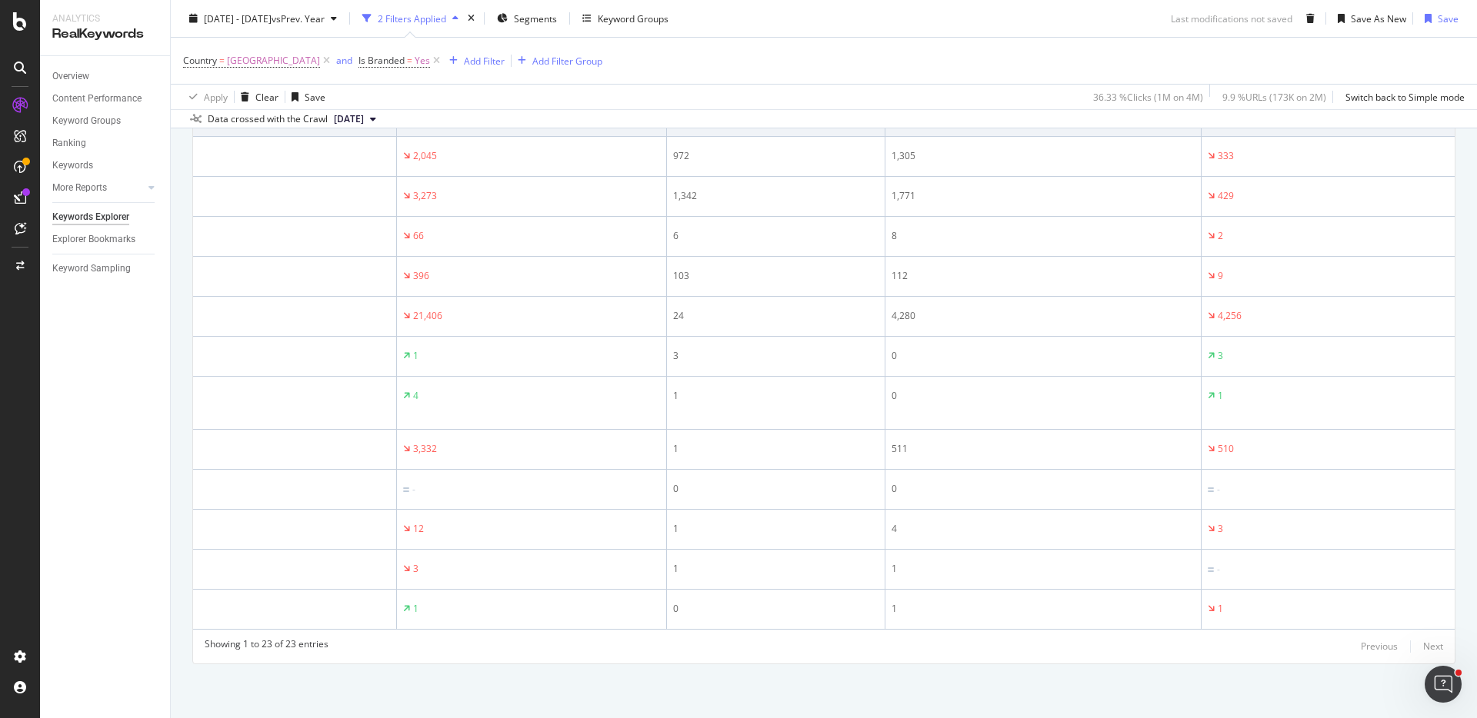
click at [516, 135] on td "15,451" at bounding box center [532, 117] width 270 height 40
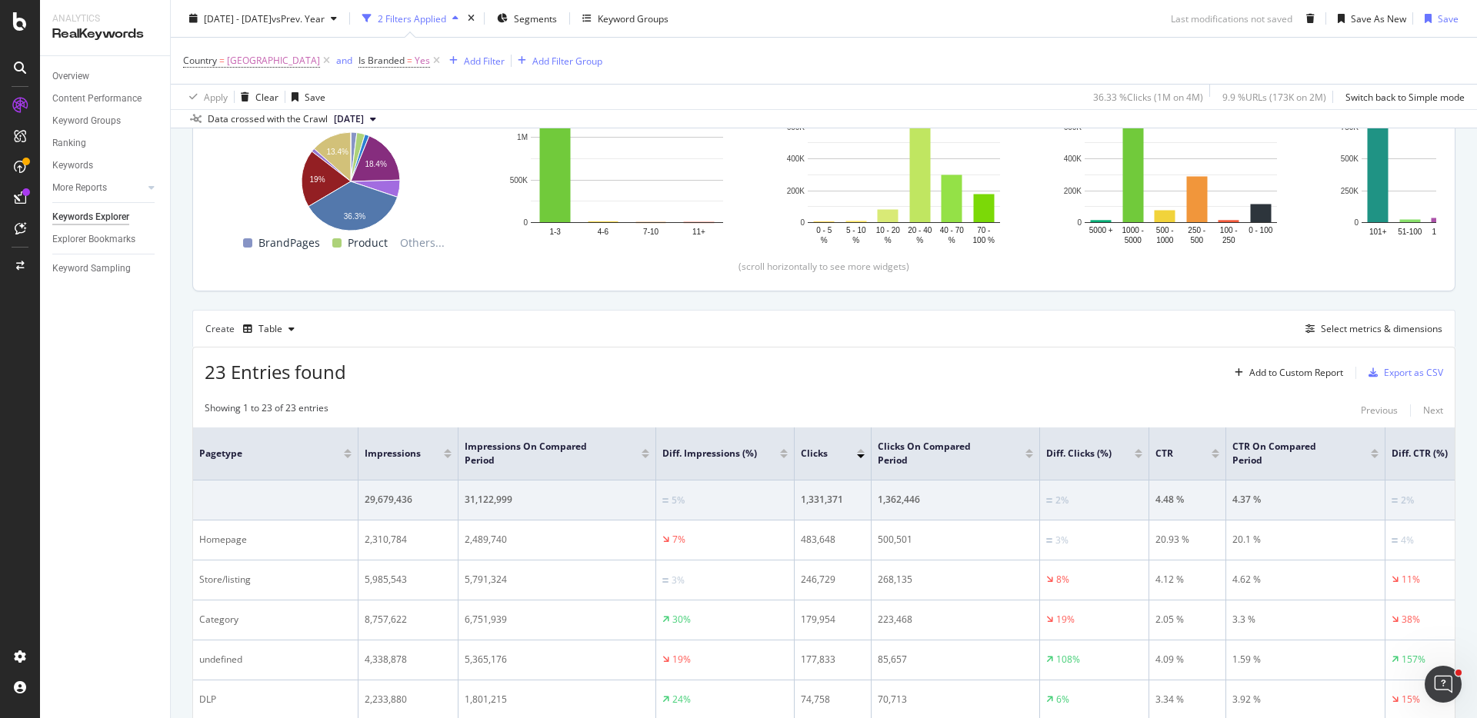
scroll to position [308, 0]
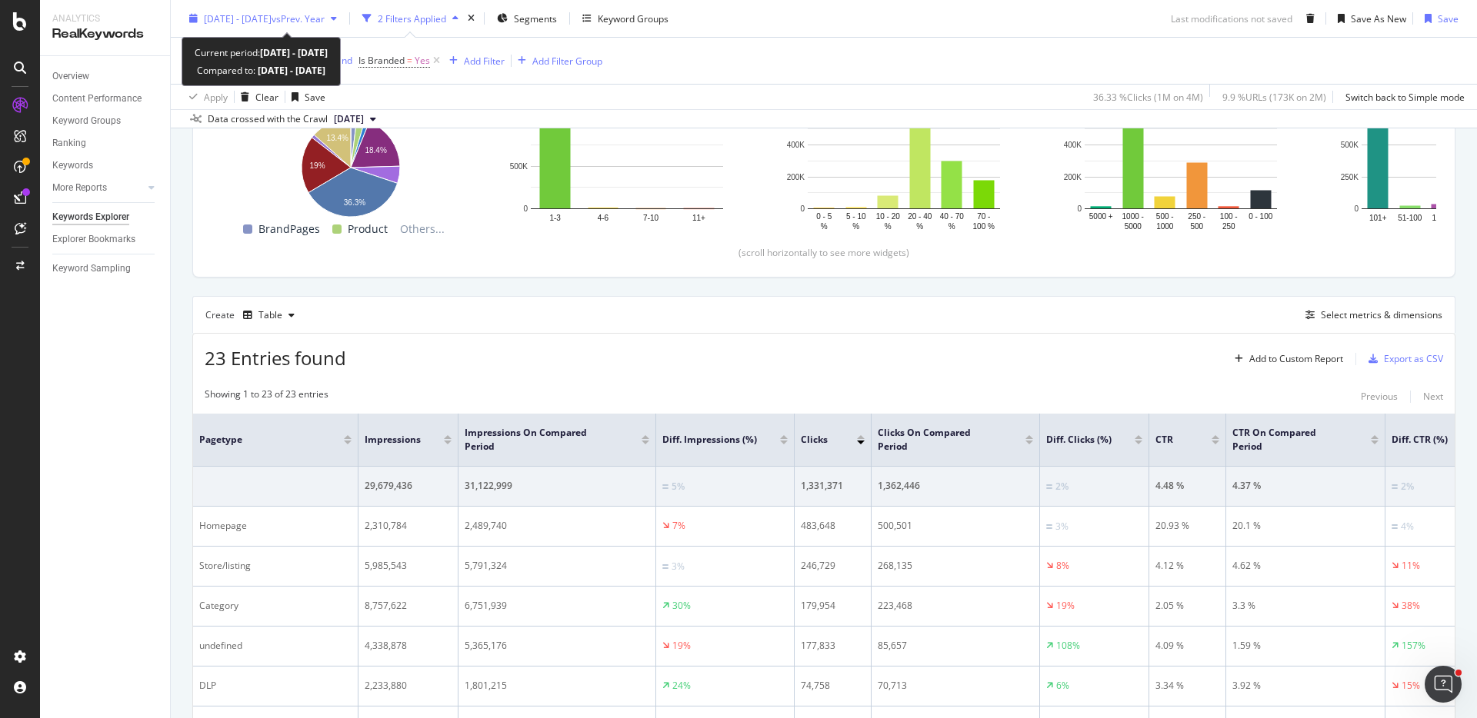
click at [271, 20] on span "[DATE] - [DATE]" at bounding box center [238, 18] width 68 height 13
click at [465, 299] on div "Create Table Select metrics & dimensions" at bounding box center [823, 314] width 1263 height 37
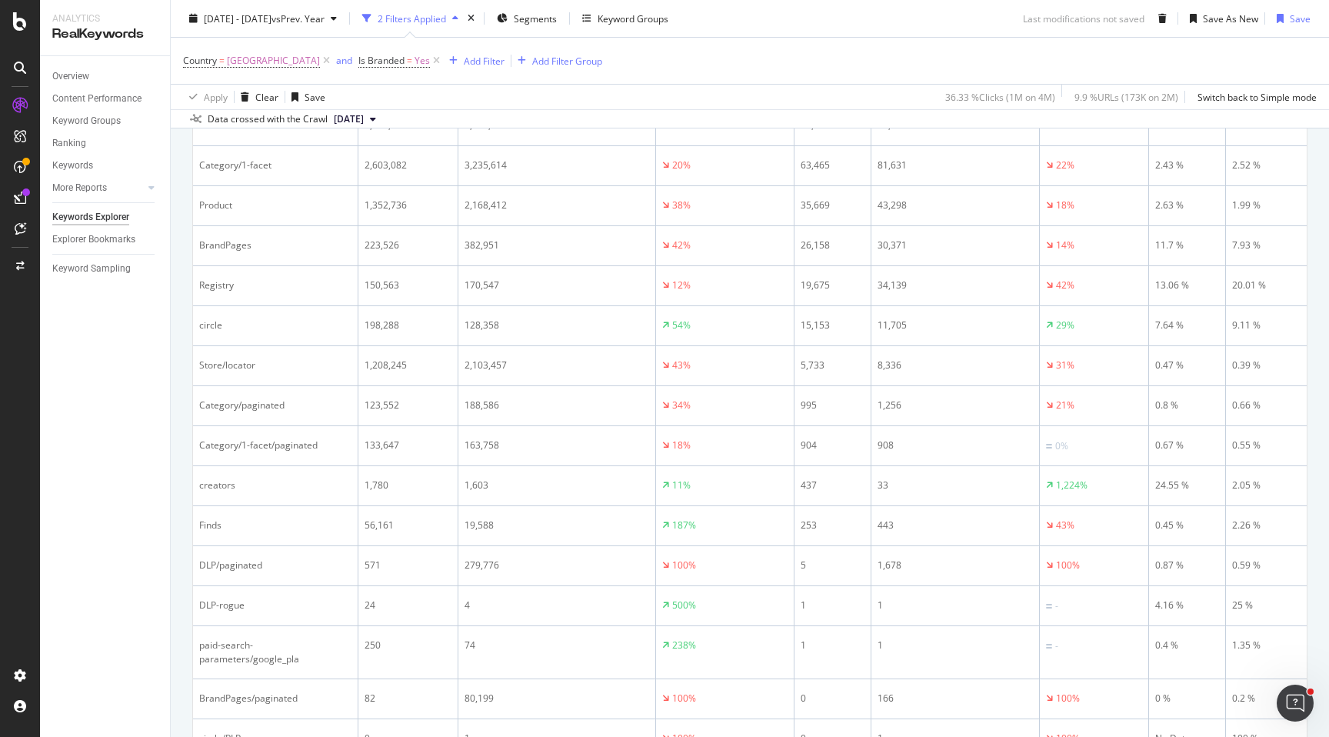
scroll to position [1107, 0]
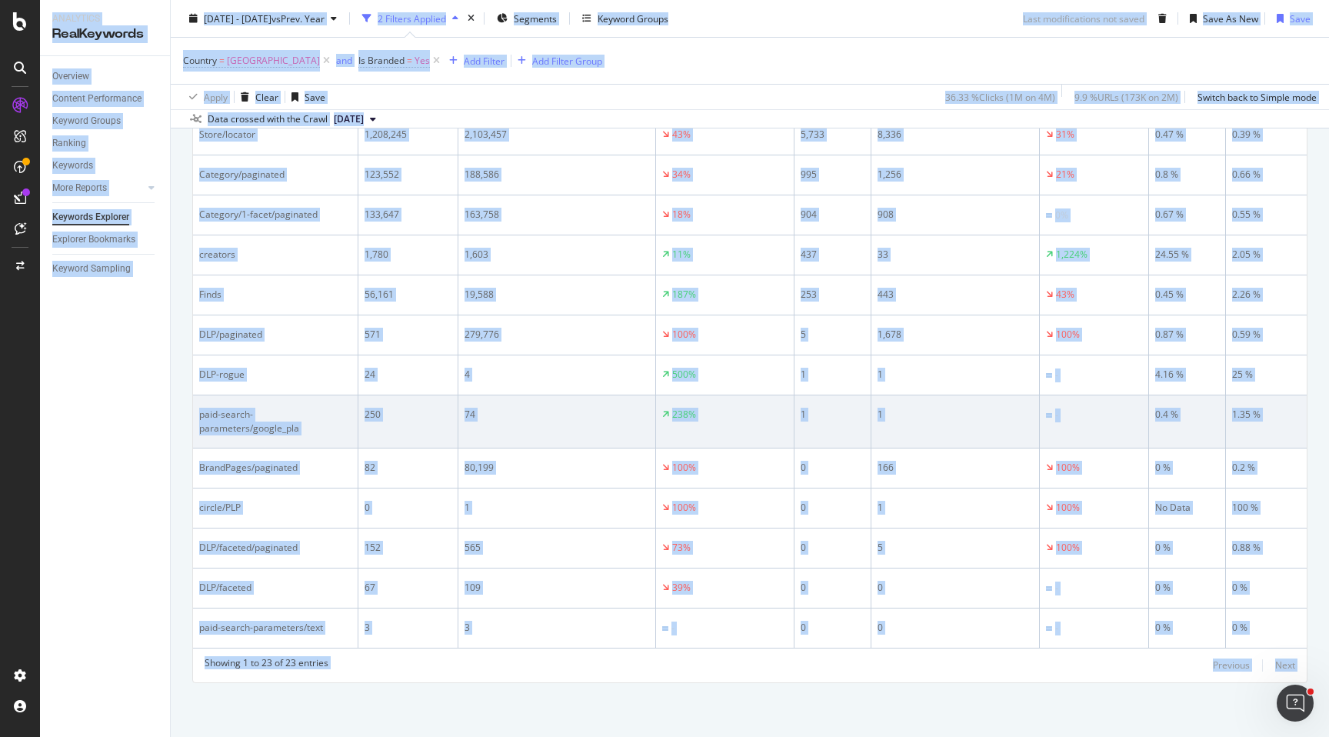
copy div "Loremipsu DoloRsitamet Consecte Adipisc Elitseddoei Tempori Utlabo Etdolor Magn…"
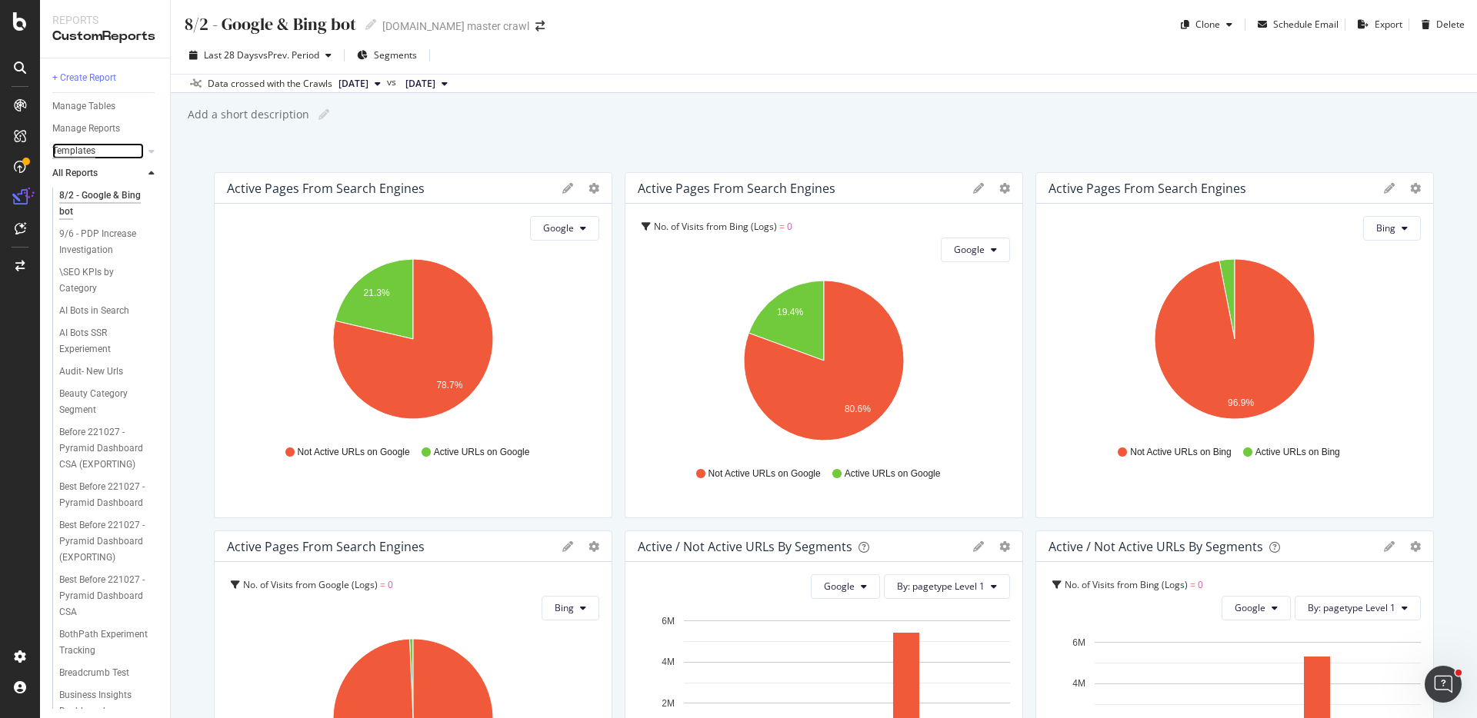
click at [92, 152] on div "Templates" at bounding box center [73, 151] width 43 height 16
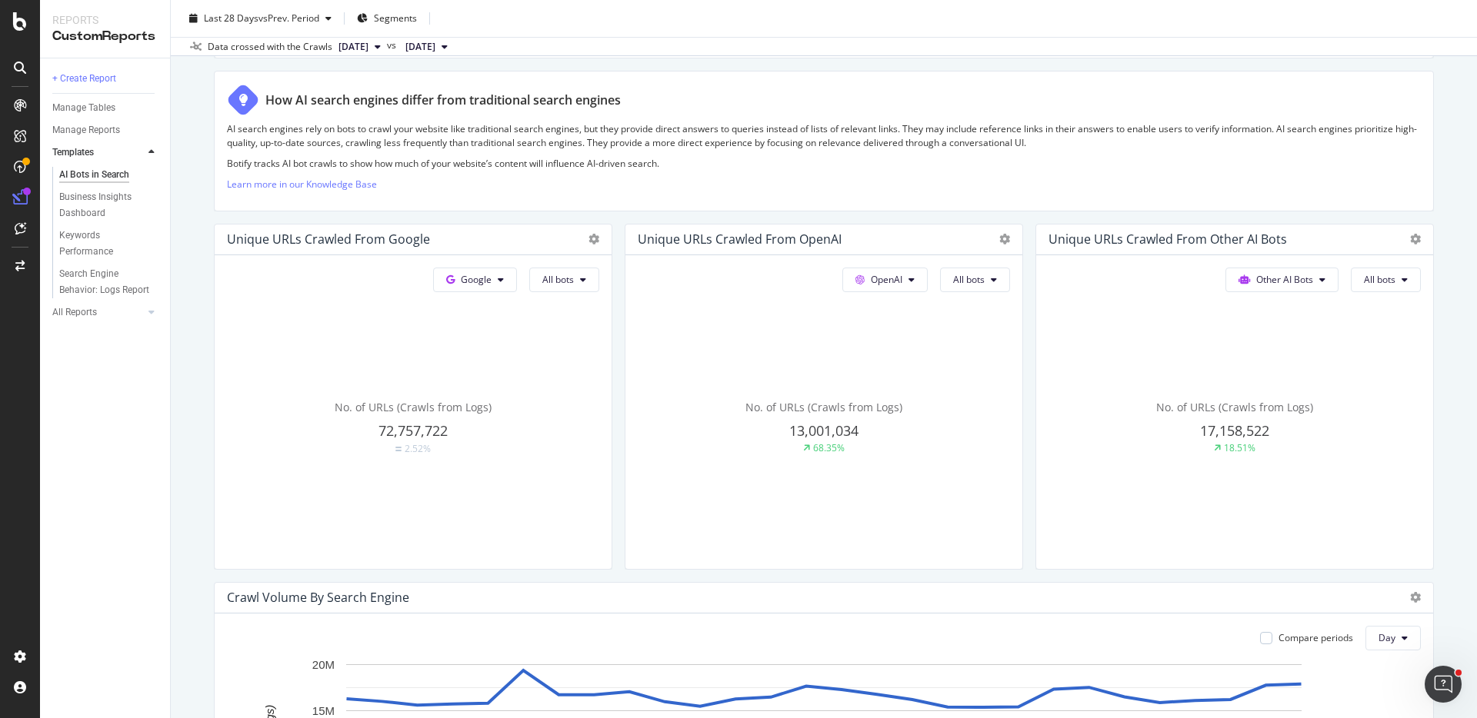
scroll to position [237, 0]
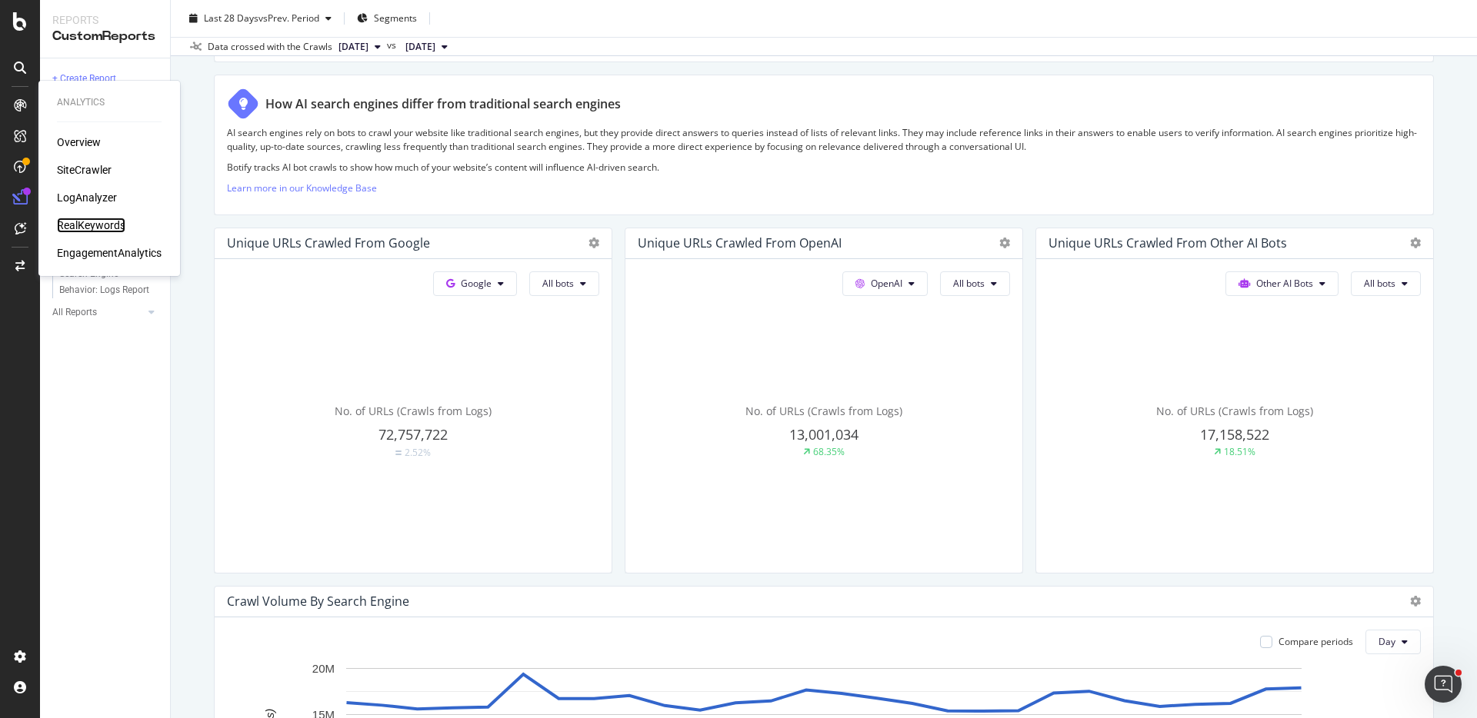
click at [99, 227] on div "RealKeywords" at bounding box center [91, 225] width 68 height 15
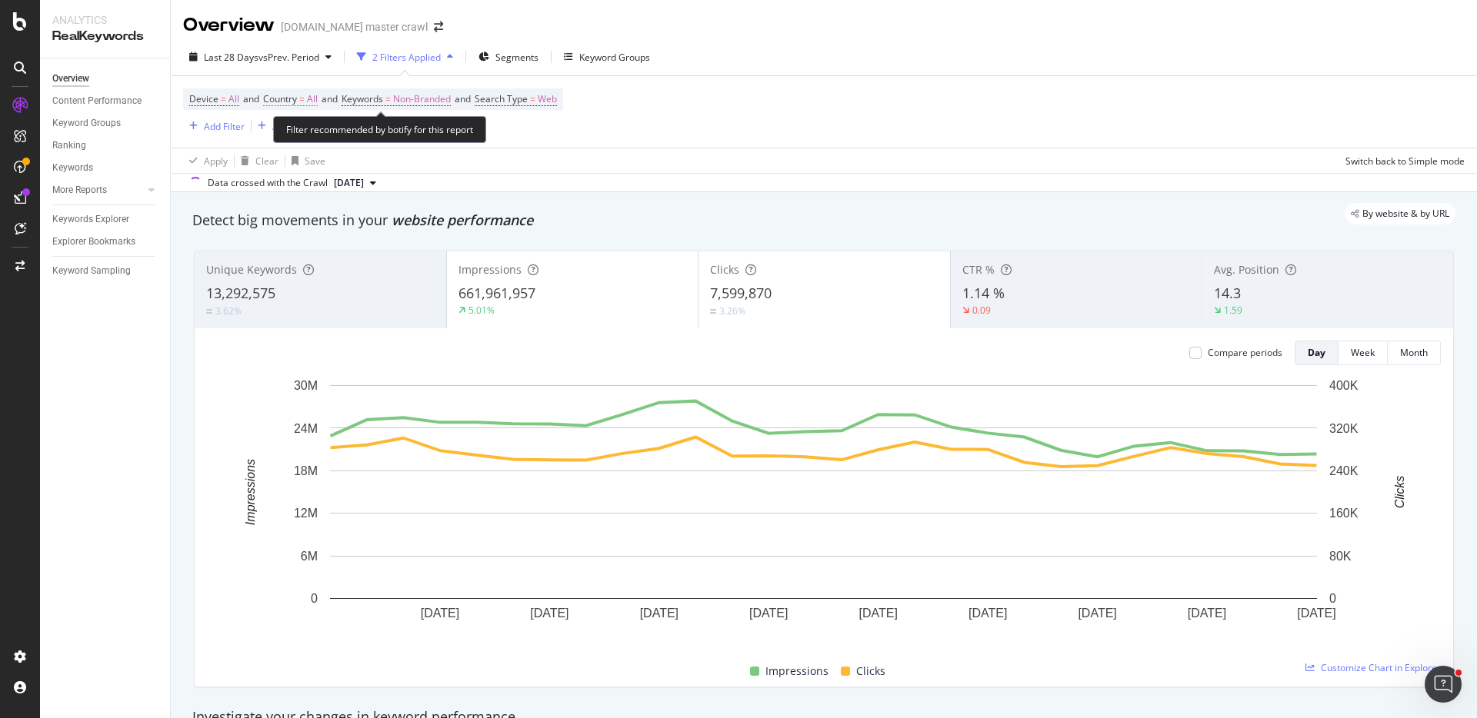
click at [309, 98] on span "Country = All" at bounding box center [290, 99] width 55 height 14
click at [298, 132] on icon at bounding box center [296, 135] width 11 height 9
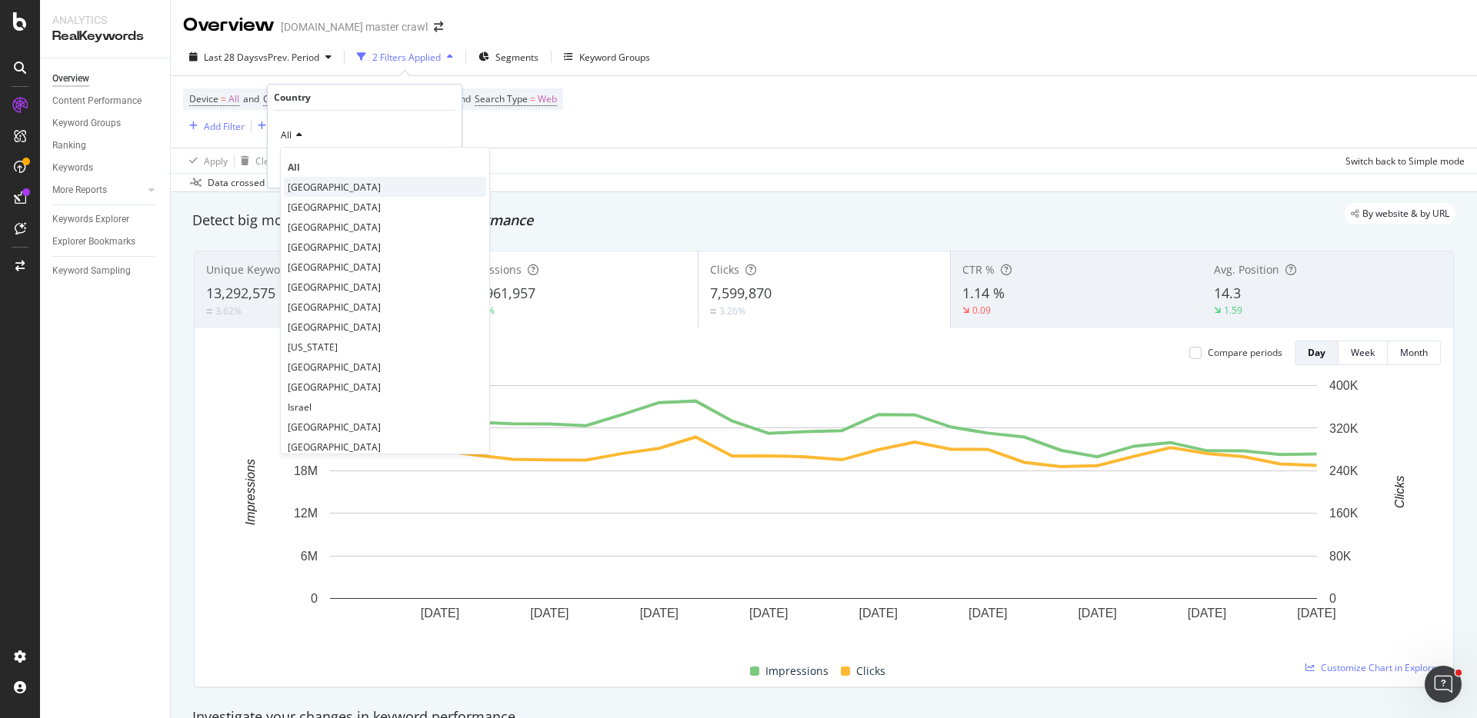
click at [320, 188] on span "[GEOGRAPHIC_DATA]" at bounding box center [334, 187] width 93 height 13
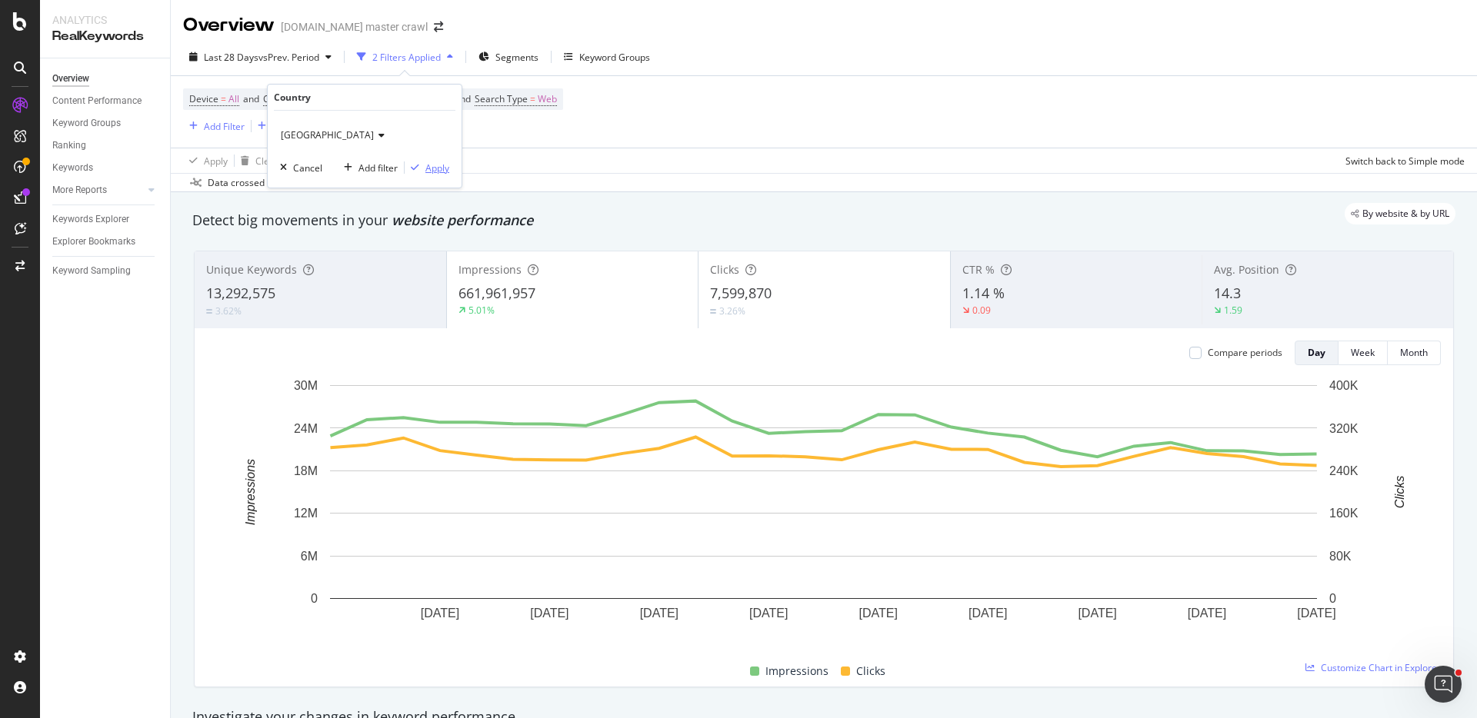
click at [428, 164] on div "Apply" at bounding box center [437, 168] width 24 height 13
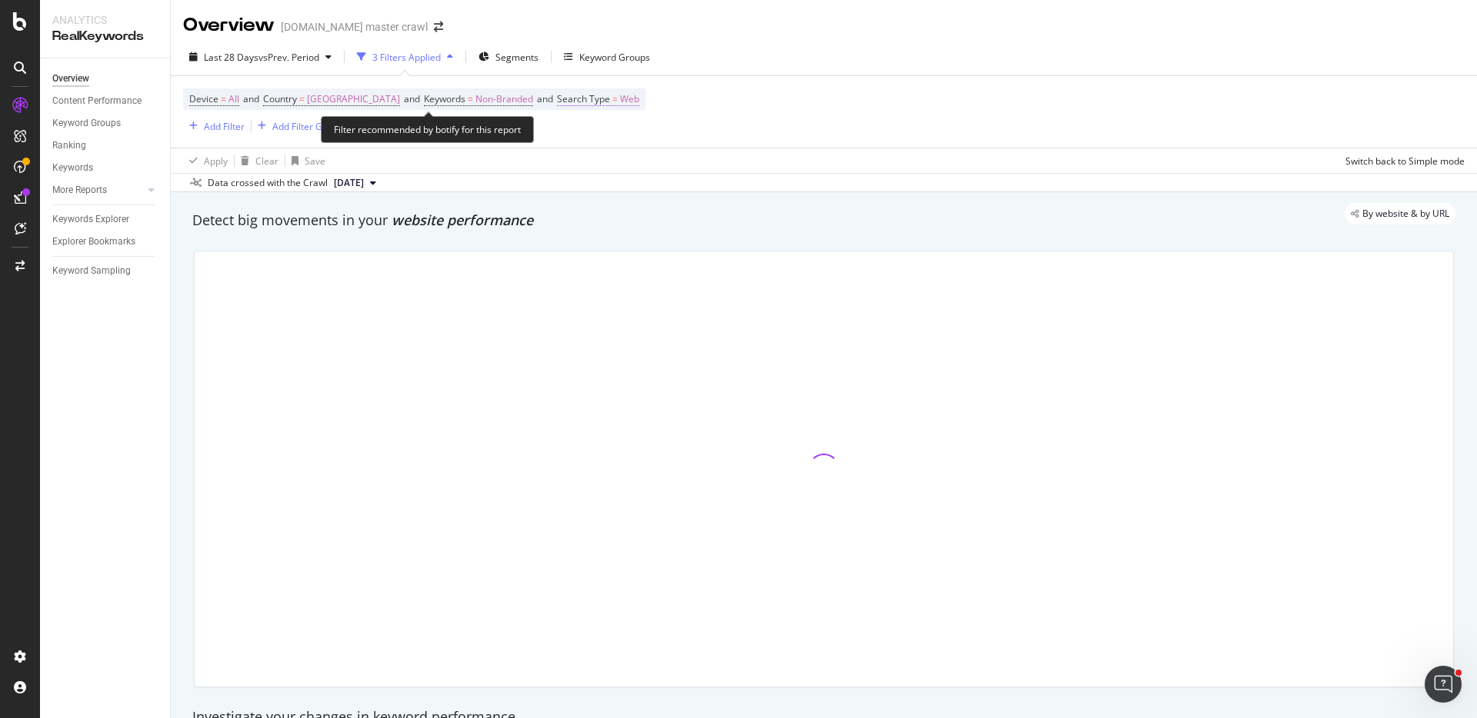
click at [639, 102] on span "Web" at bounding box center [629, 99] width 19 height 22
click at [621, 132] on icon at bounding box center [624, 135] width 11 height 9
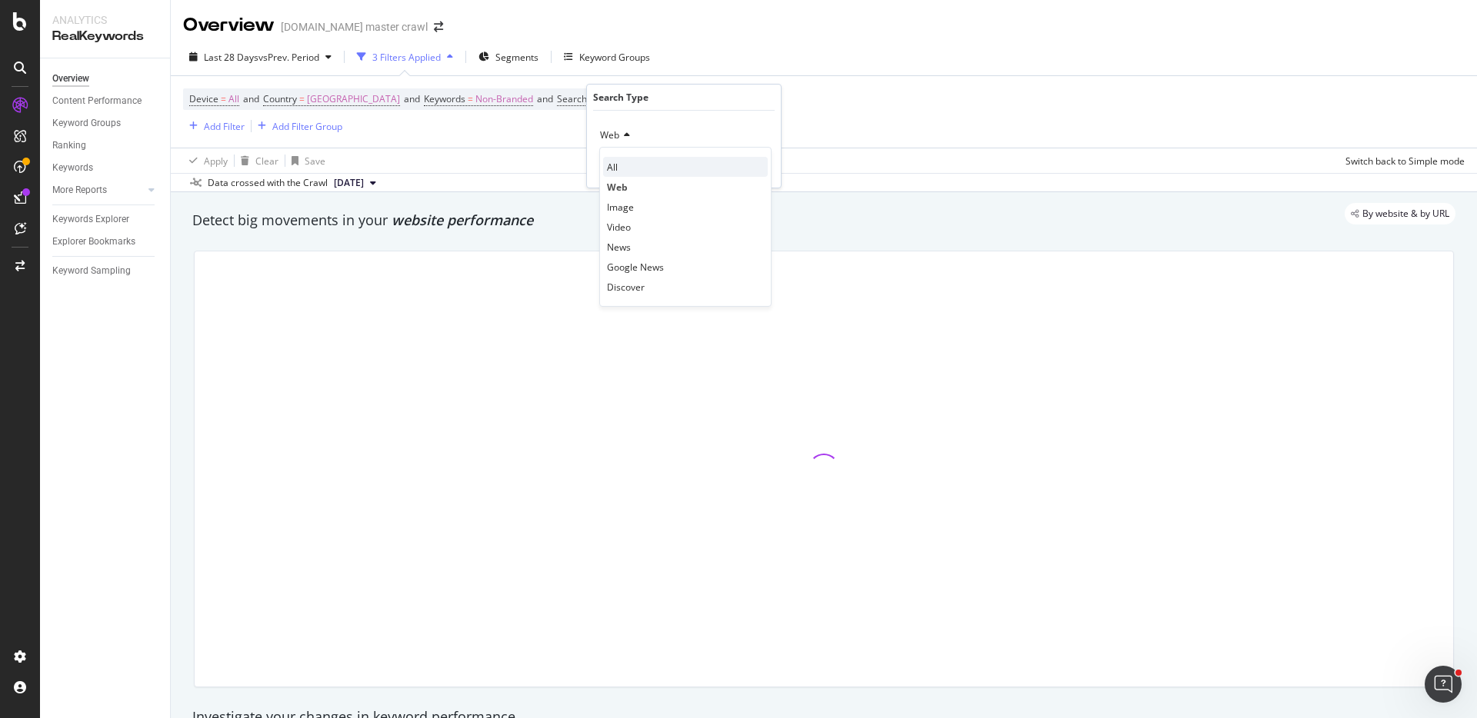
click at [648, 168] on div "All" at bounding box center [685, 167] width 165 height 20
click at [750, 169] on div "Apply" at bounding box center [756, 168] width 24 height 13
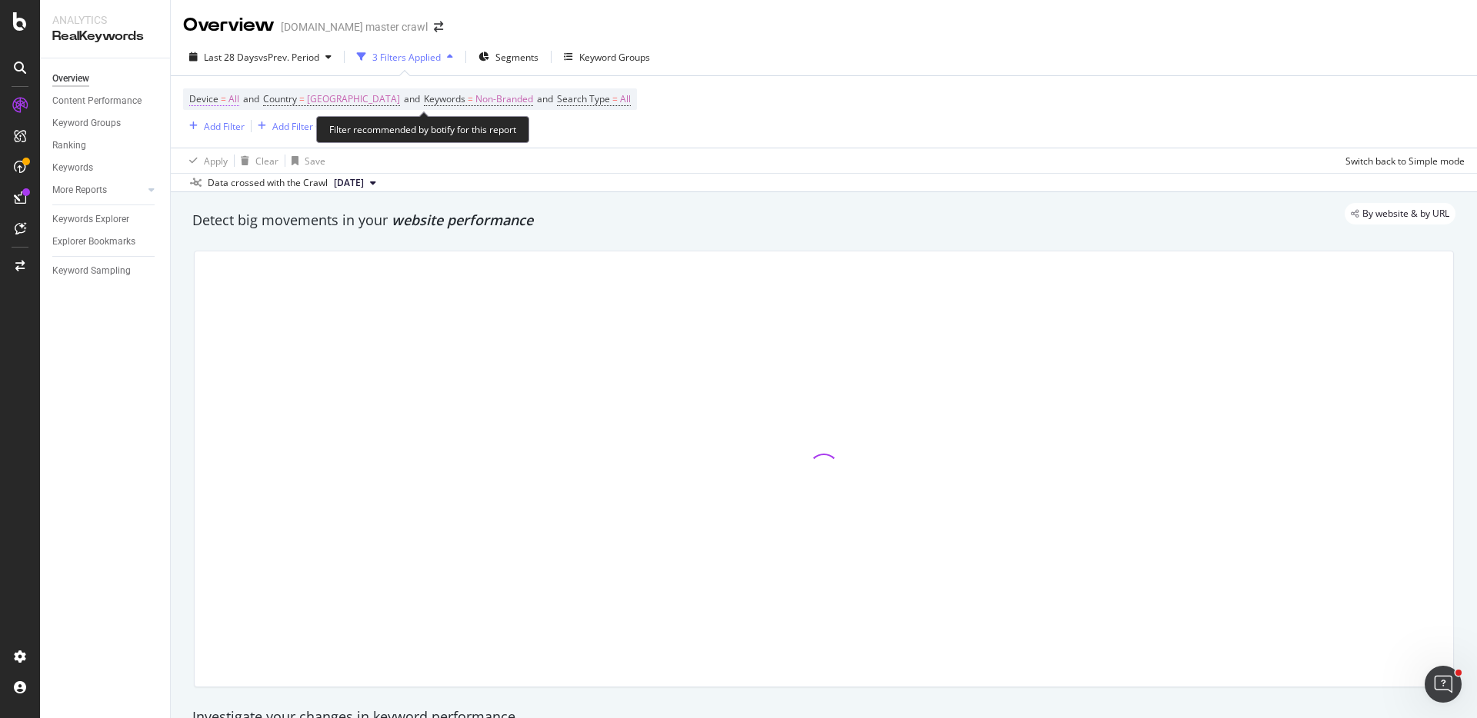
click at [235, 100] on span "All" at bounding box center [233, 99] width 11 height 22
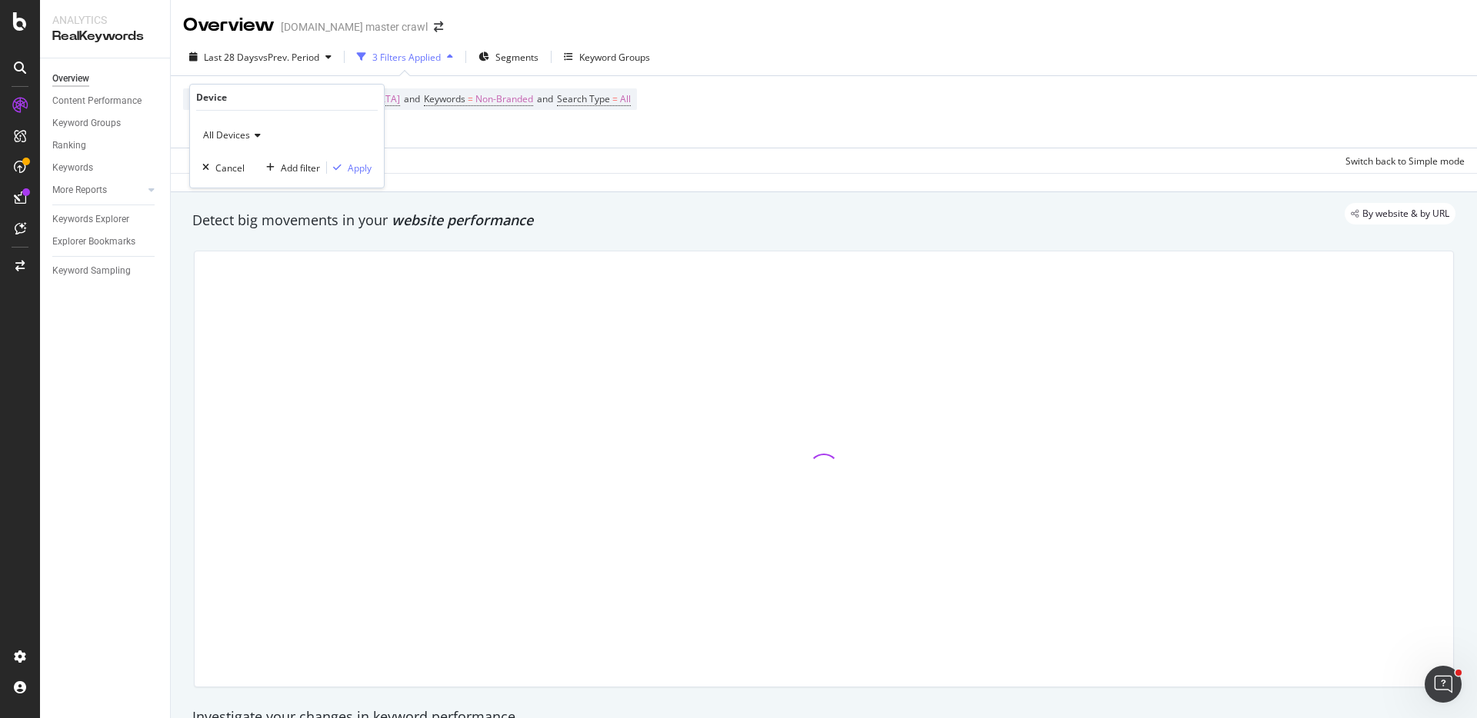
click at [228, 128] on span "All Devices" at bounding box center [226, 134] width 47 height 13
click at [561, 143] on div "Device = All and Country = United States of America and Keywords = Non-Branded …" at bounding box center [823, 112] width 1281 height 72
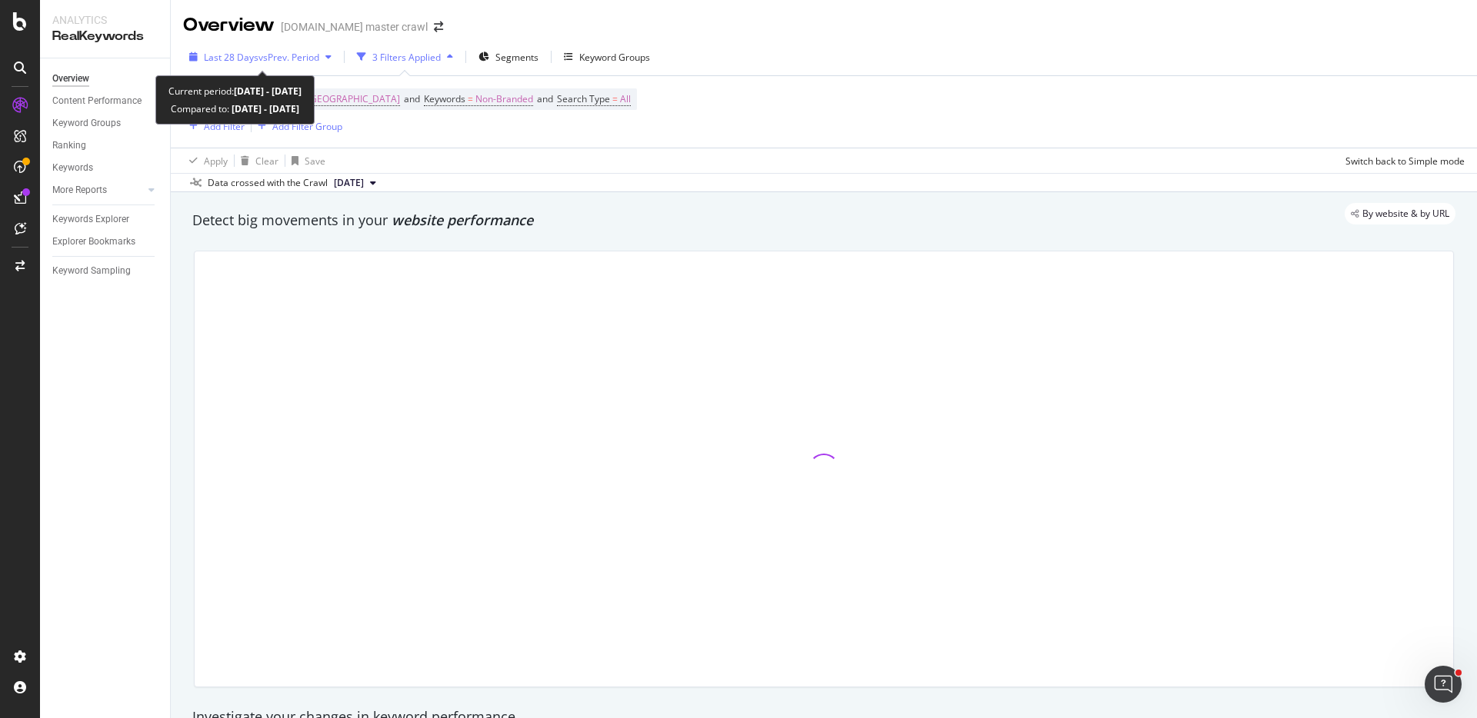
click at [278, 51] on span "vs Prev. Period" at bounding box center [288, 57] width 61 height 13
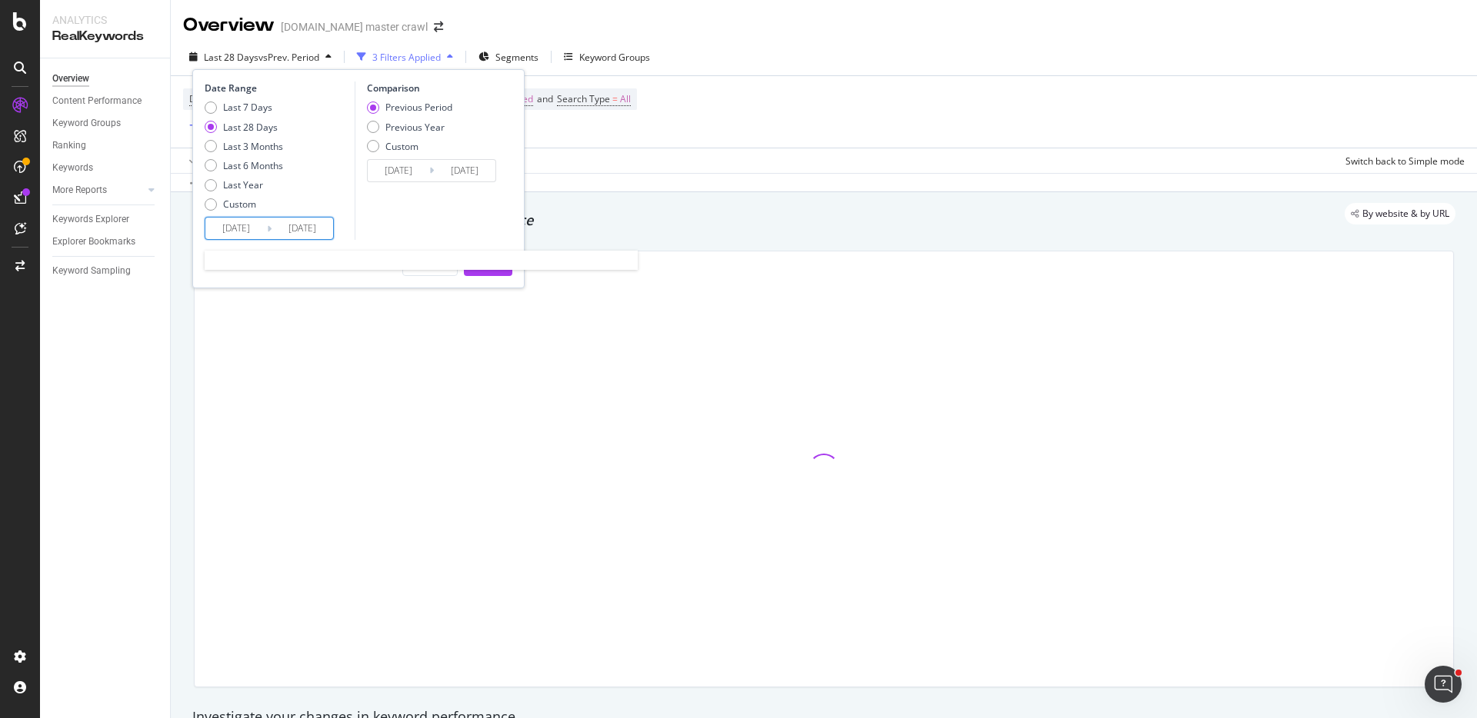
click at [242, 225] on input "[DATE]" at bounding box center [236, 229] width 62 height 22
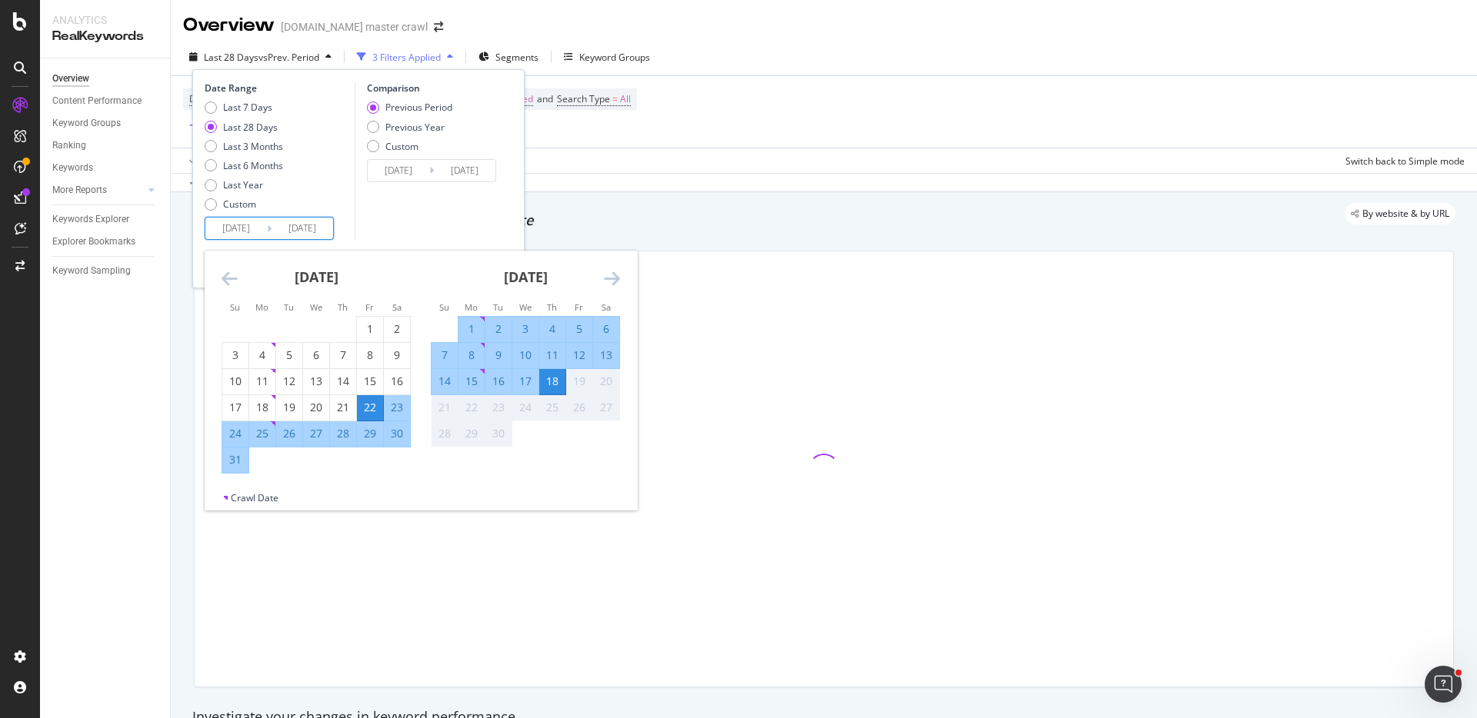
click at [443, 381] on div "14" at bounding box center [444, 381] width 26 height 15
type input "[DATE]"
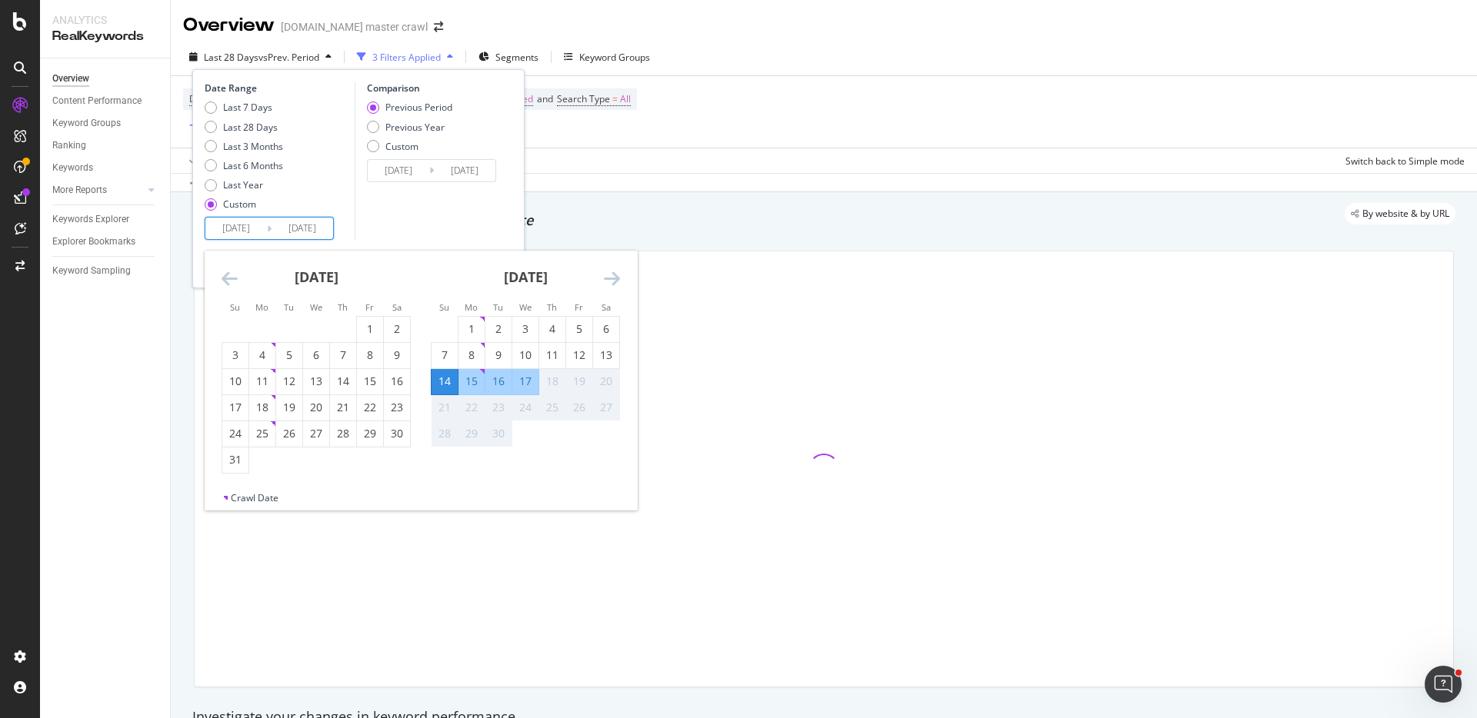
click at [526, 384] on div "17" at bounding box center [525, 381] width 26 height 15
type input "[DATE]"
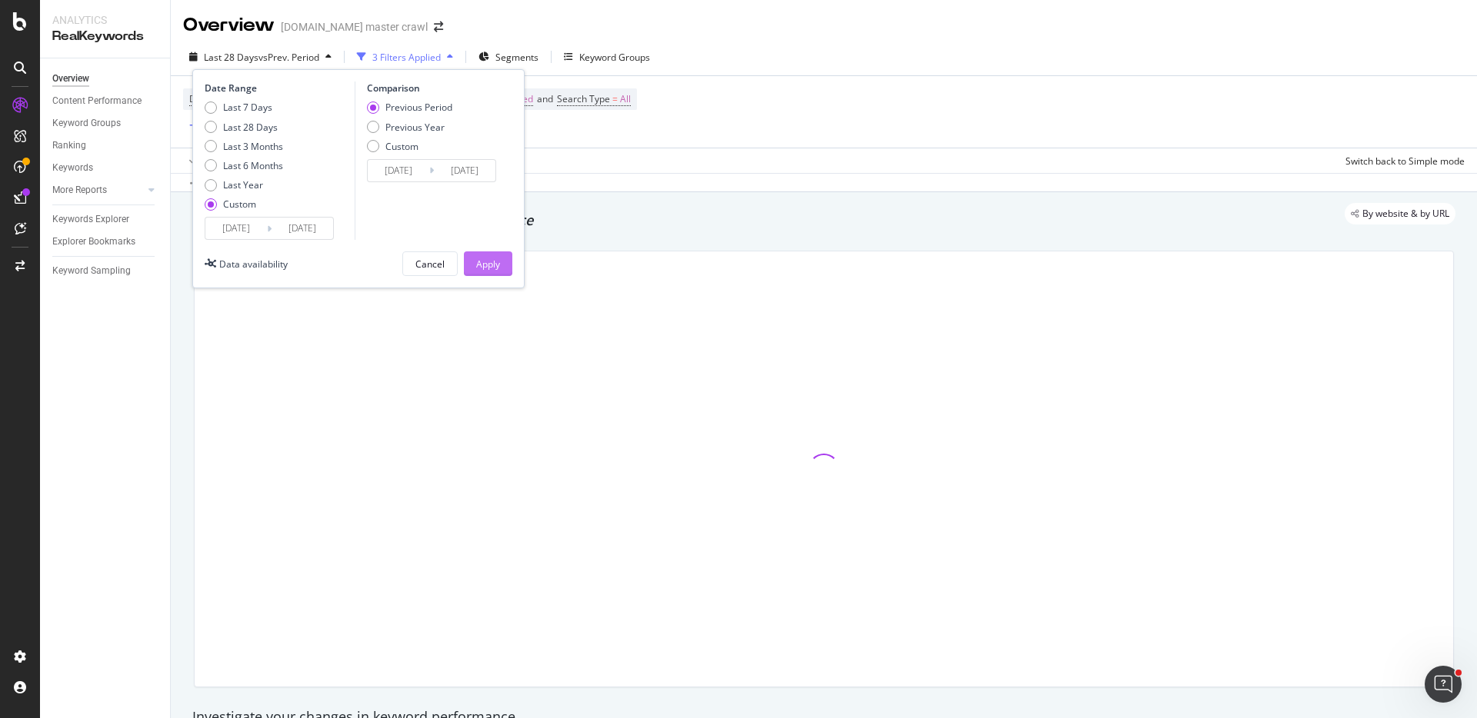
click at [495, 265] on div "Apply" at bounding box center [488, 264] width 24 height 13
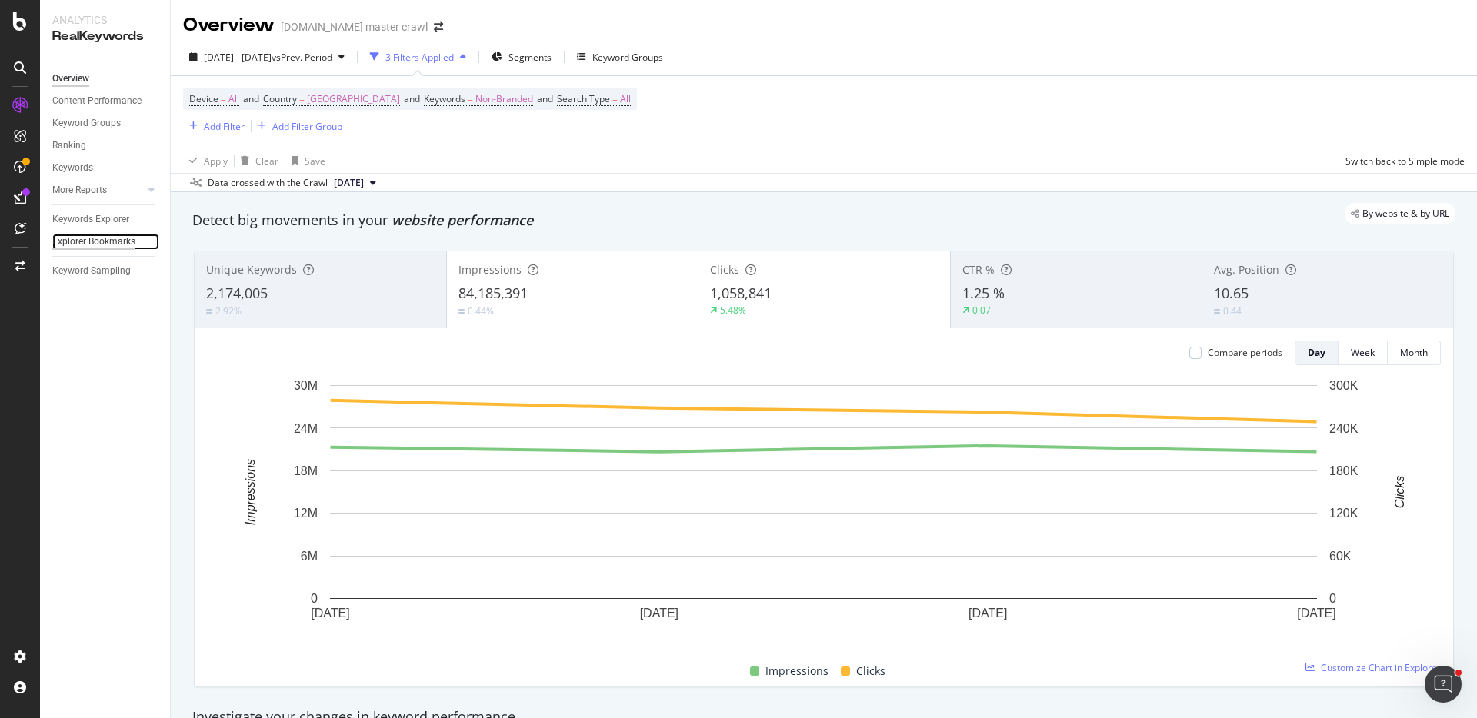
click at [103, 238] on div "Explorer Bookmarks" at bounding box center [93, 242] width 83 height 16
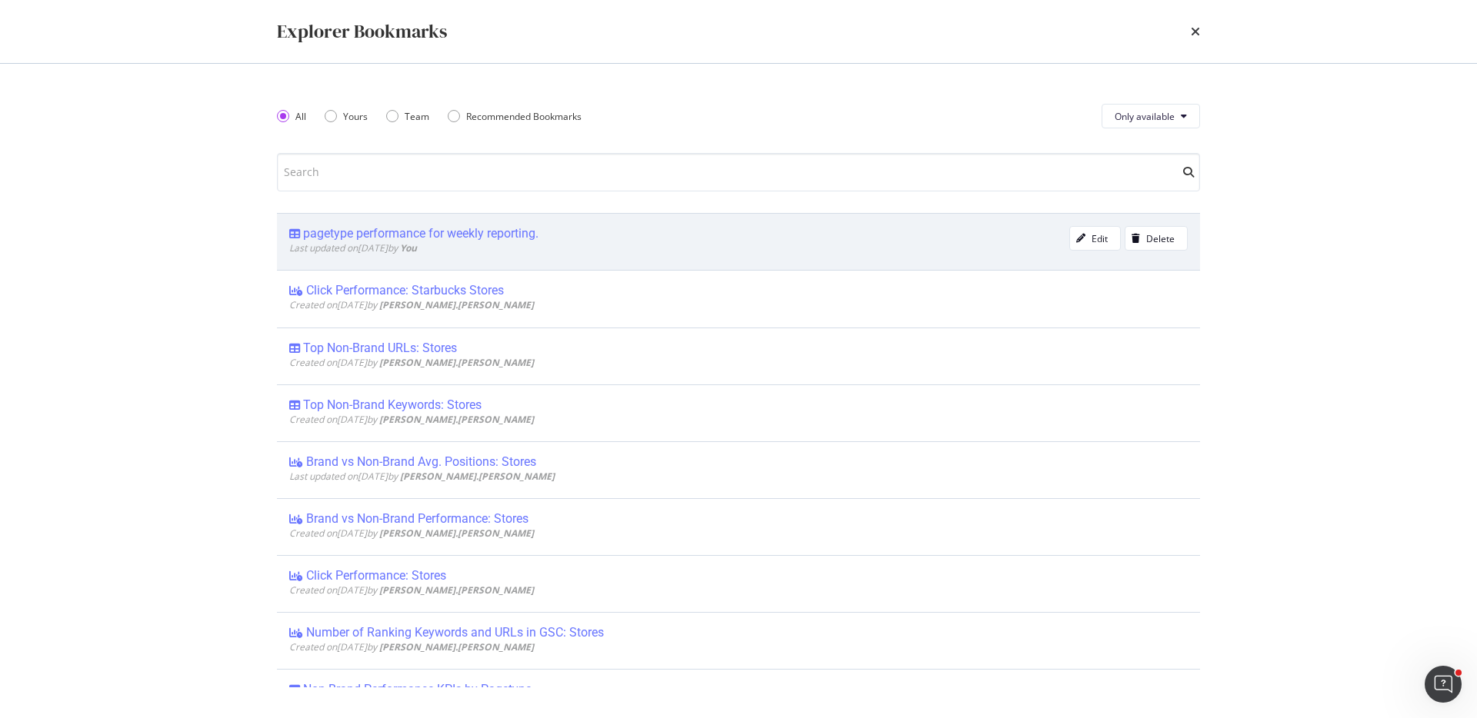
click at [565, 240] on div "pagetype performance for weekly reporting." at bounding box center [679, 233] width 780 height 15
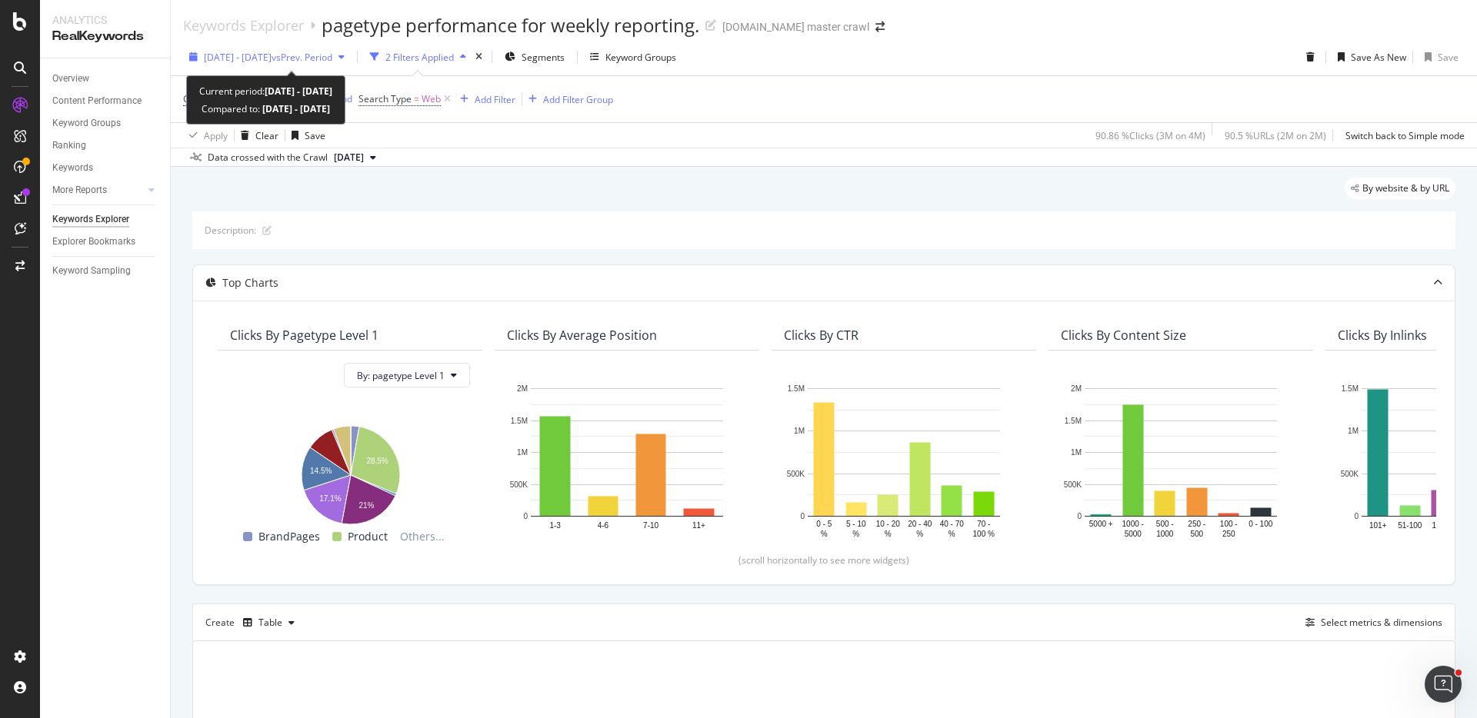
click at [271, 56] on span "[DATE] - [DATE]" at bounding box center [238, 57] width 68 height 13
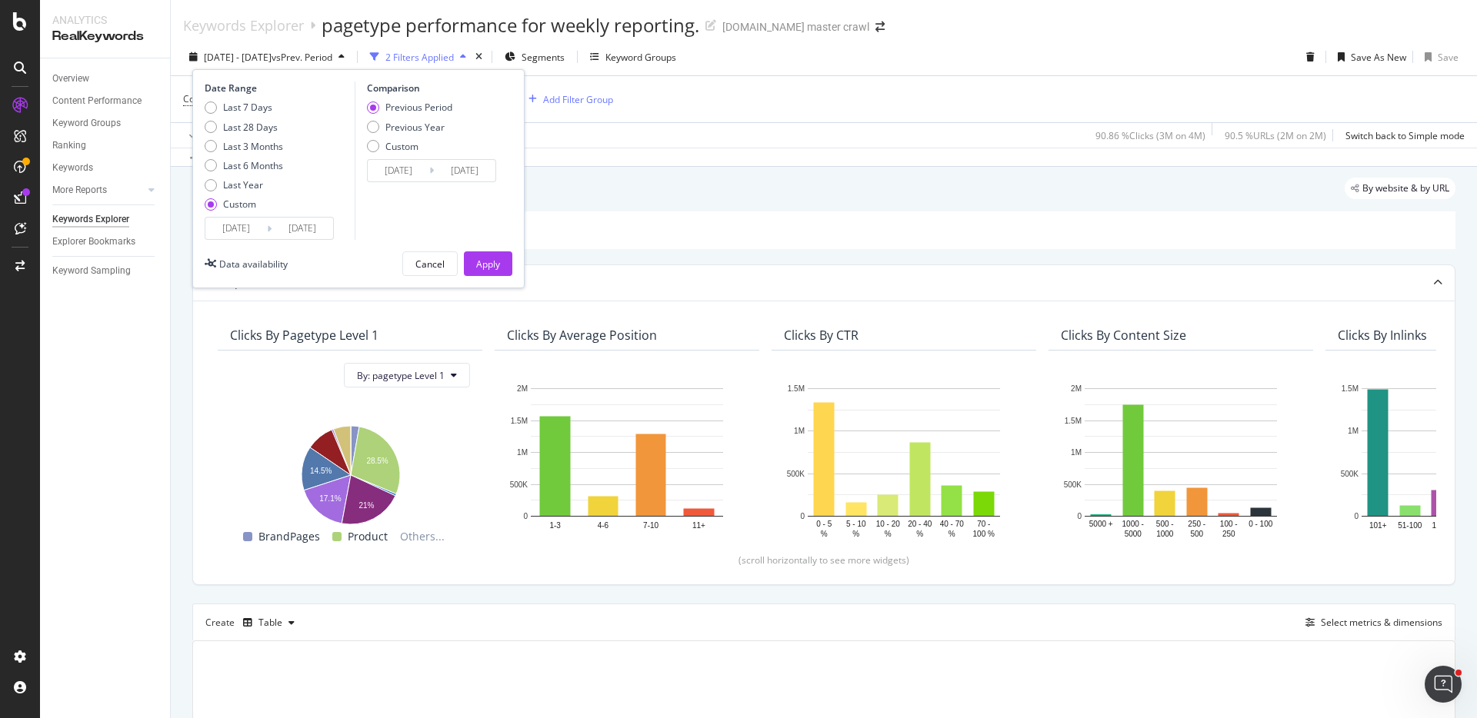
click at [668, 157] on div "Data crossed with the Crawl 2025 Sep. 15th" at bounding box center [824, 157] width 1306 height 18
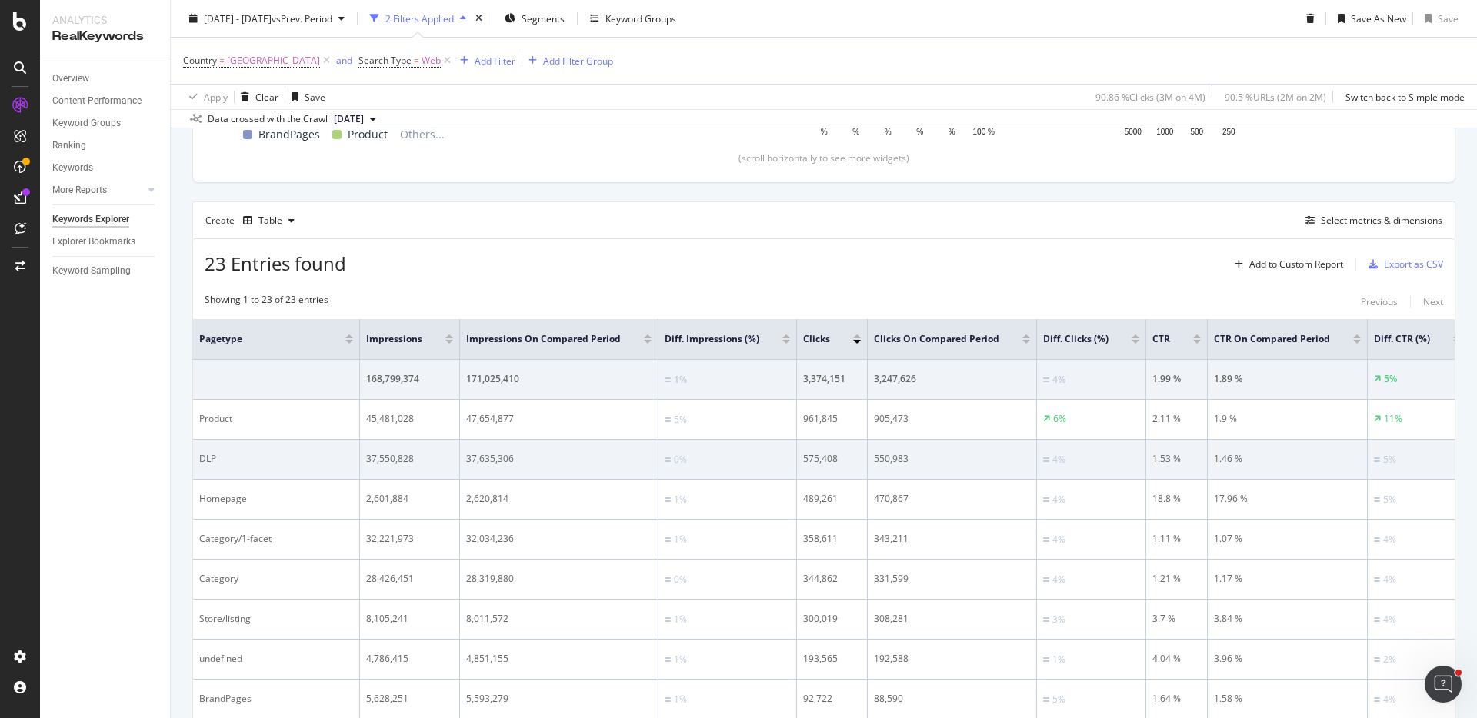
scroll to position [391, 0]
